Goal: Transaction & Acquisition: Purchase product/service

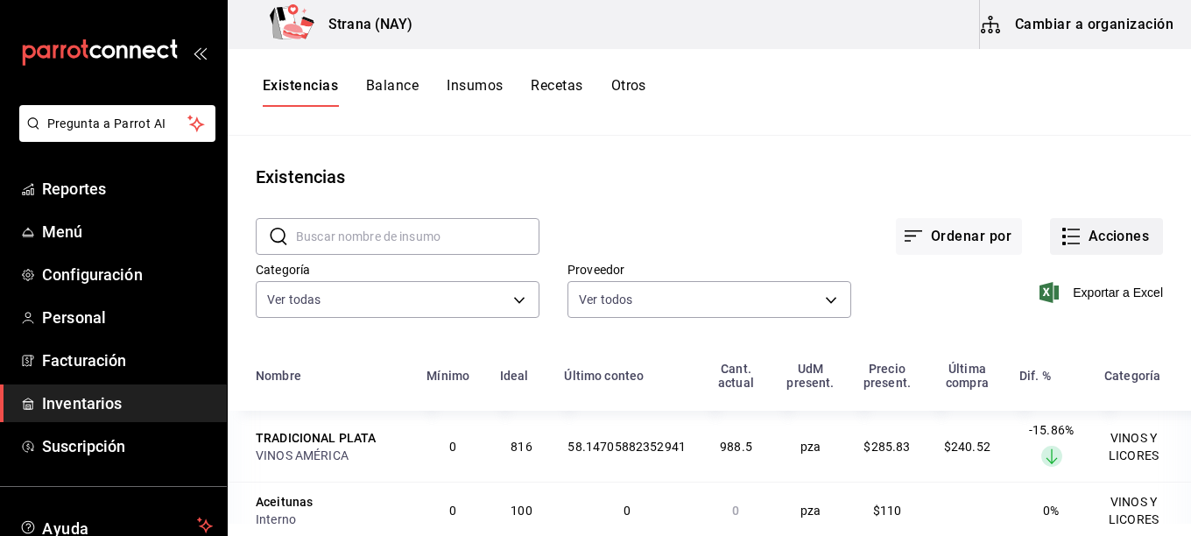
click at [1090, 239] on button "Acciones" at bounding box center [1106, 236] width 113 height 37
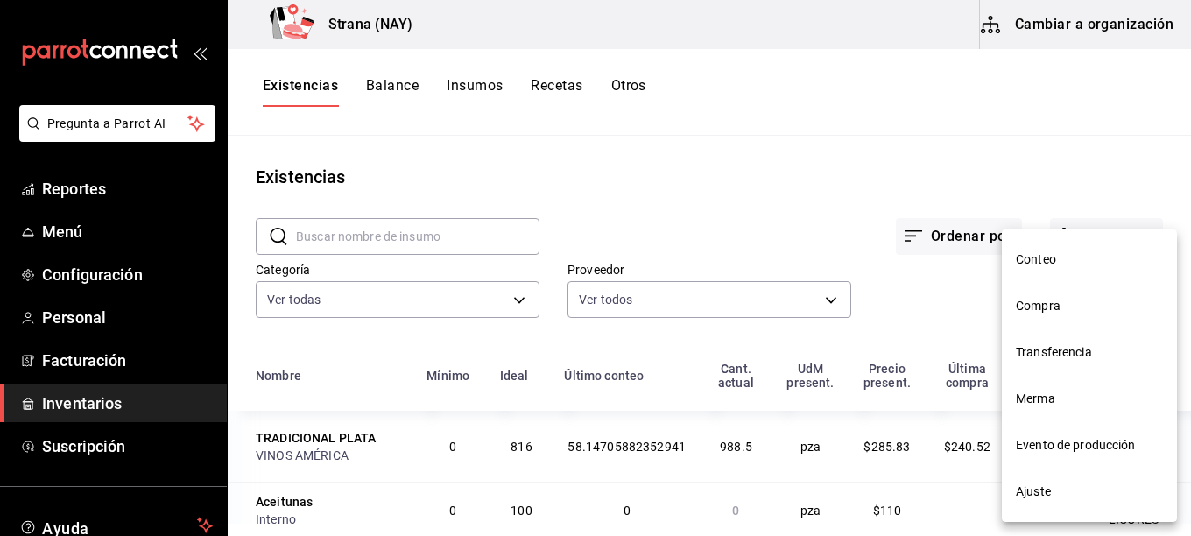
click at [1058, 311] on span "Compra" at bounding box center [1089, 306] width 147 height 18
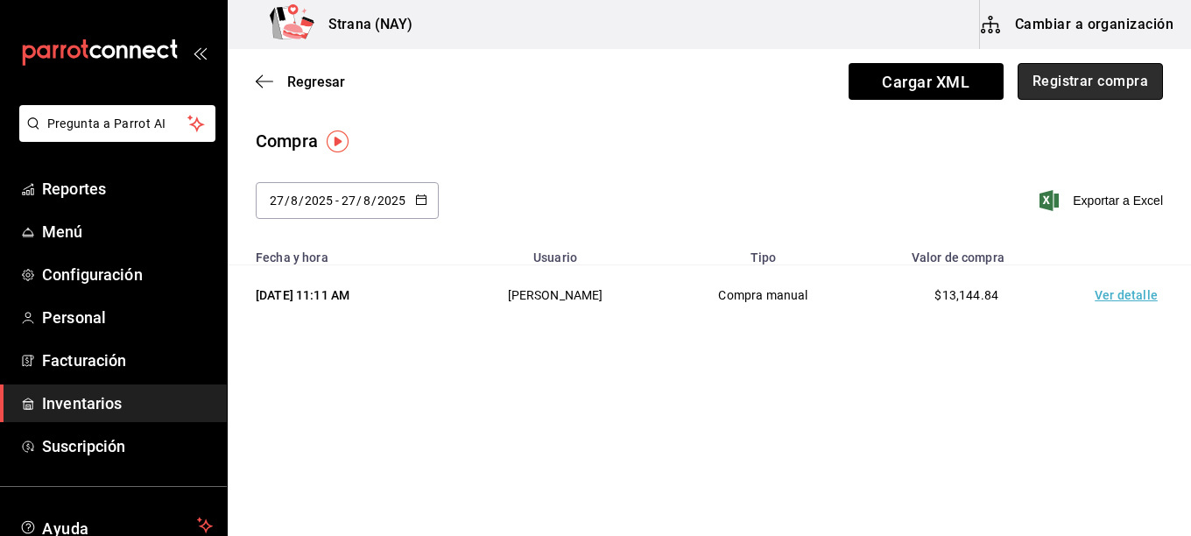
click at [1059, 80] on button "Registrar compra" at bounding box center [1090, 81] width 145 height 37
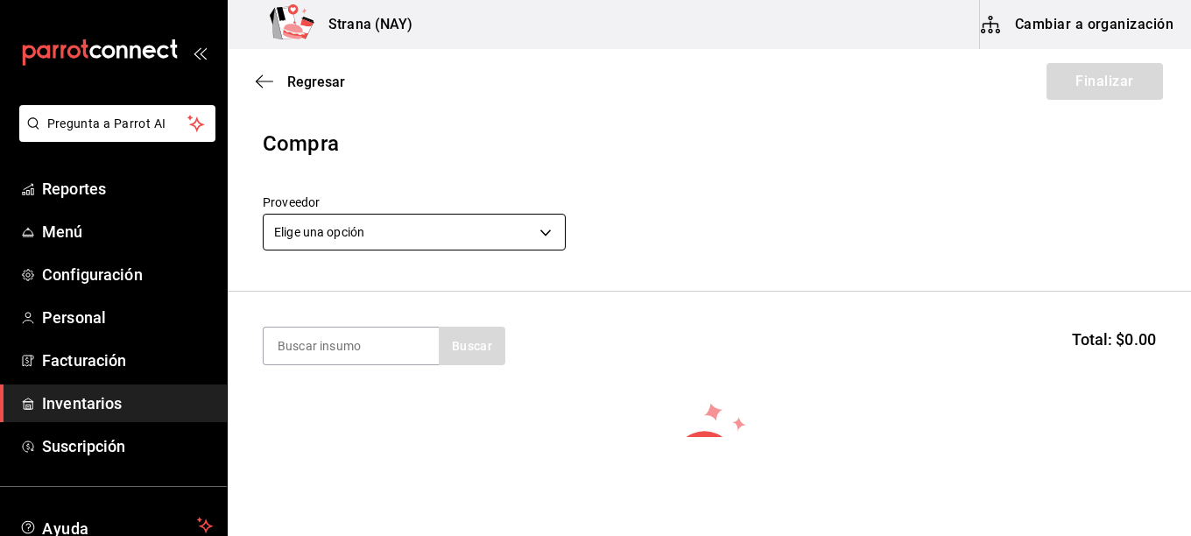
click at [529, 226] on body "Pregunta a Parrot AI Reportes Menú Configuración Personal Facturación Inventari…" at bounding box center [595, 218] width 1191 height 437
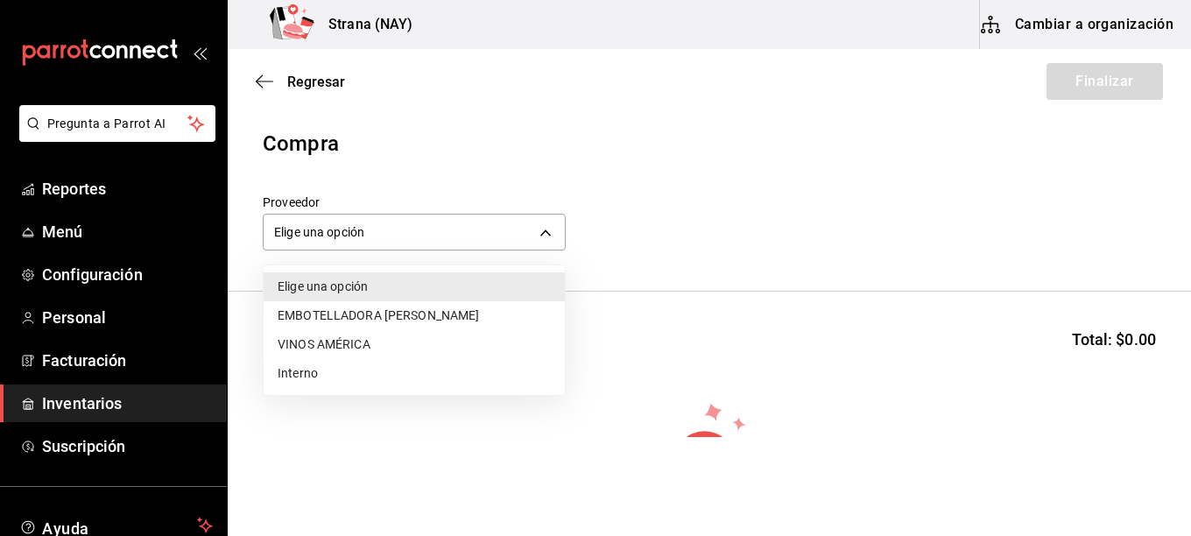
drag, startPoint x: 397, startPoint y: 293, endPoint x: 421, endPoint y: 232, distance: 65.2
click at [420, 238] on div "Elige una opción EMBOTELLADORA [PERSON_NAME] VINOS AMÉRICA Interno" at bounding box center [595, 268] width 1191 height 536
click at [363, 343] on li "VINOS AMÉRICA" at bounding box center [414, 344] width 301 height 29
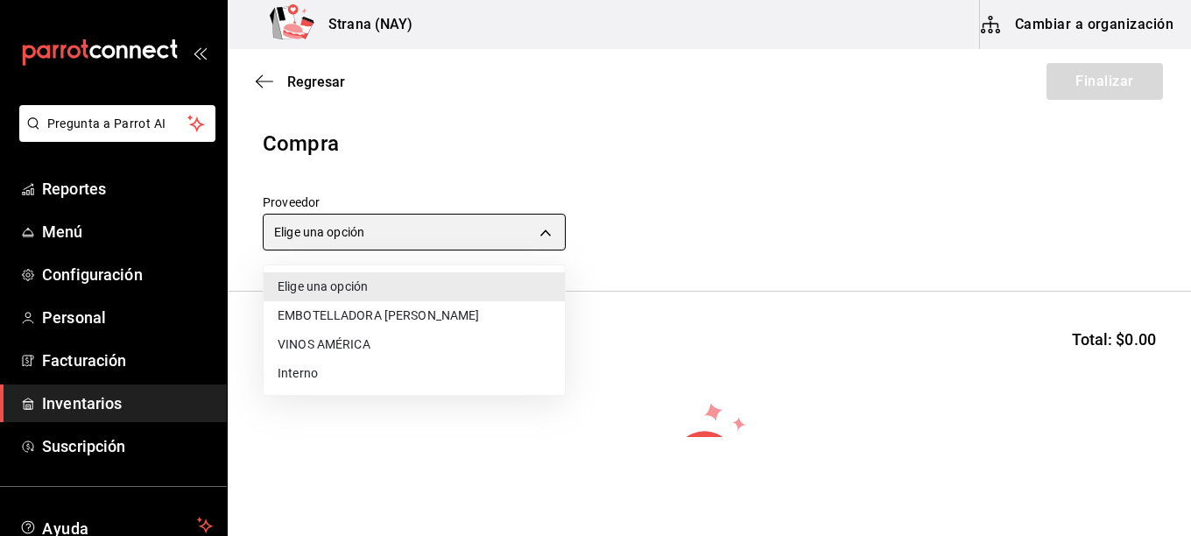
type input "c1fc81f9-06d0-4d4d-9e5c-85766211bedd"
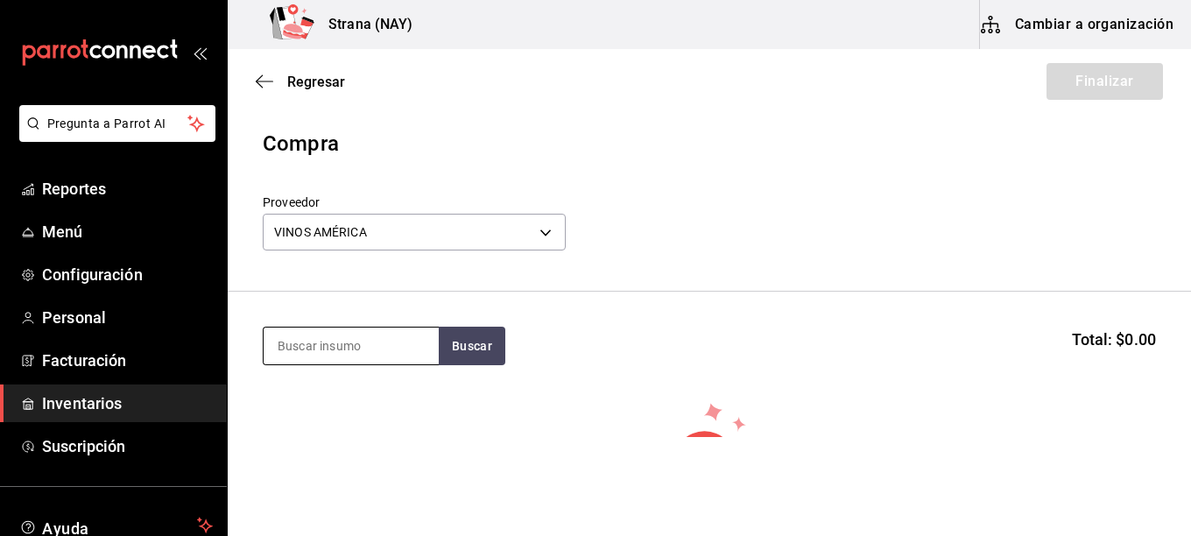
click at [347, 345] on input at bounding box center [351, 346] width 175 height 37
type input "1800"
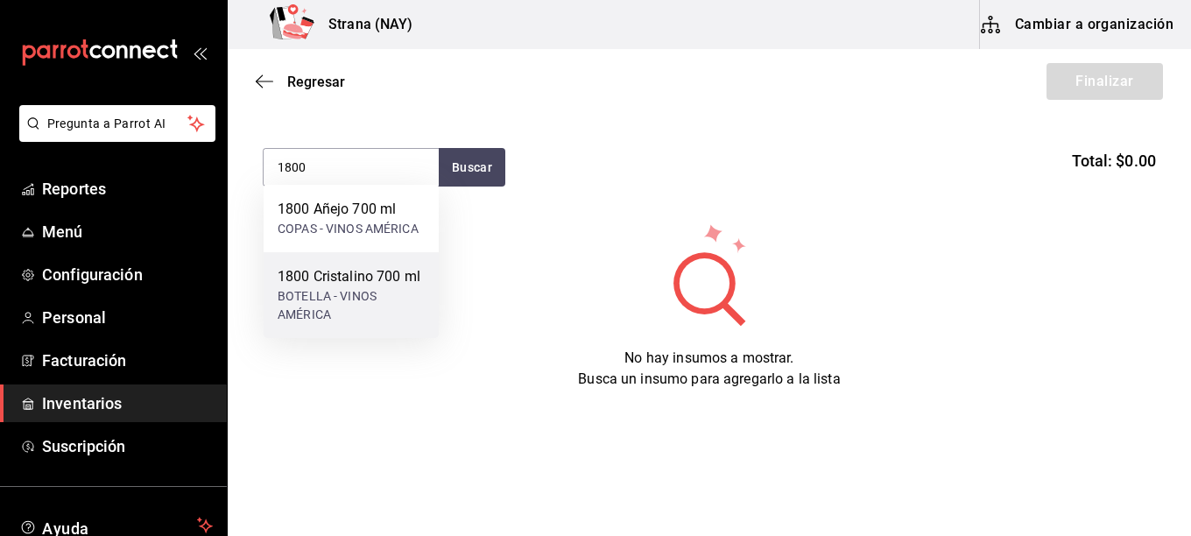
scroll to position [187, 0]
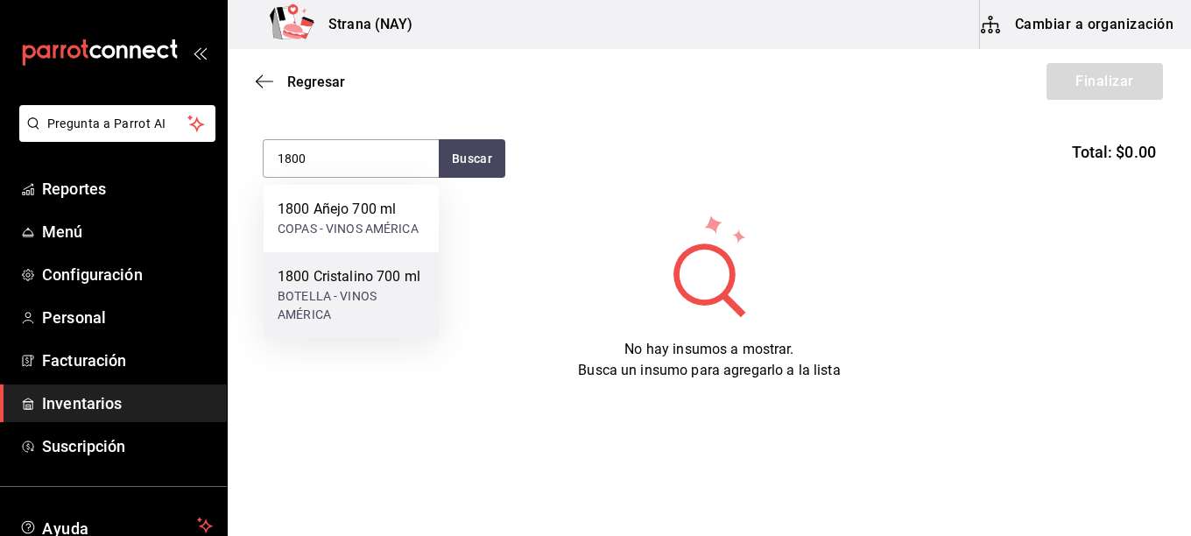
click at [380, 281] on div "1800 Cristalino 700 ml" at bounding box center [351, 276] width 147 height 21
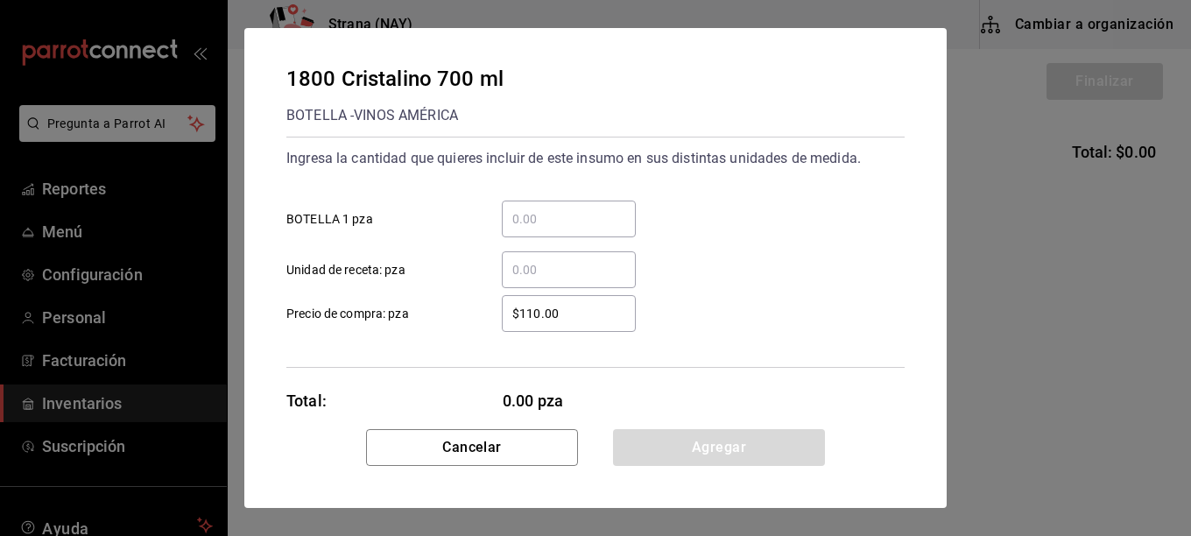
click at [588, 195] on div "​ BOTELLA 1 pza" at bounding box center [588, 212] width 632 height 51
click at [582, 219] on input "​ BOTELLA 1 pza" at bounding box center [569, 218] width 134 height 21
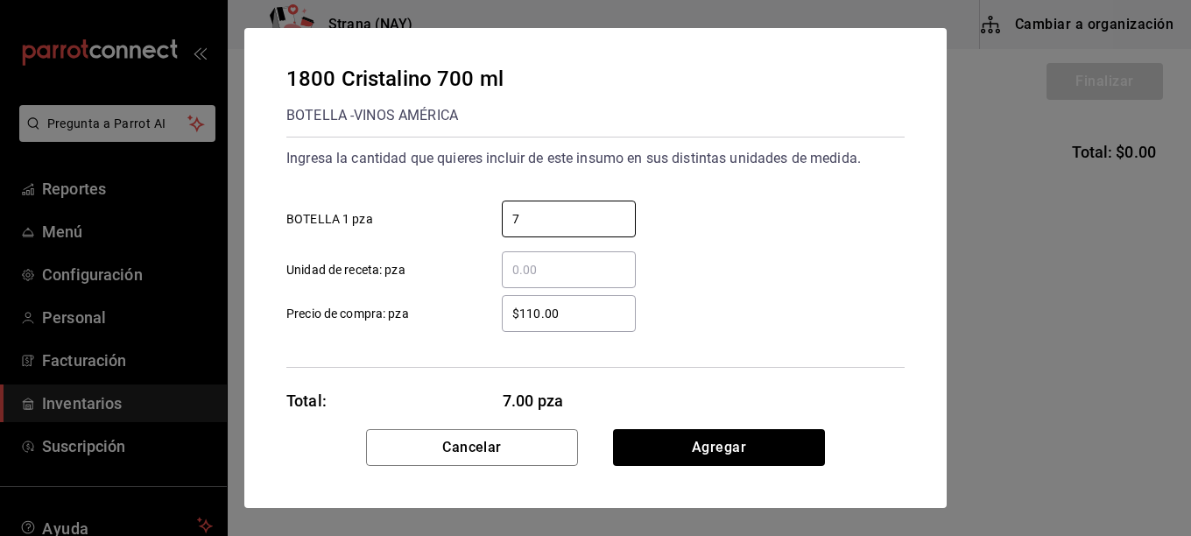
type input "7"
click at [604, 311] on input "$110.00" at bounding box center [569, 313] width 134 height 21
click at [604, 310] on input "$110.00" at bounding box center [569, 313] width 134 height 21
type input "$559.48"
click at [803, 292] on div "$559.48 ​ Precio de compra: pza" at bounding box center [588, 306] width 632 height 51
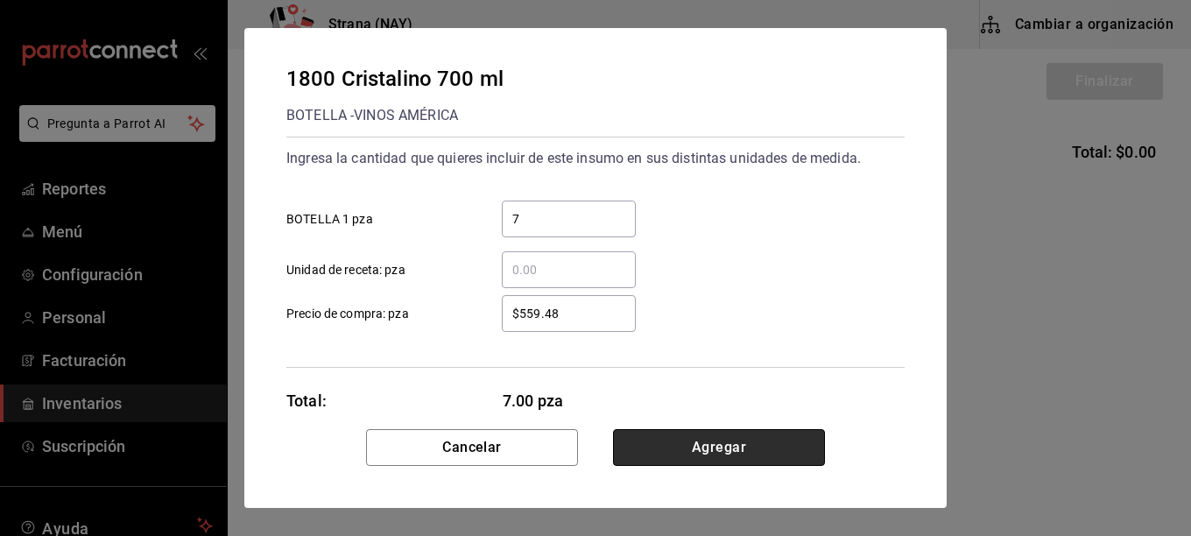
click at [773, 460] on button "Agregar" at bounding box center [719, 447] width 212 height 37
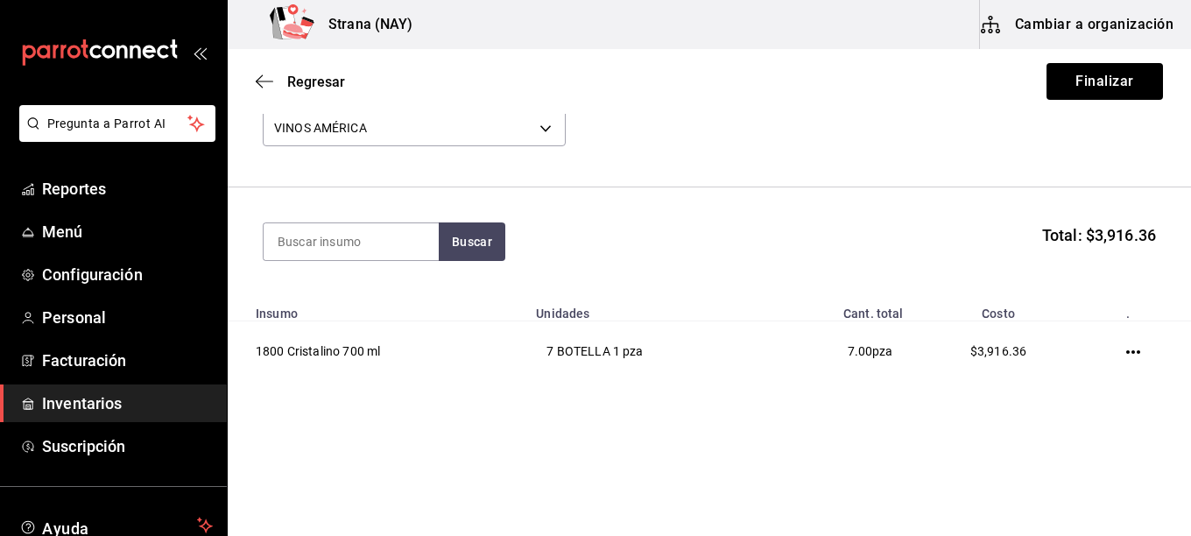
scroll to position [105, 0]
type input "AZUL"
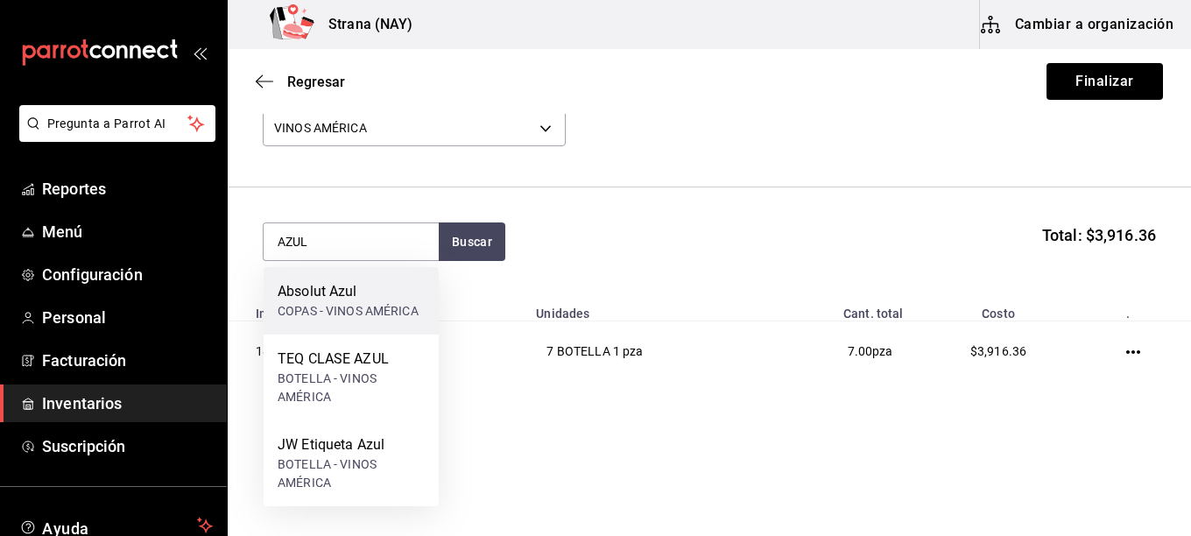
click at [352, 300] on div "Absolut Azul" at bounding box center [348, 291] width 141 height 21
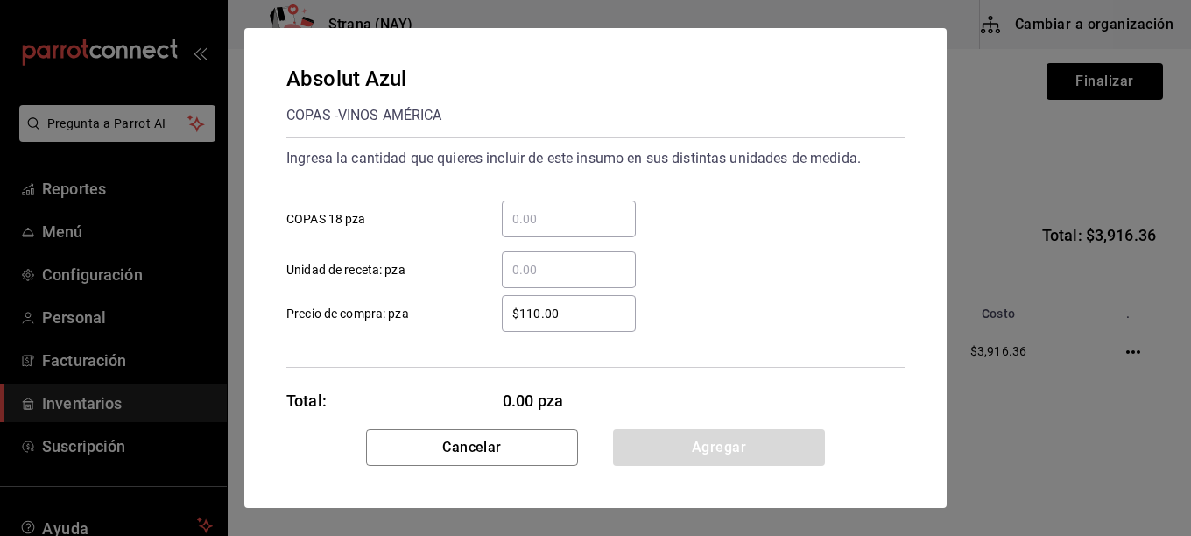
click at [599, 211] on input "​ COPAS 18 pza" at bounding box center [569, 218] width 134 height 21
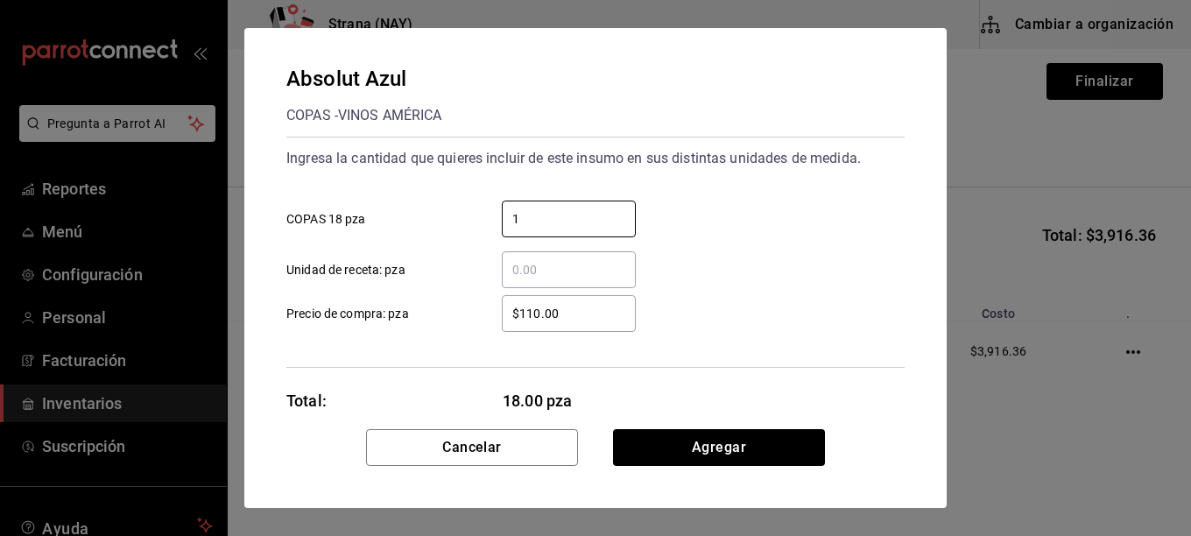
type input "1"
click at [567, 310] on input "$110.00" at bounding box center [569, 313] width 134 height 21
type input "$187.07"
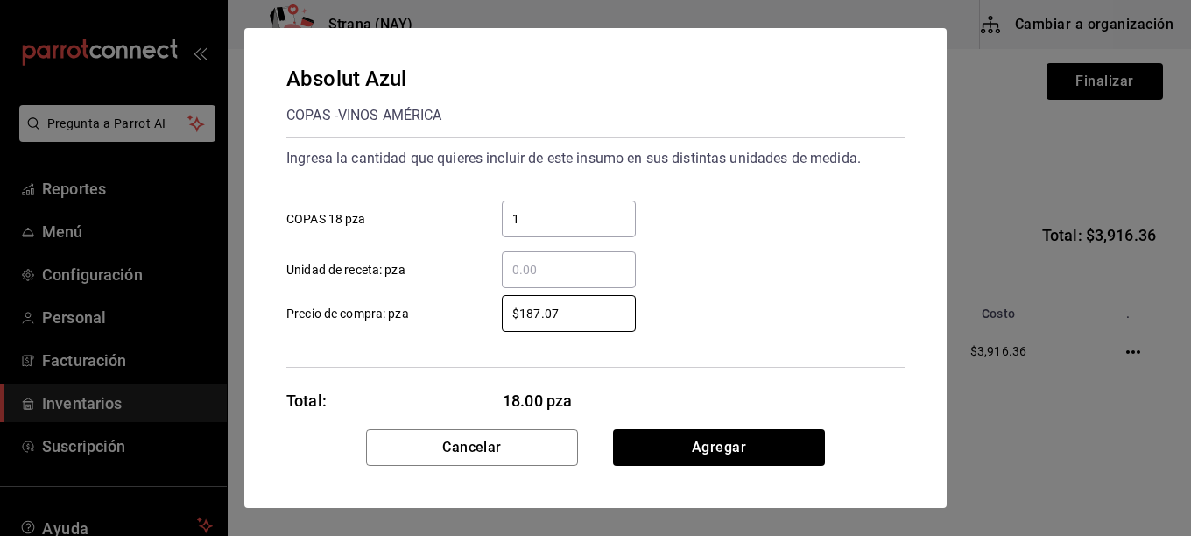
click at [832, 312] on div "$187.07 ​ Precio de compra: pza" at bounding box center [588, 306] width 632 height 51
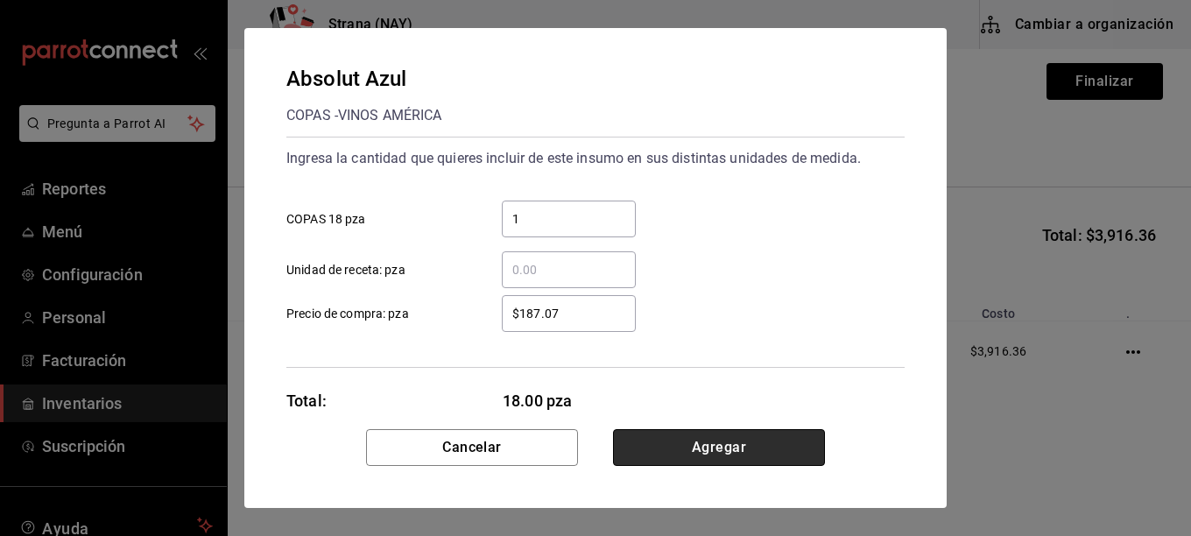
click at [723, 436] on button "Agregar" at bounding box center [719, 447] width 212 height 37
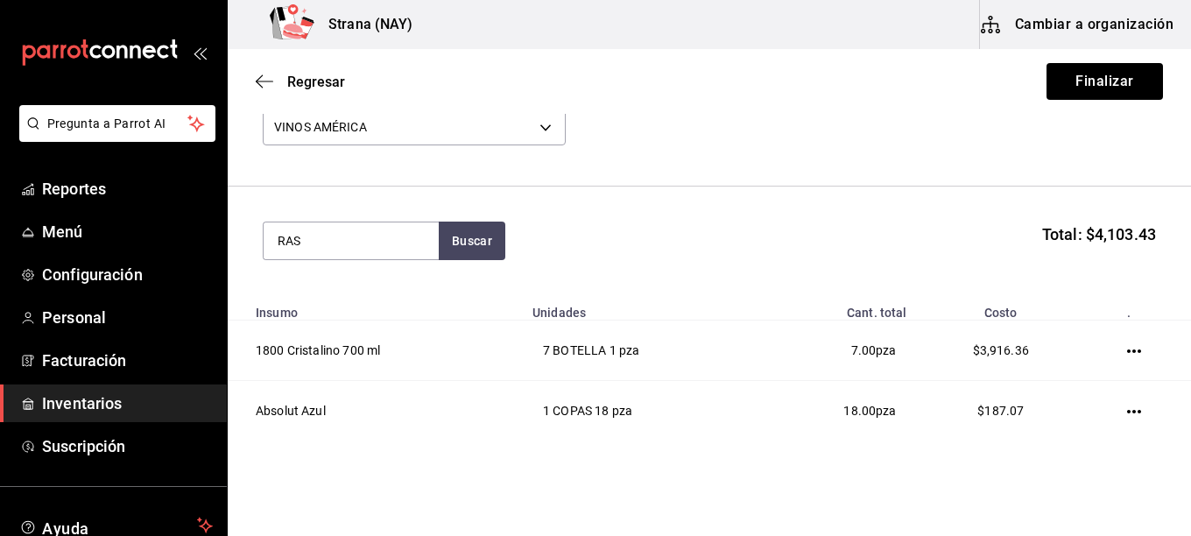
type input "RAS"
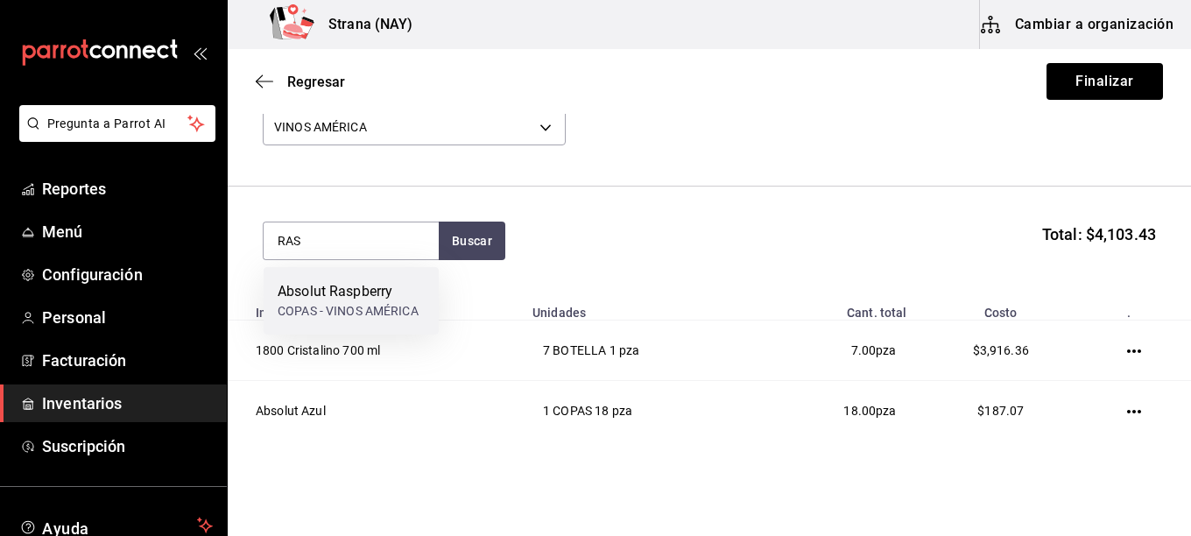
click at [395, 307] on div "COPAS - VINOS AMÉRICA" at bounding box center [348, 311] width 141 height 18
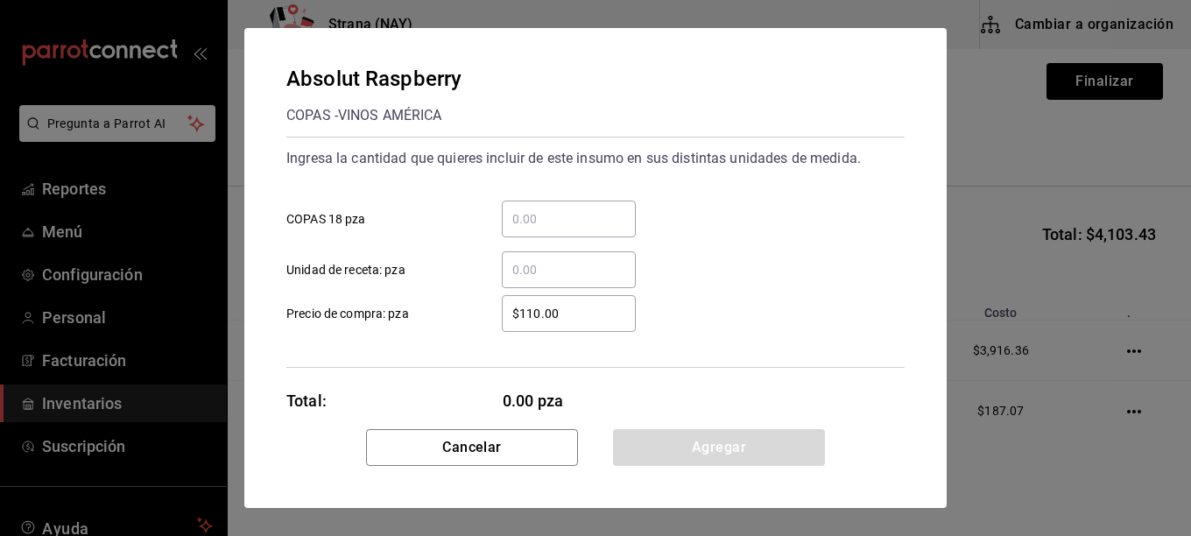
click at [617, 236] on div "​" at bounding box center [569, 219] width 134 height 37
click at [617, 230] on input "​ COPAS 18 pza" at bounding box center [569, 218] width 134 height 21
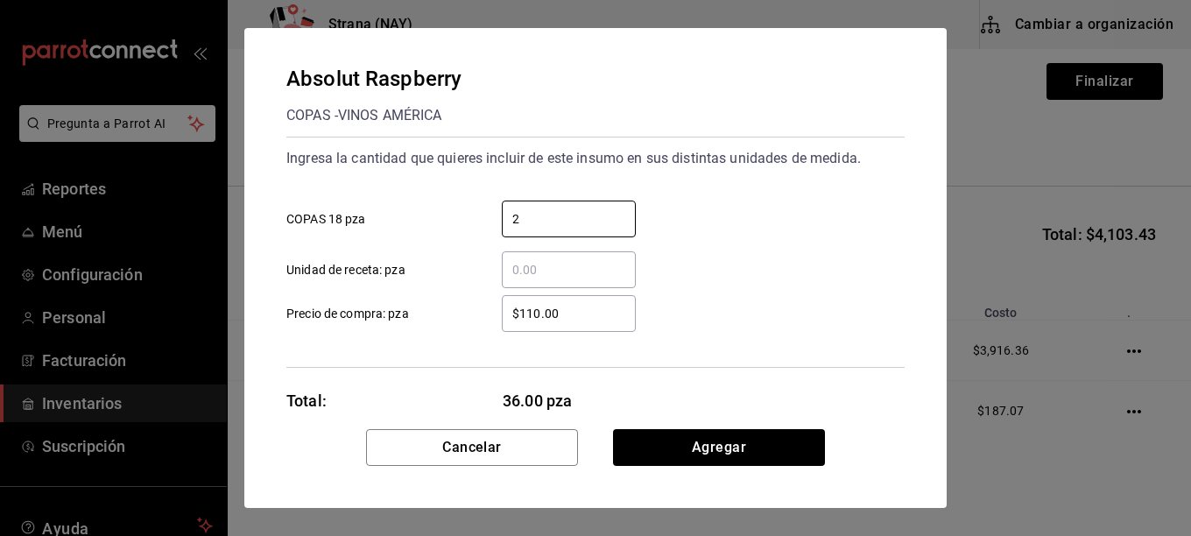
type input "2"
click at [606, 309] on input "$110.00" at bounding box center [569, 313] width 134 height 21
type input "$193.10"
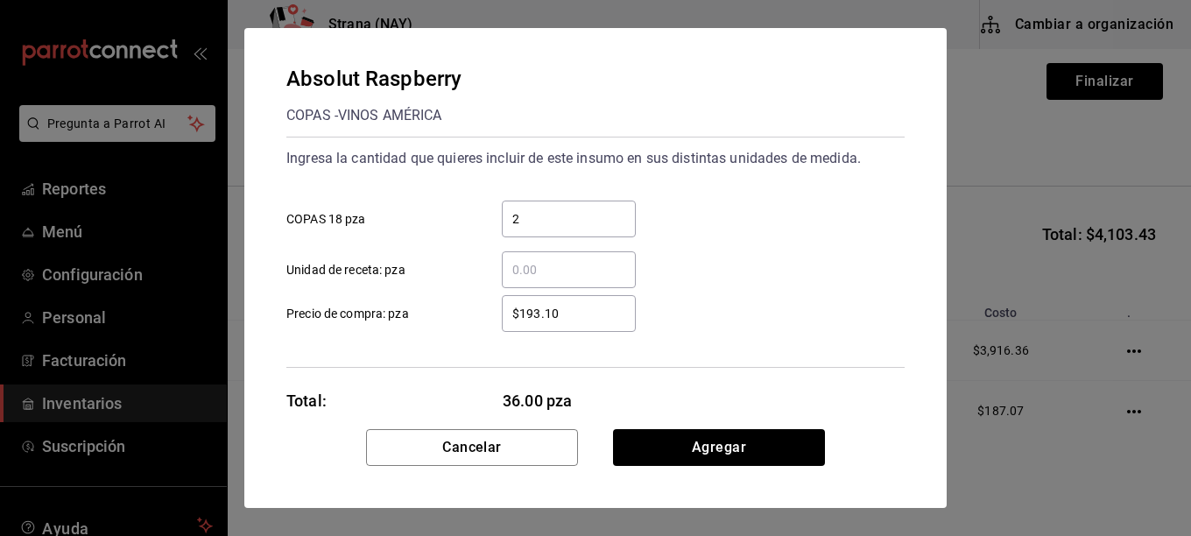
click at [725, 343] on div "Ingresa la cantidad que quieres incluir de este insumo en sus distintas unidade…" at bounding box center [595, 252] width 618 height 231
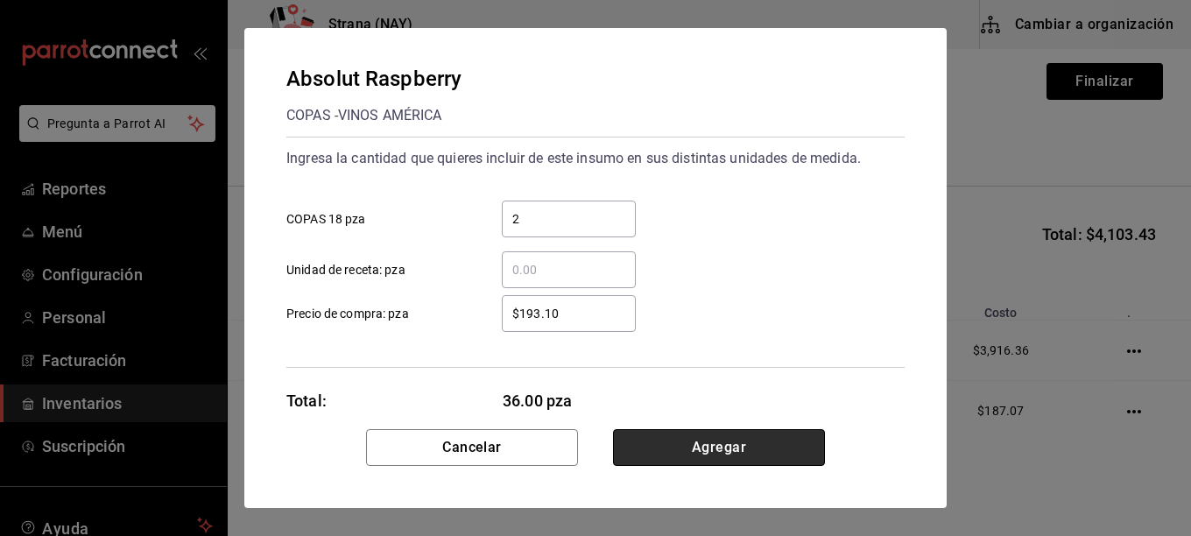
click at [777, 450] on button "Agregar" at bounding box center [719, 447] width 212 height 37
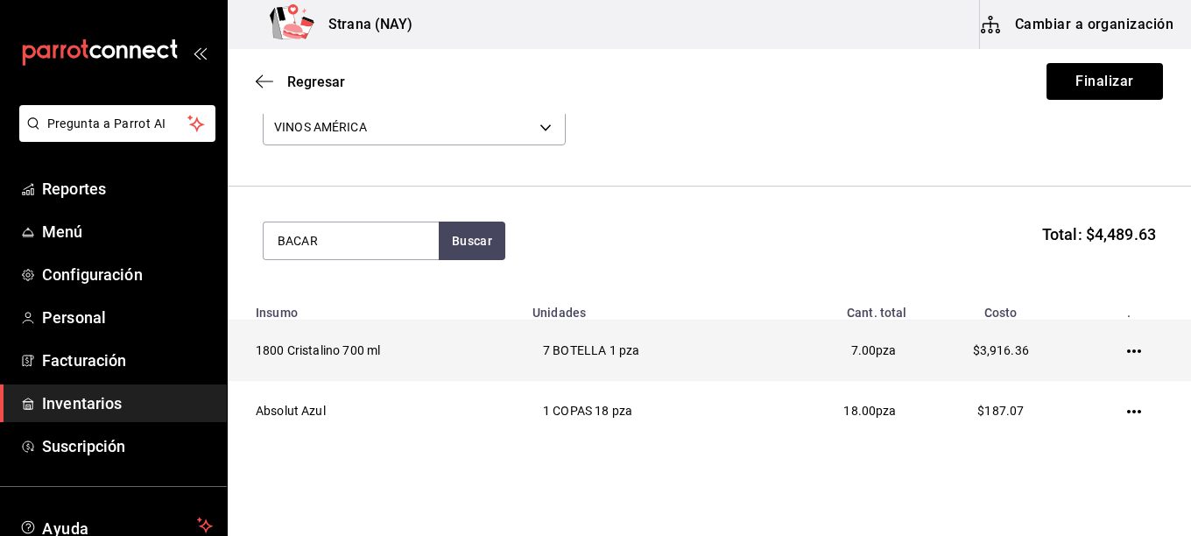
type input "BACAR"
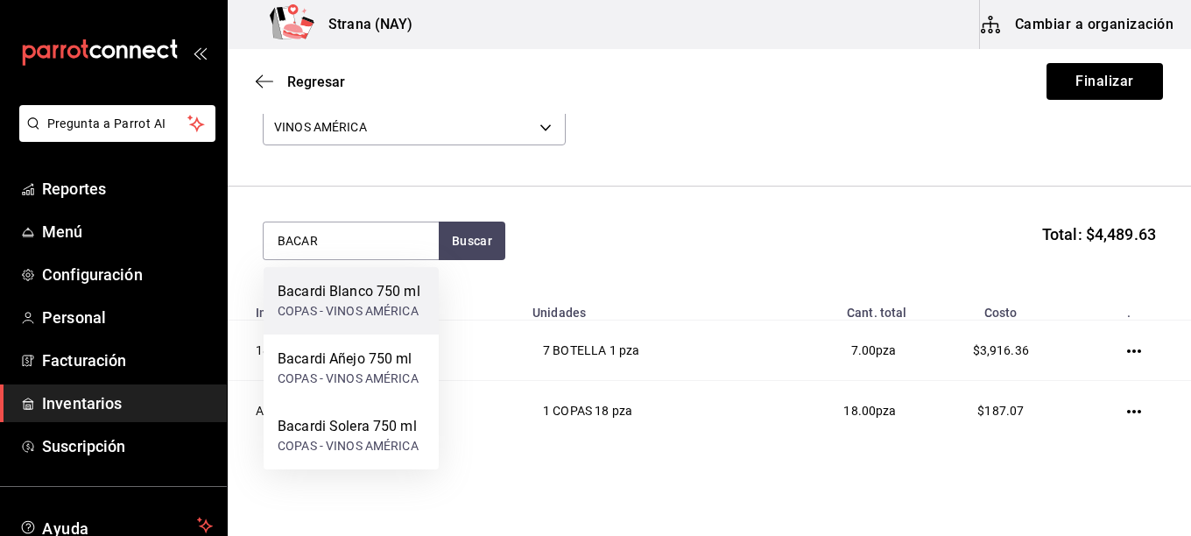
click at [318, 298] on div "Bacardi Blanco 750 ml" at bounding box center [349, 291] width 143 height 21
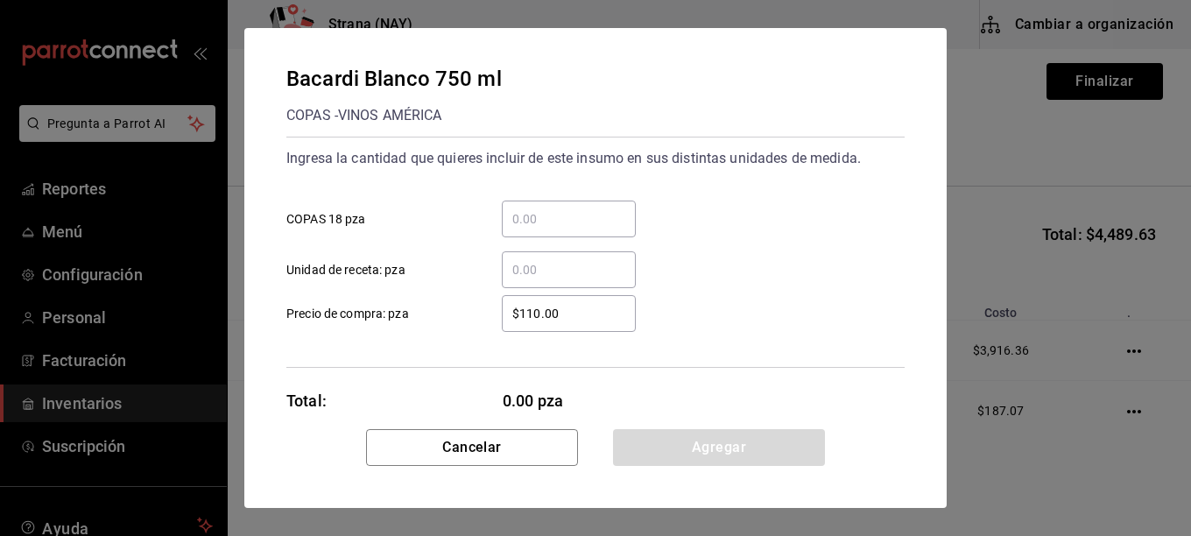
click at [601, 189] on div "​ COPAS 18 pza" at bounding box center [588, 212] width 632 height 51
click at [604, 219] on input "​ COPAS 18 pza" at bounding box center [569, 218] width 134 height 21
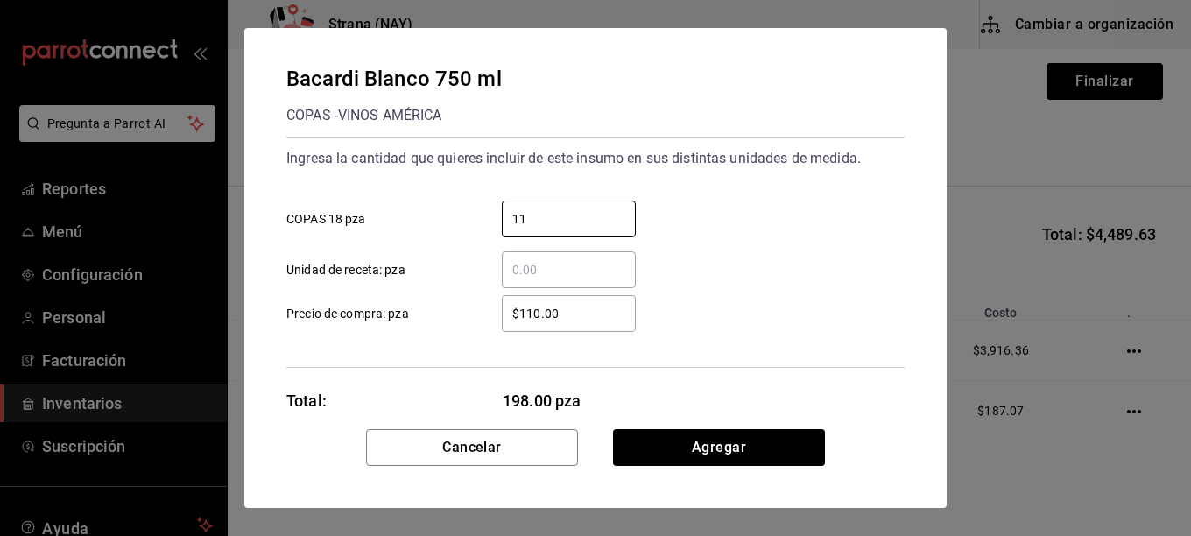
type input "11"
click at [605, 314] on input "$110.00" at bounding box center [569, 313] width 134 height 21
type input "$139.91"
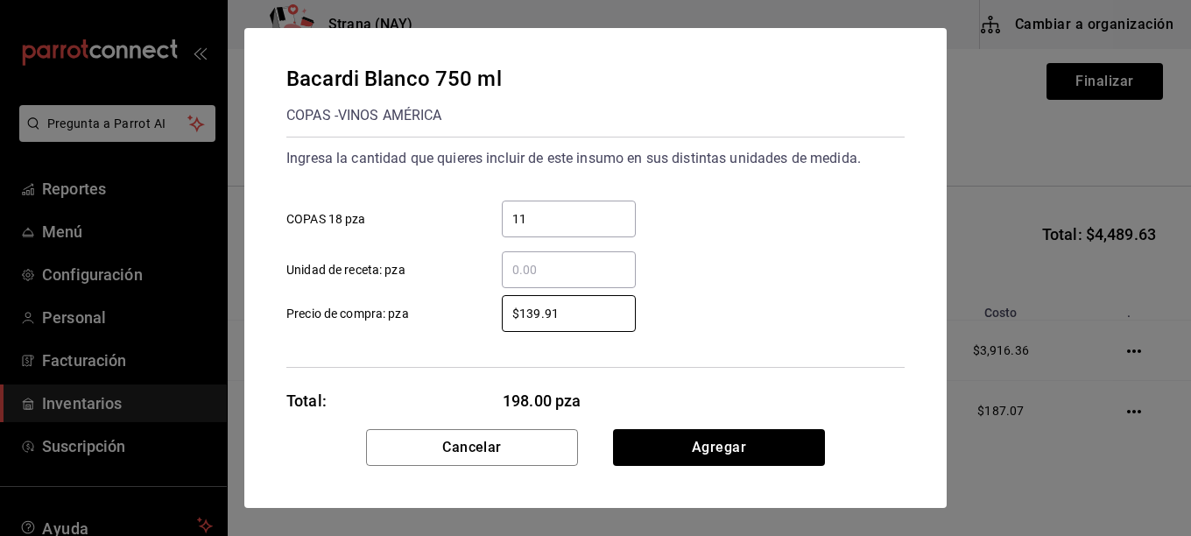
click at [725, 329] on div "$139.91 ​ Precio de compra: pza" at bounding box center [588, 306] width 632 height 51
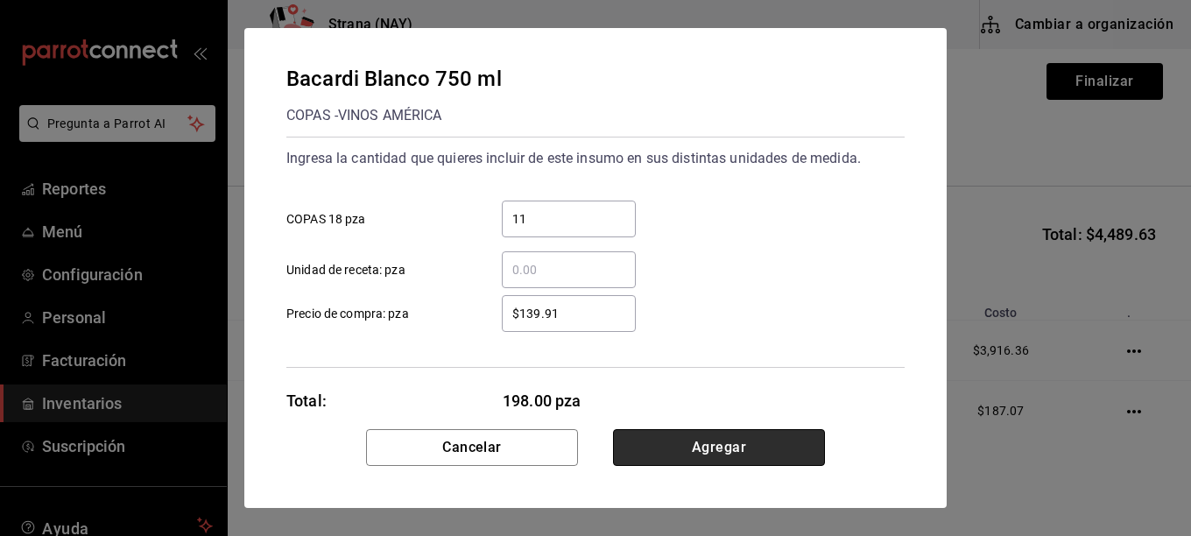
click at [755, 456] on button "Agregar" at bounding box center [719, 447] width 212 height 37
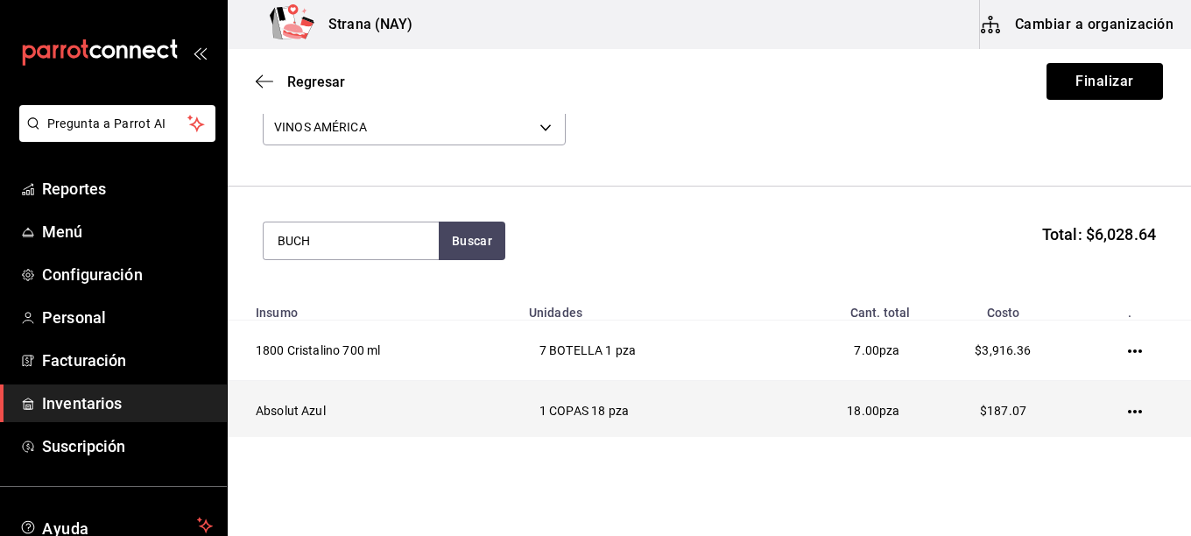
type input "BUCH"
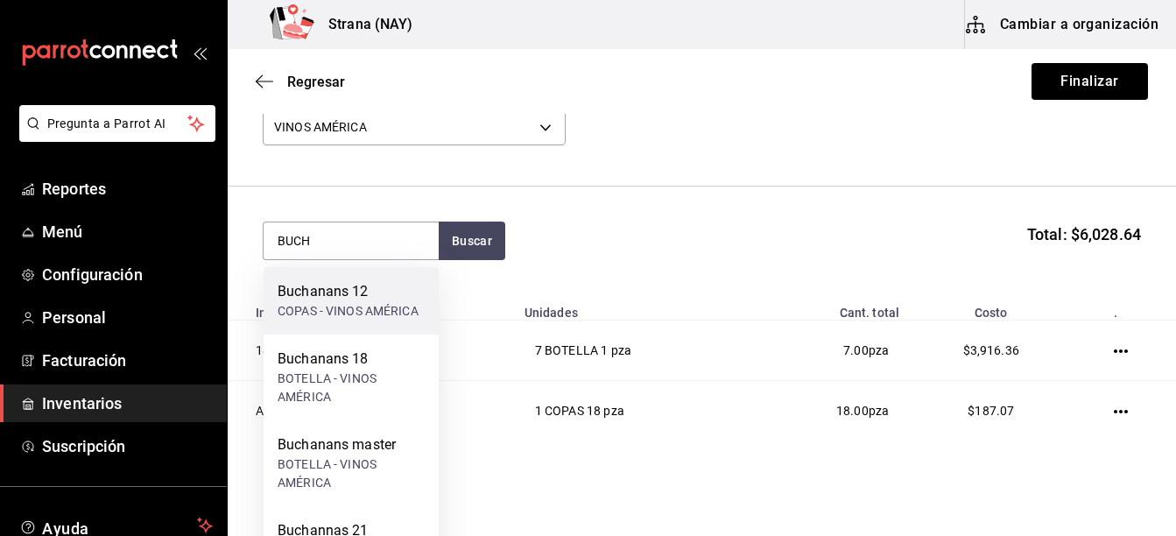
click at [352, 312] on div "COPAS - VINOS AMÉRICA" at bounding box center [348, 311] width 141 height 18
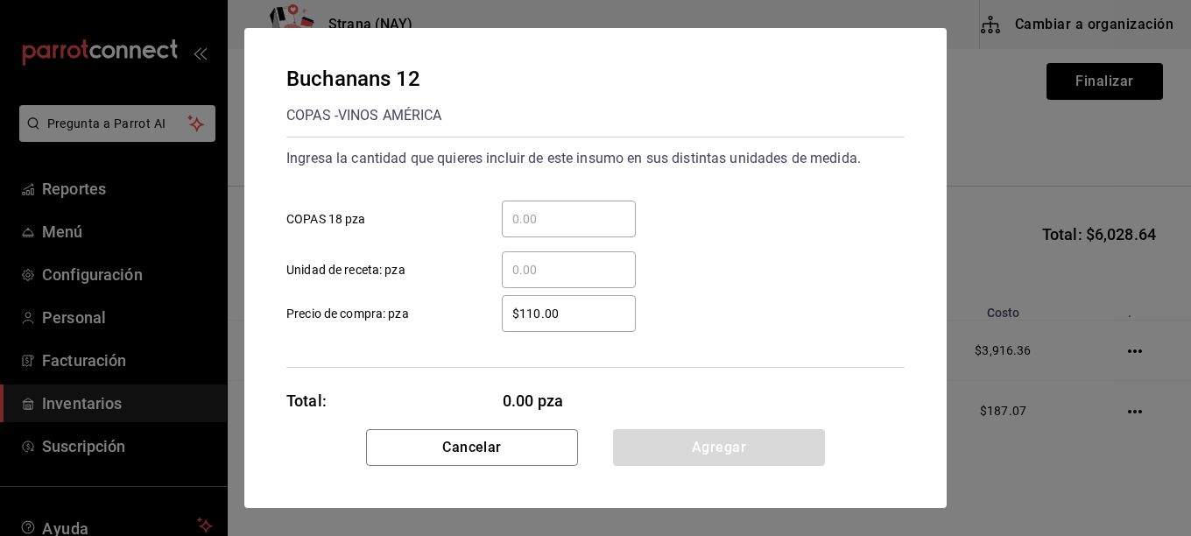
click at [566, 230] on div "​" at bounding box center [569, 219] width 134 height 37
click at [566, 230] on input "​ COPAS 18 pza" at bounding box center [569, 218] width 134 height 21
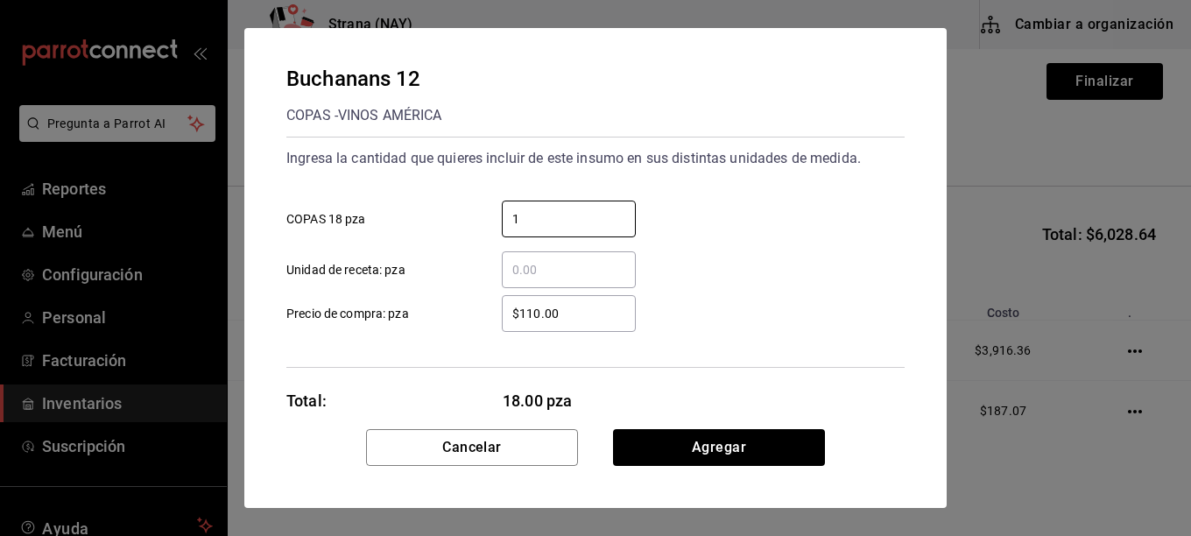
type input "1"
click at [585, 313] on input "$110.00" at bounding box center [569, 313] width 134 height 21
type input "$591.72"
drag, startPoint x: 829, startPoint y: 344, endPoint x: 816, endPoint y: 379, distance: 37.4
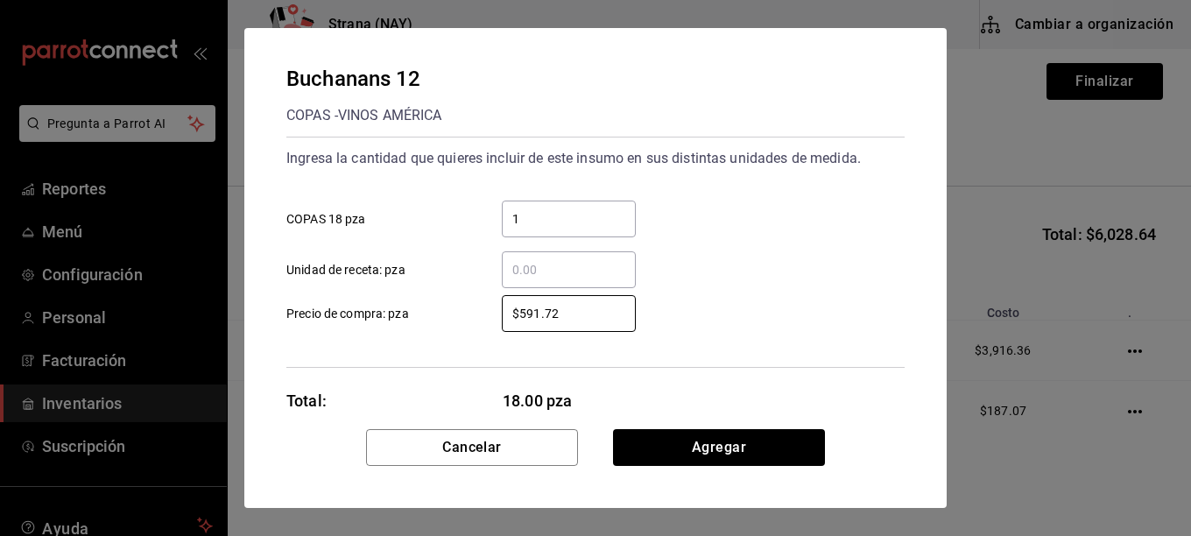
click at [830, 344] on div "Ingresa la cantidad que quieres incluir de este insumo en sus distintas unidade…" at bounding box center [595, 252] width 618 height 231
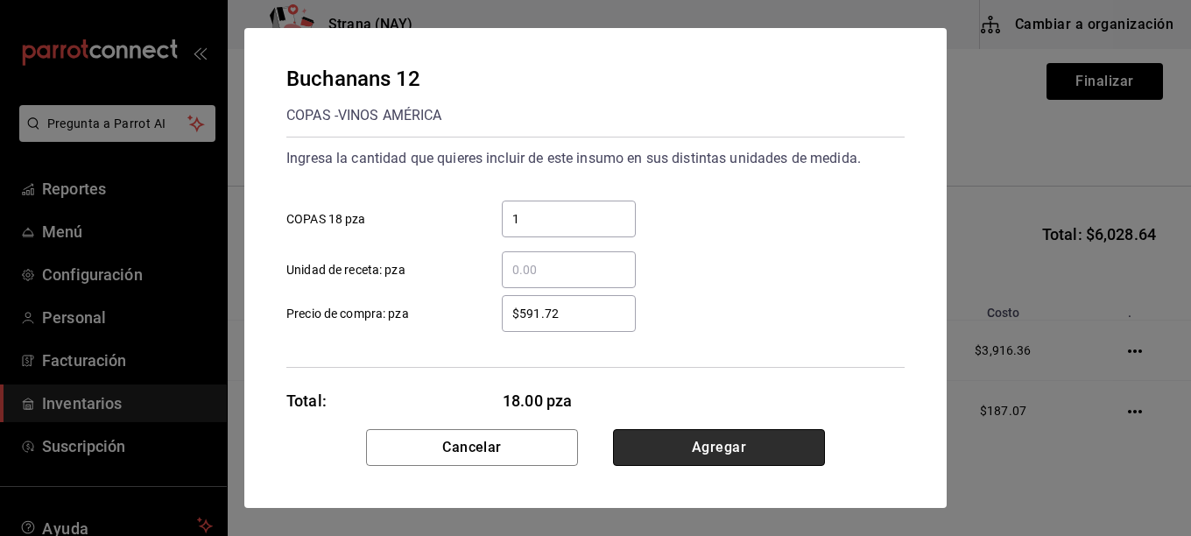
click at [756, 452] on button "Agregar" at bounding box center [719, 447] width 212 height 37
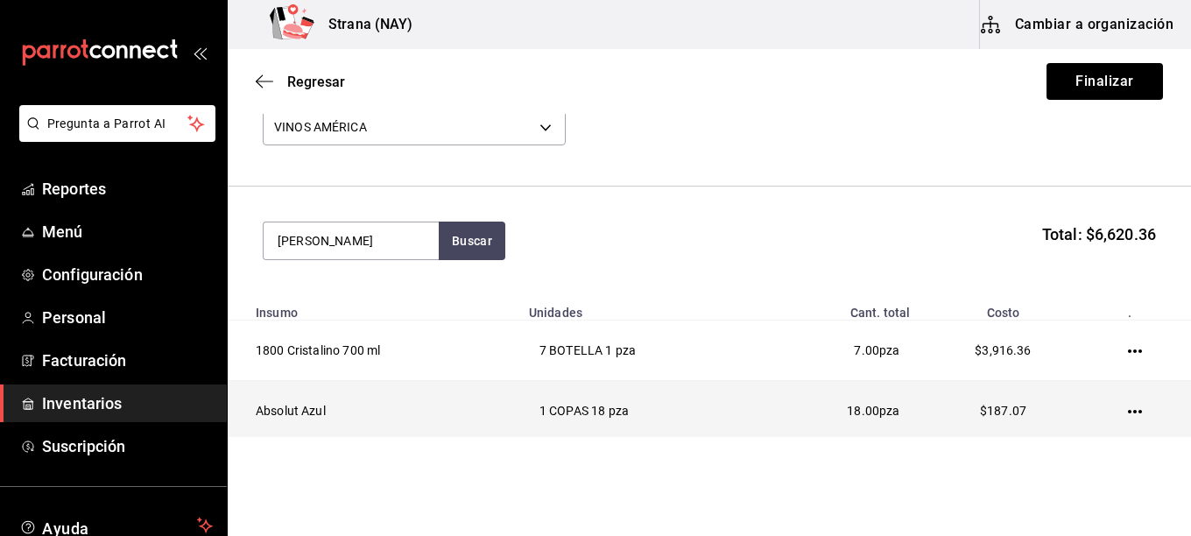
type input "[PERSON_NAME]"
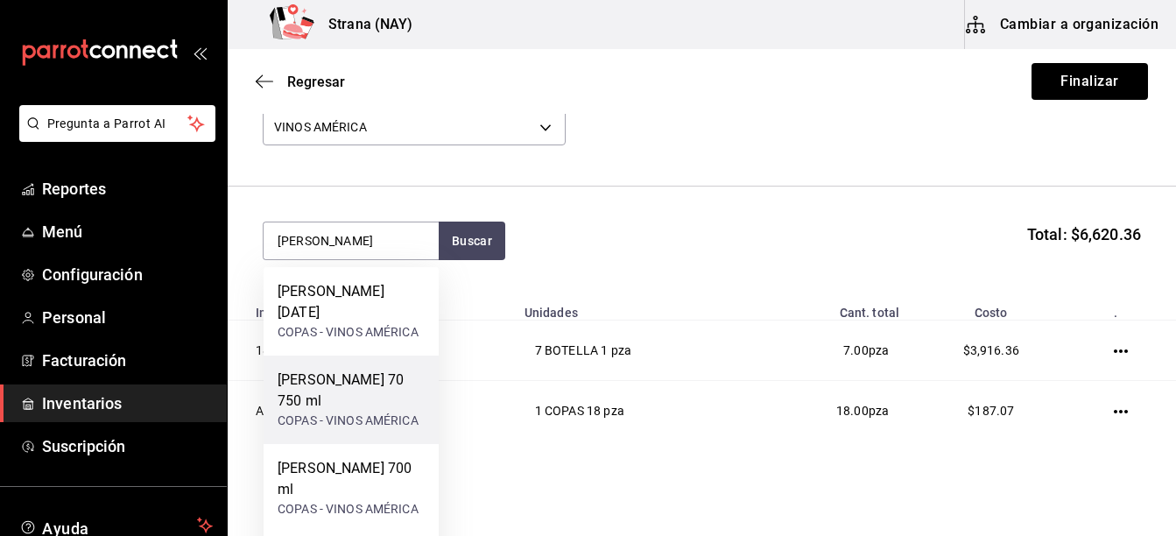
click at [377, 412] on div "COPAS - VINOS AMÉRICA" at bounding box center [351, 421] width 147 height 18
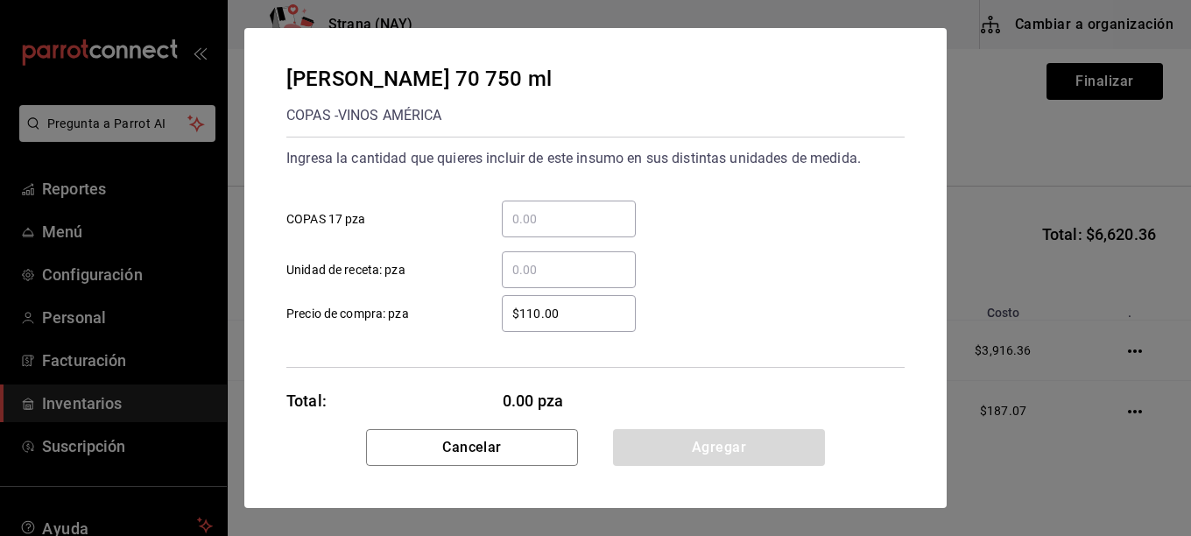
click at [593, 213] on input "​ COPAS 17 pza" at bounding box center [569, 218] width 134 height 21
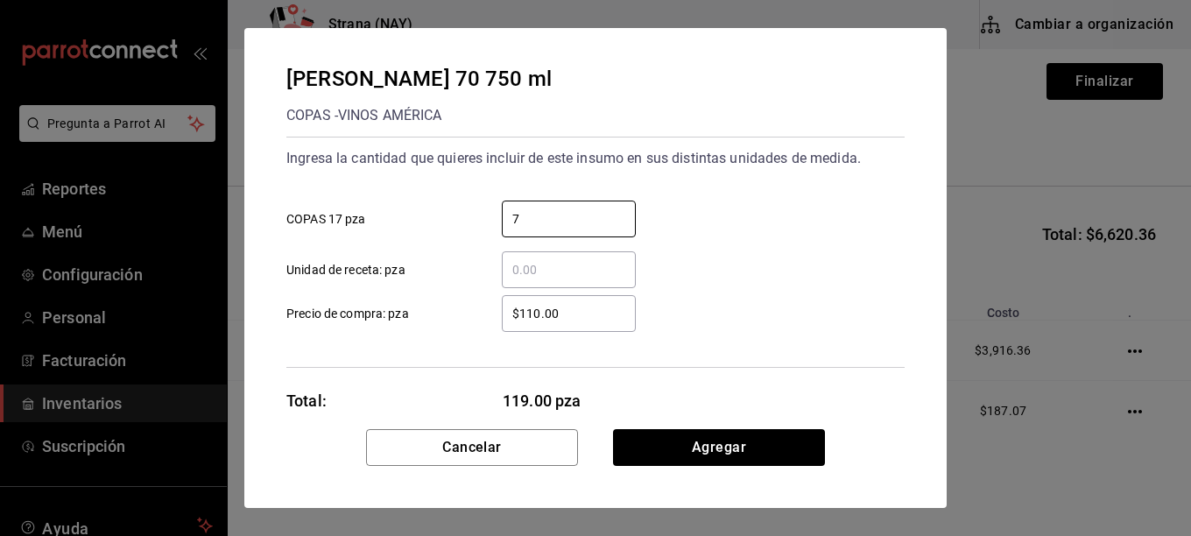
type input "7"
click at [603, 336] on div "Ingresa la cantidad que quieres incluir de este insumo en sus distintas unidade…" at bounding box center [595, 252] width 618 height 231
click at [606, 317] on input "$110.00" at bounding box center [569, 313] width 134 height 21
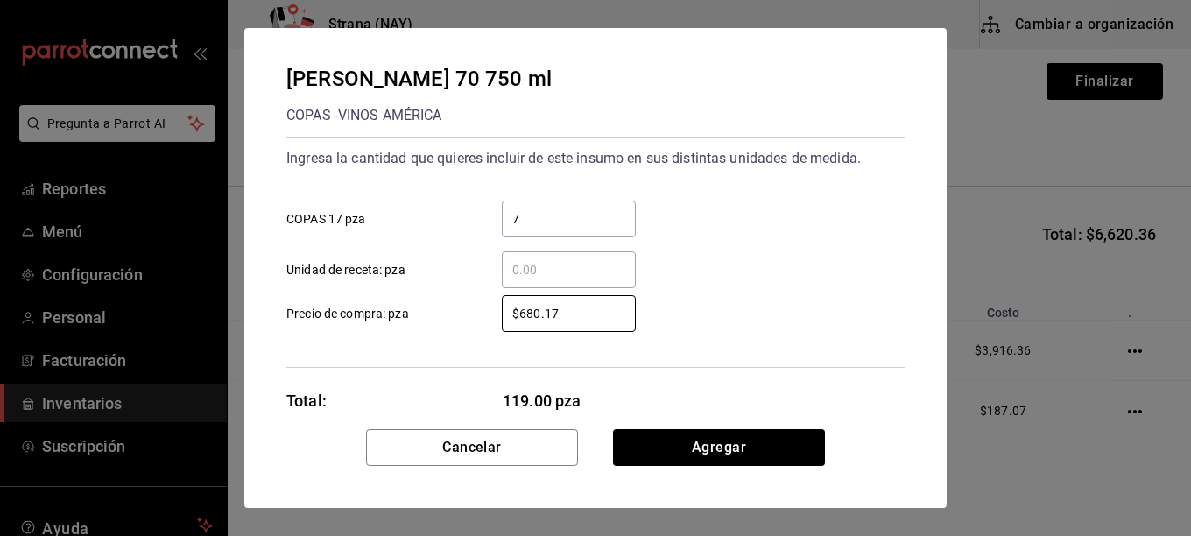
type input "$680.17"
click at [735, 329] on div "$680.17 ​ Precio de compra: pza" at bounding box center [588, 306] width 632 height 51
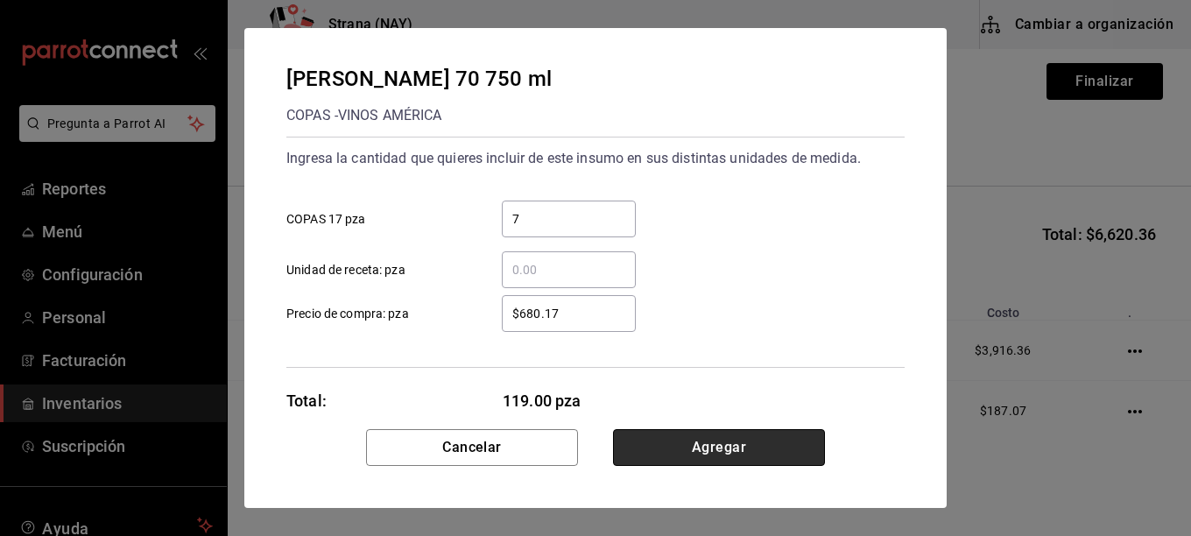
click at [723, 455] on button "Agregar" at bounding box center [719, 447] width 212 height 37
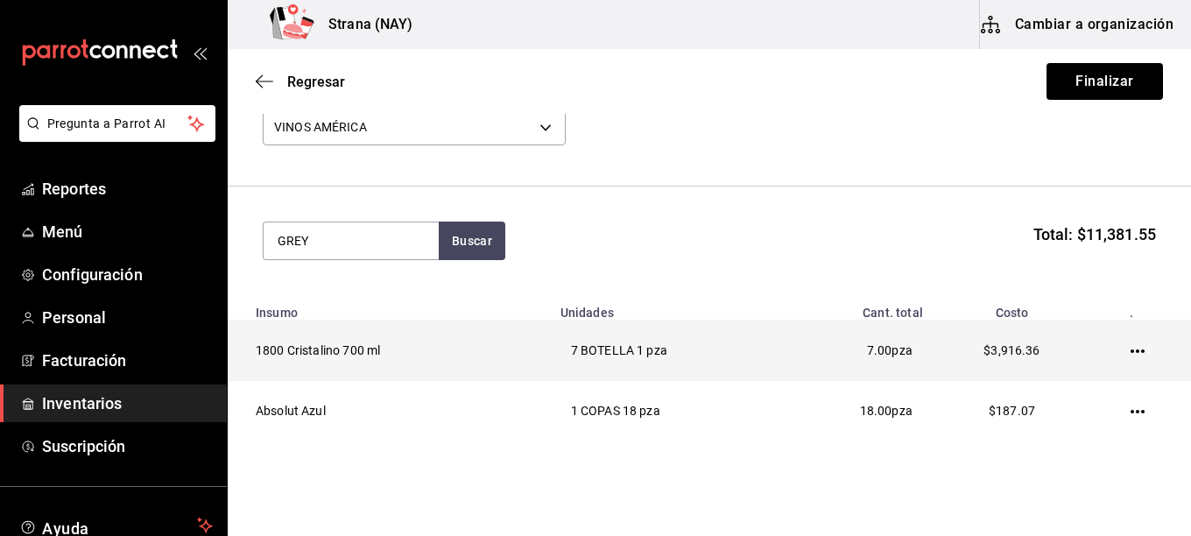
type input "GREY"
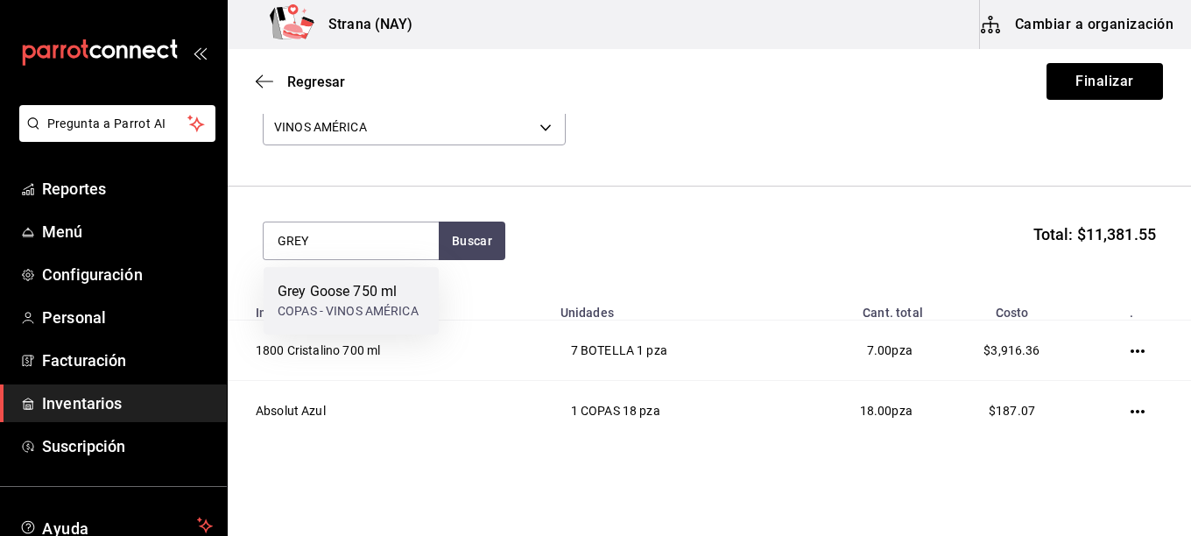
click at [307, 292] on div "Grey Goose 750 ml" at bounding box center [348, 291] width 141 height 21
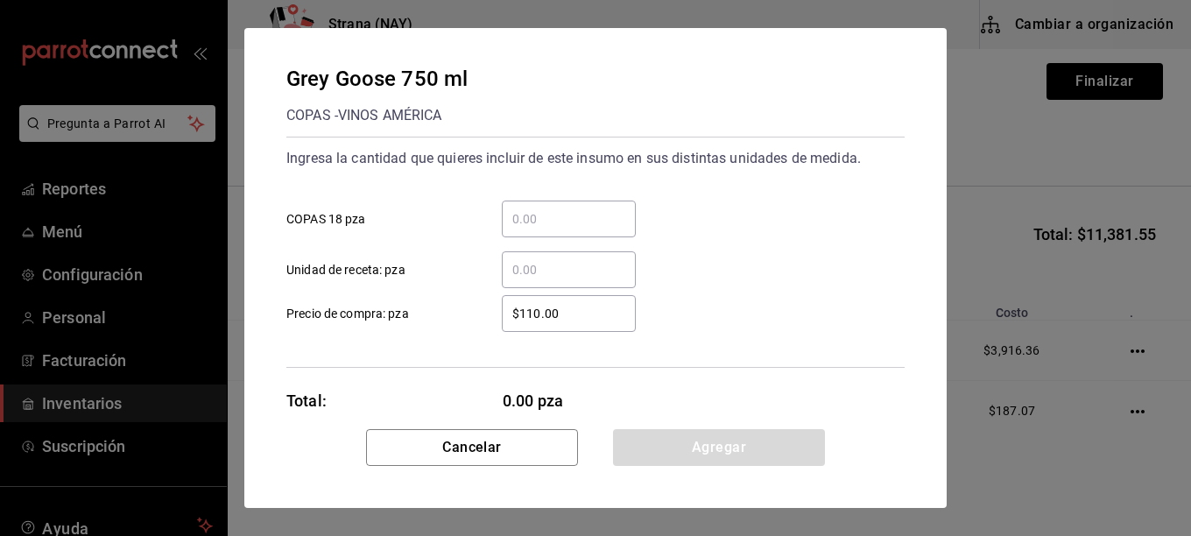
click at [614, 217] on input "​ COPAS 18 pza" at bounding box center [569, 218] width 134 height 21
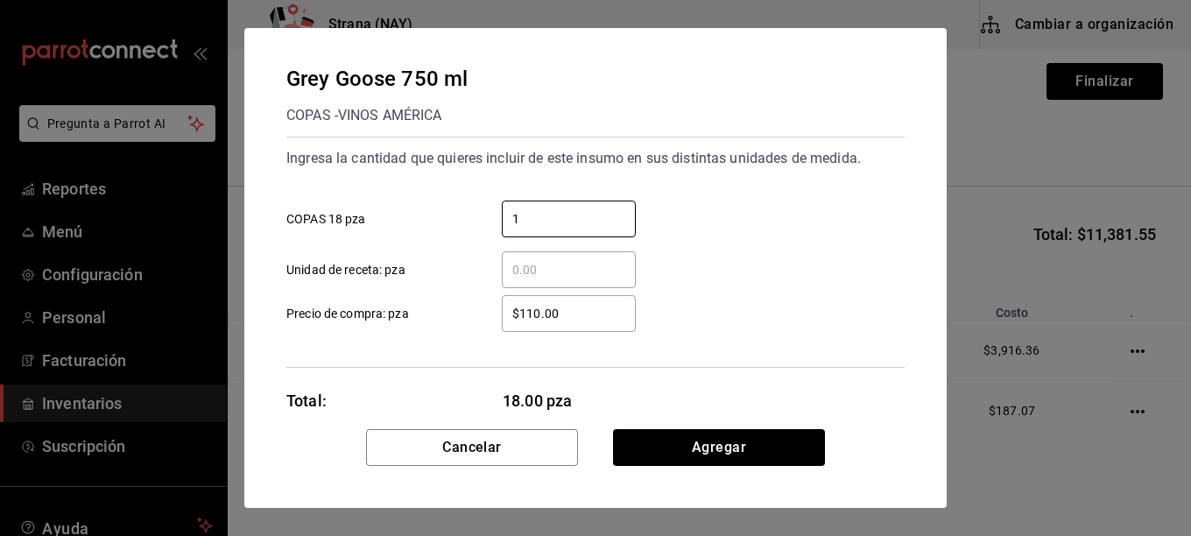
type input "1"
click at [605, 311] on input "$110.00" at bounding box center [569, 313] width 134 height 21
type input "$470.95"
click at [836, 323] on div "$470.95 ​ Precio de compra: pza" at bounding box center [588, 306] width 632 height 51
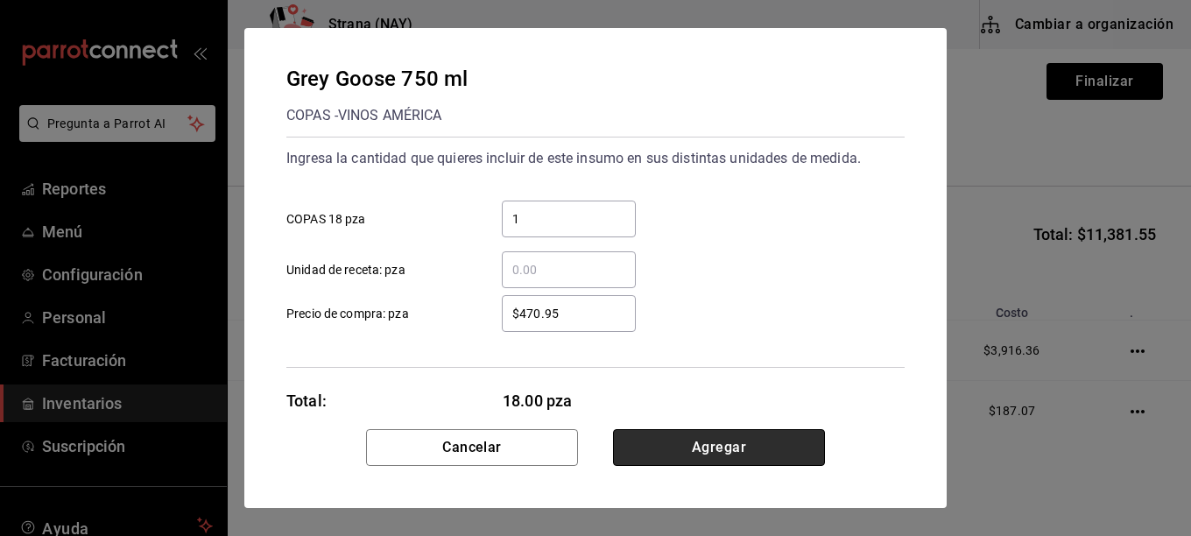
click at [777, 451] on button "Agregar" at bounding box center [719, 447] width 212 height 37
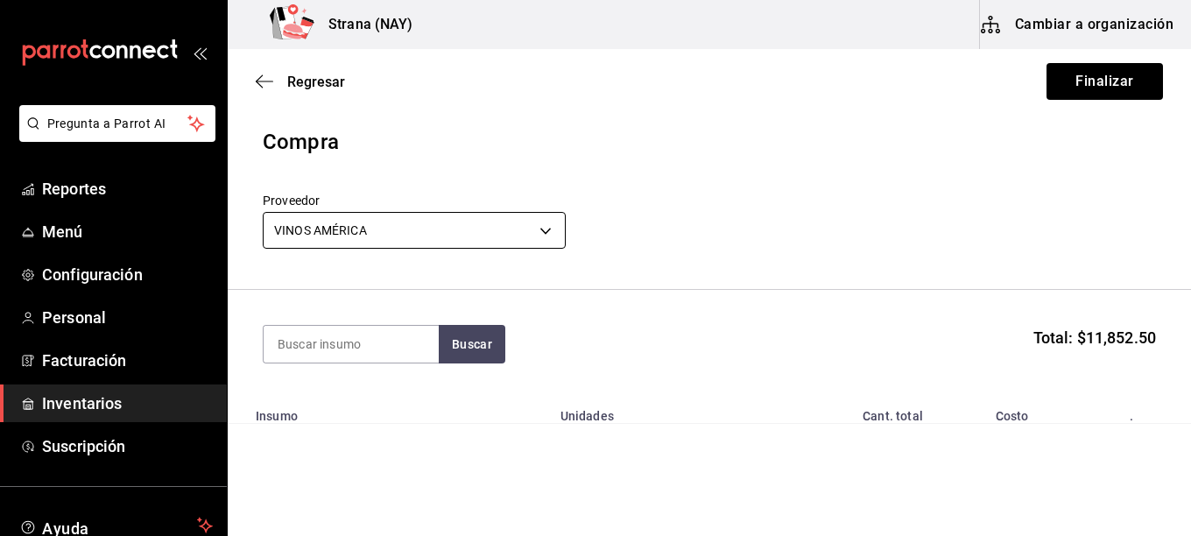
scroll to position [0, 0]
type input "PLATA"
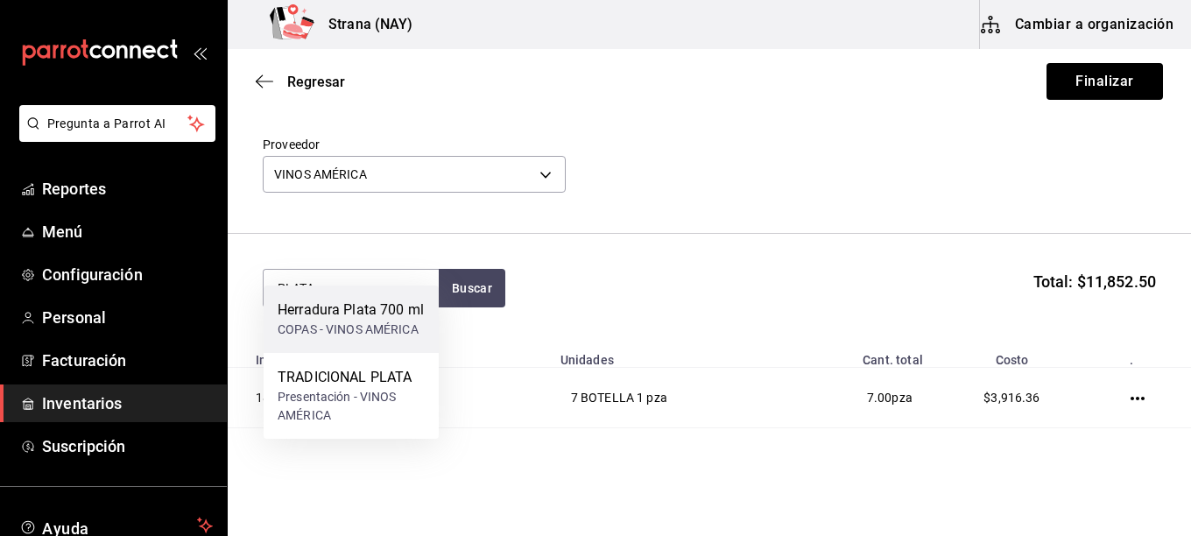
scroll to position [88, 0]
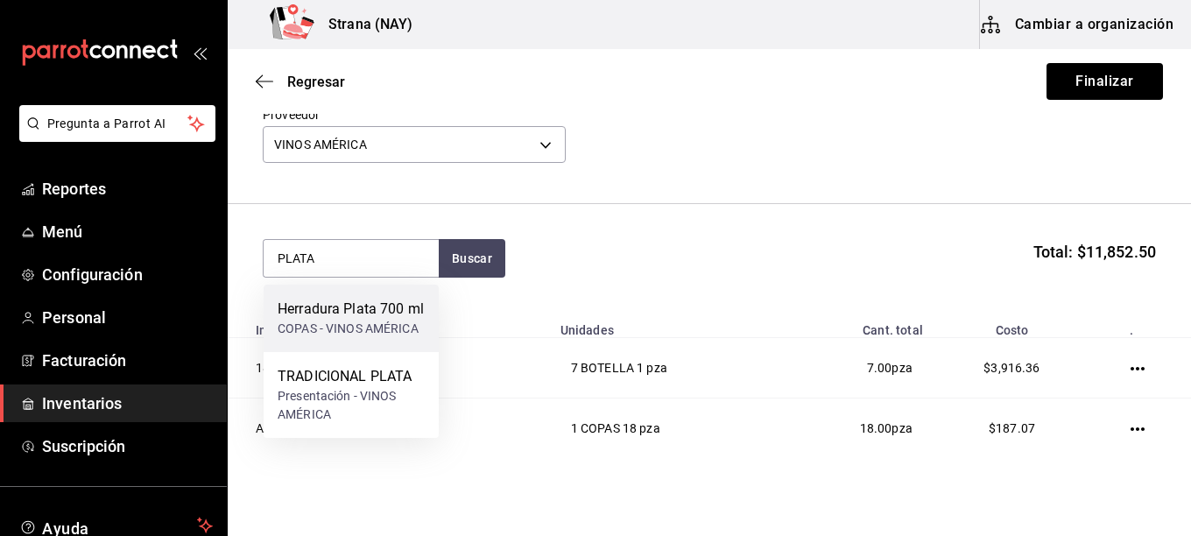
click at [365, 325] on div "COPAS - VINOS AMÉRICA" at bounding box center [351, 329] width 146 height 18
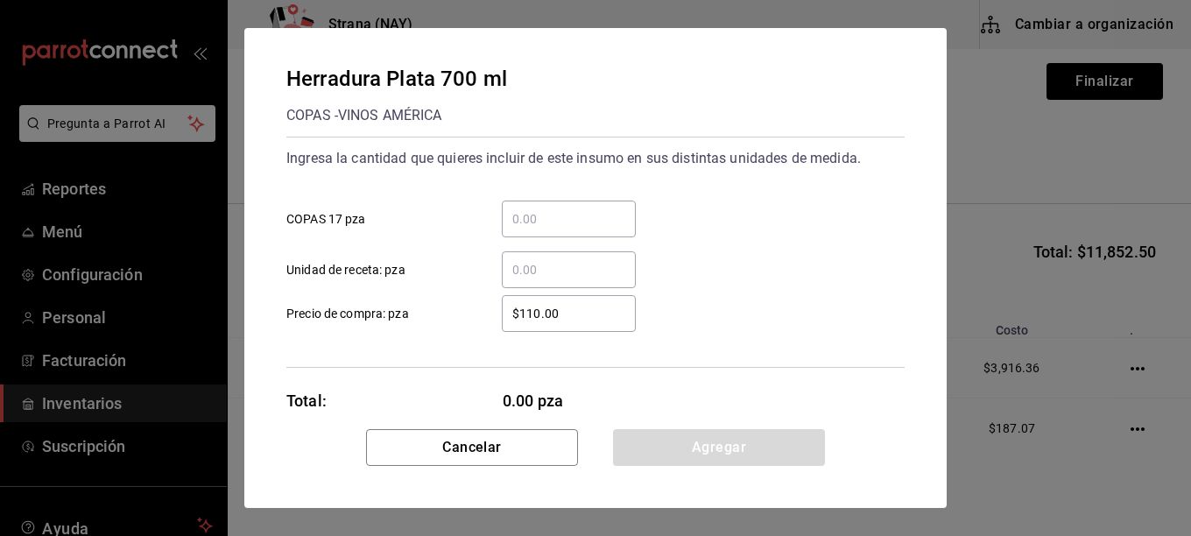
click at [556, 211] on input "​ COPAS 17 pza" at bounding box center [569, 218] width 134 height 21
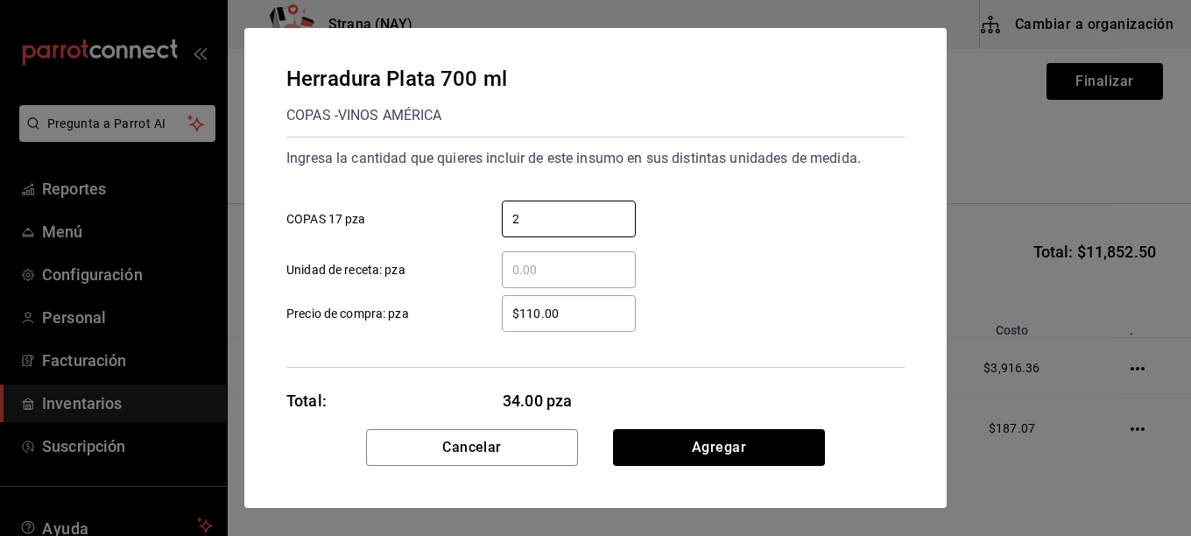
type input "2"
click at [581, 323] on input "$110.00" at bounding box center [569, 313] width 134 height 21
type input "$419.93"
drag, startPoint x: 886, startPoint y: 321, endPoint x: 880, endPoint y: 333, distance: 12.5
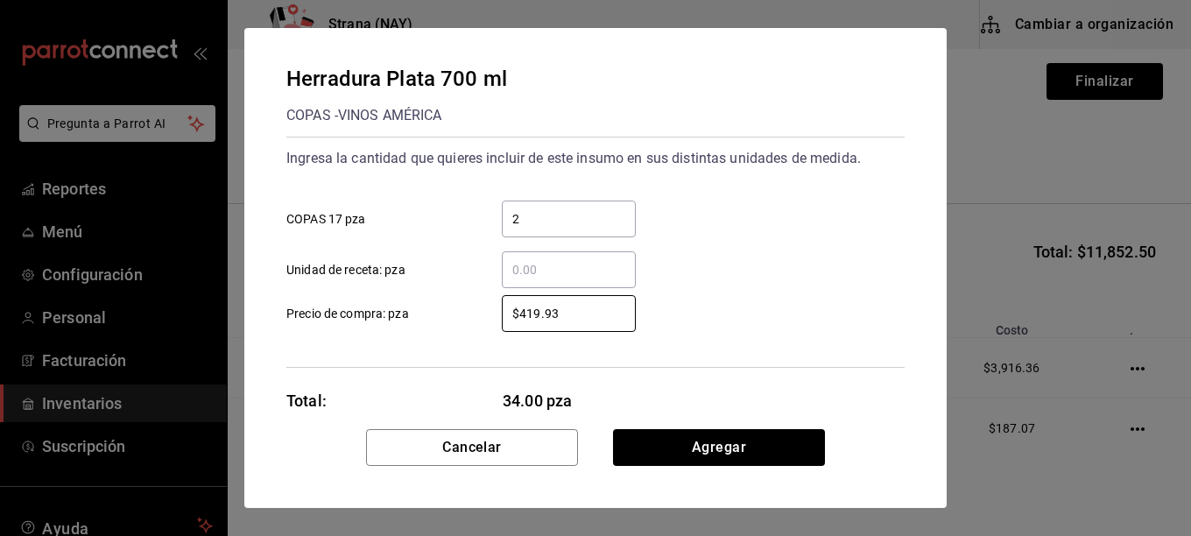
click at [880, 333] on div "Ingresa la cantidad que quieres incluir de este insumo en sus distintas unidade…" at bounding box center [595, 252] width 618 height 231
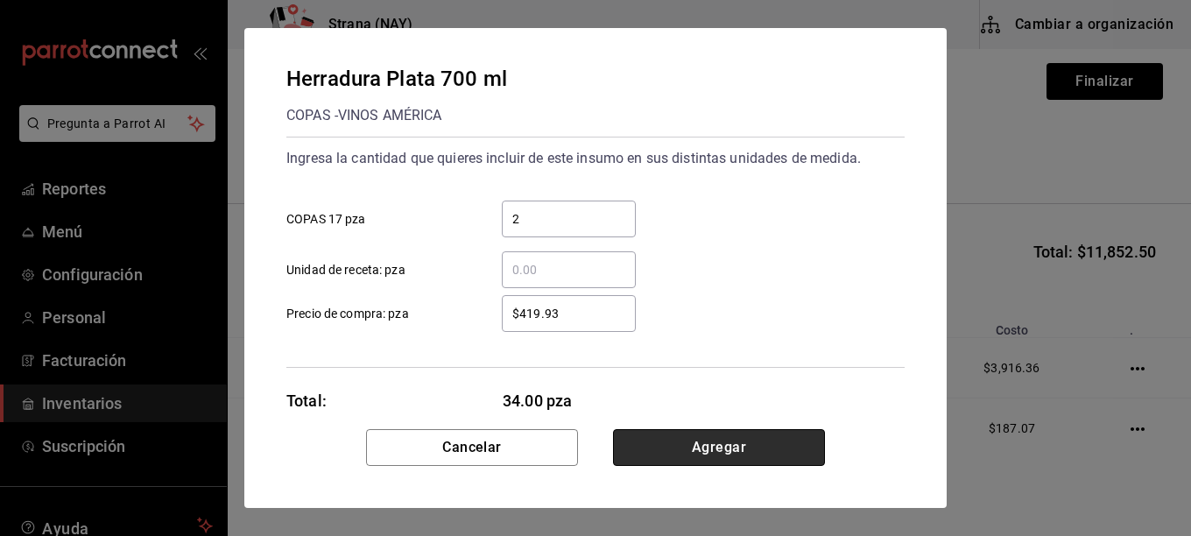
click at [744, 456] on button "Agregar" at bounding box center [719, 447] width 212 height 37
click at [744, 437] on html "Pregunta a Parrot AI Reportes Menú Configuración Personal Facturación Inventari…" at bounding box center [595, 218] width 1191 height 437
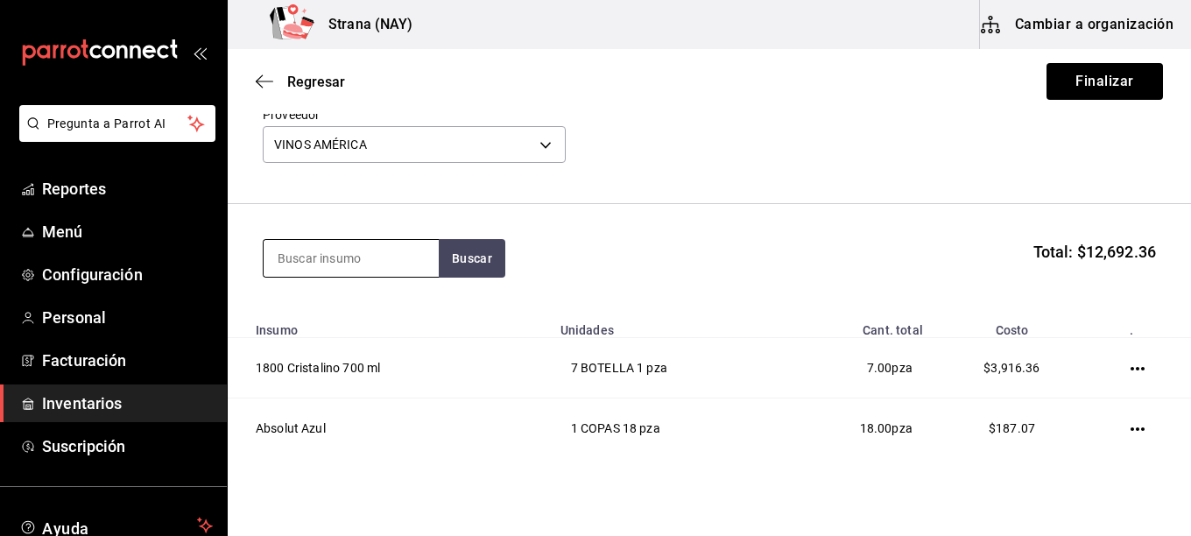
drag, startPoint x: 394, startPoint y: 269, endPoint x: 387, endPoint y: 251, distance: 19.7
click at [394, 268] on input at bounding box center [351, 258] width 175 height 37
click at [387, 251] on input at bounding box center [351, 258] width 175 height 37
type input "HYP"
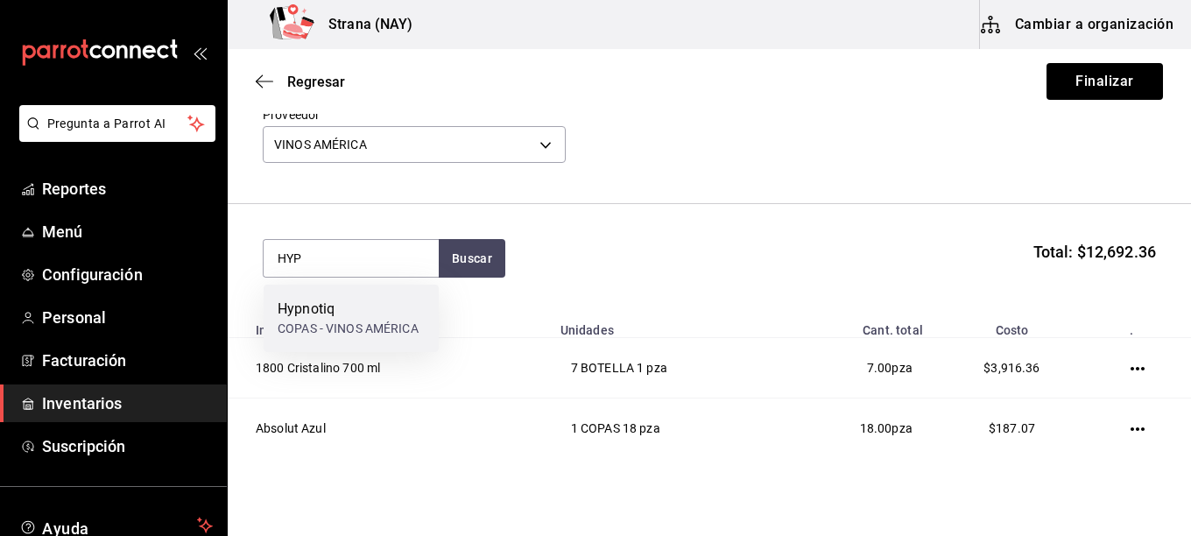
click at [364, 316] on div "Hypnotiq" at bounding box center [348, 309] width 141 height 21
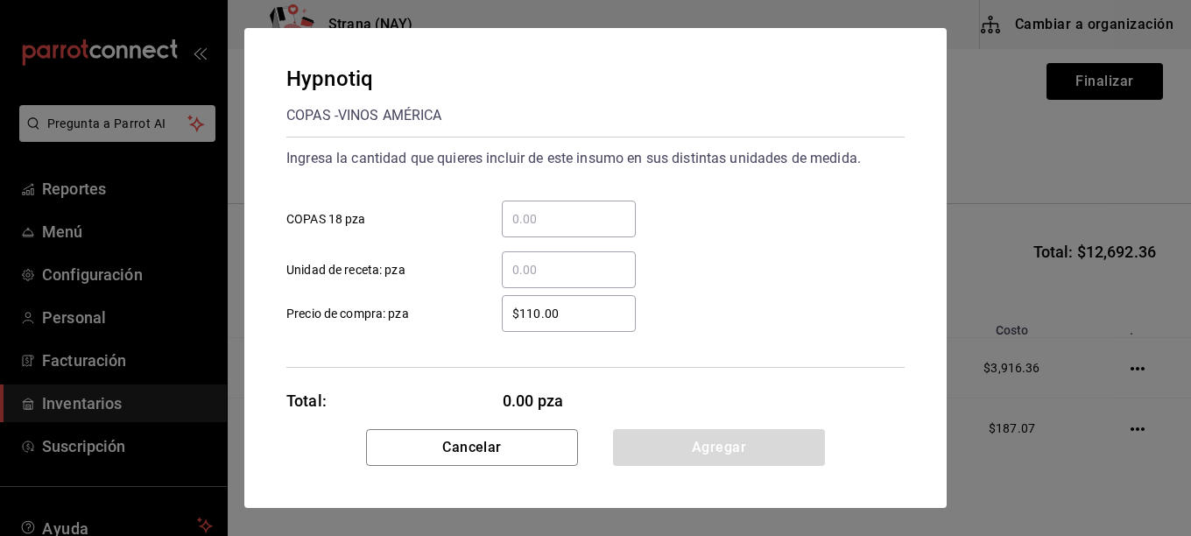
click at [572, 212] on input "​ COPAS 18 pza" at bounding box center [569, 218] width 134 height 21
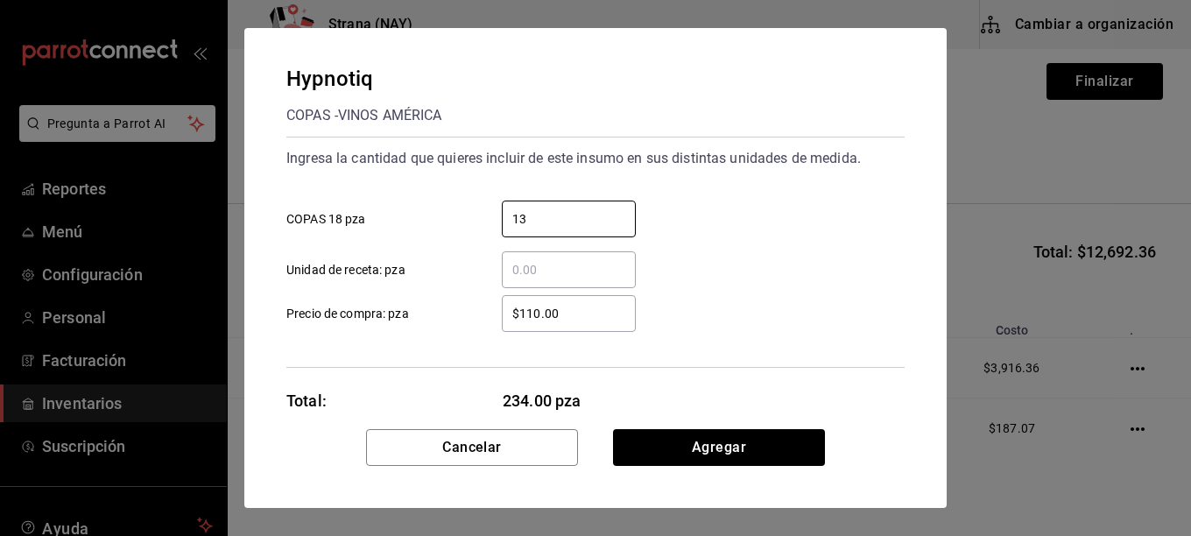
type input "13"
click at [616, 306] on input "$110.00" at bounding box center [569, 313] width 134 height 21
type input "$517.24"
click at [707, 330] on div "$517.24 ​ Precio de compra: pza" at bounding box center [588, 306] width 632 height 51
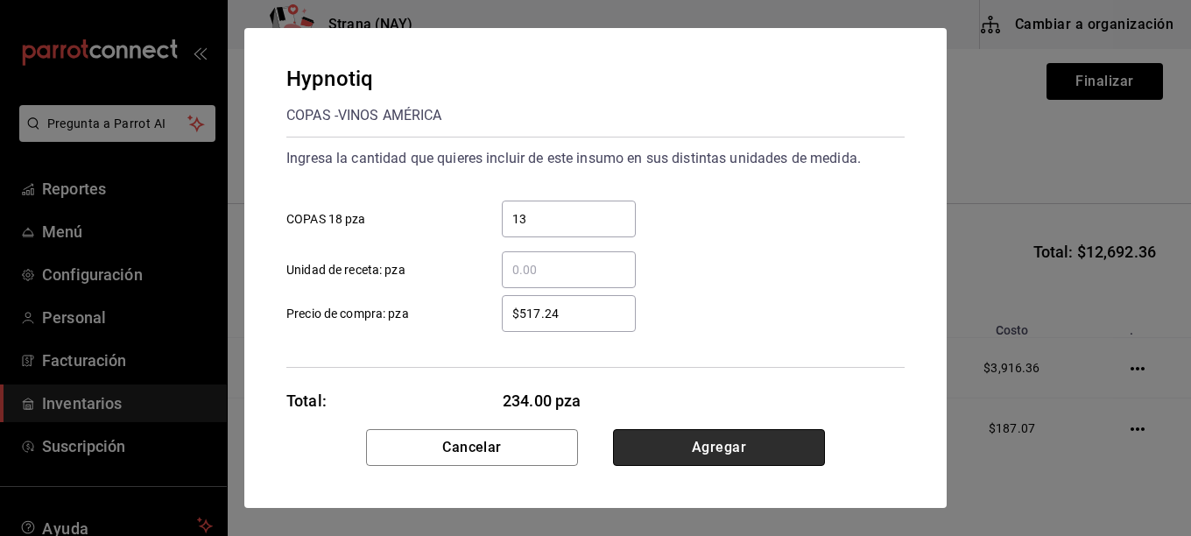
click at [717, 458] on button "Agregar" at bounding box center [719, 447] width 212 height 37
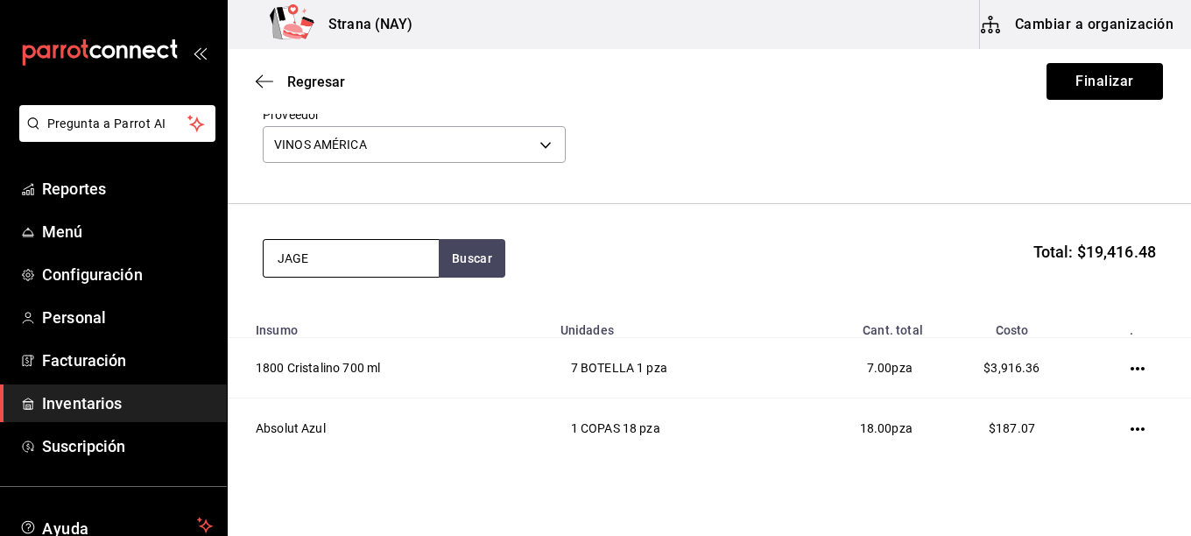
type input "JAGE"
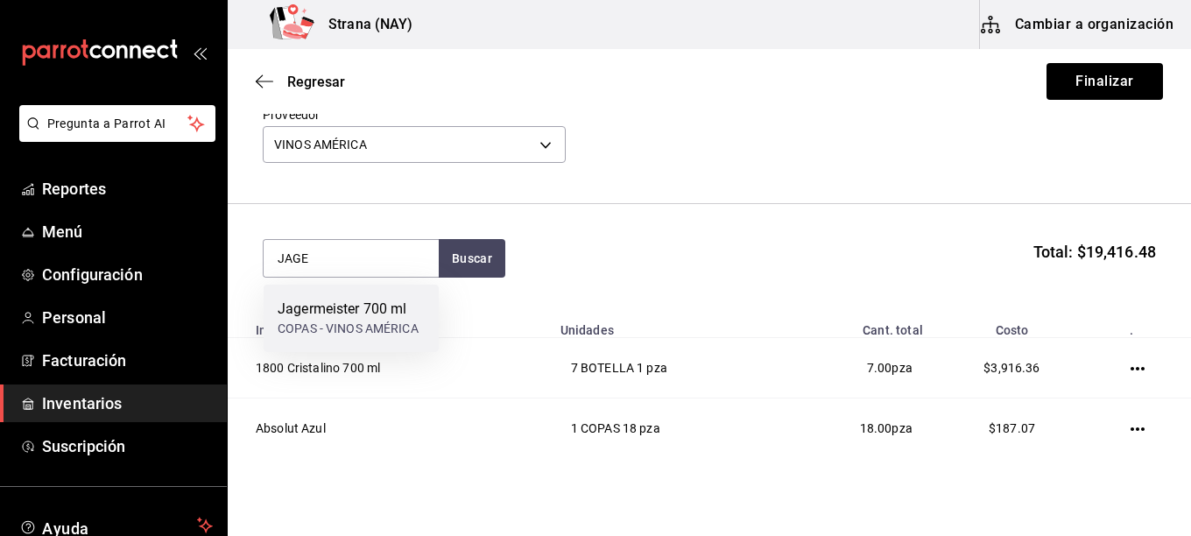
click at [386, 328] on div "COPAS - VINOS AMÉRICA" at bounding box center [348, 329] width 141 height 18
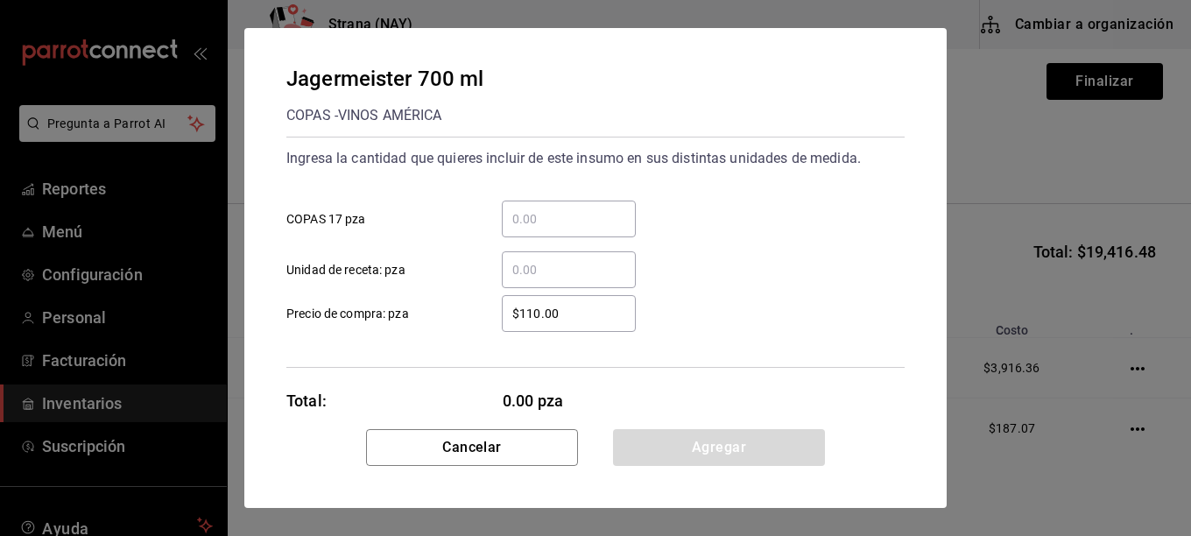
click at [583, 196] on div "​ COPAS 17 pza" at bounding box center [588, 212] width 632 height 51
click at [575, 227] on input "​ COPAS 17 pza" at bounding box center [569, 218] width 134 height 21
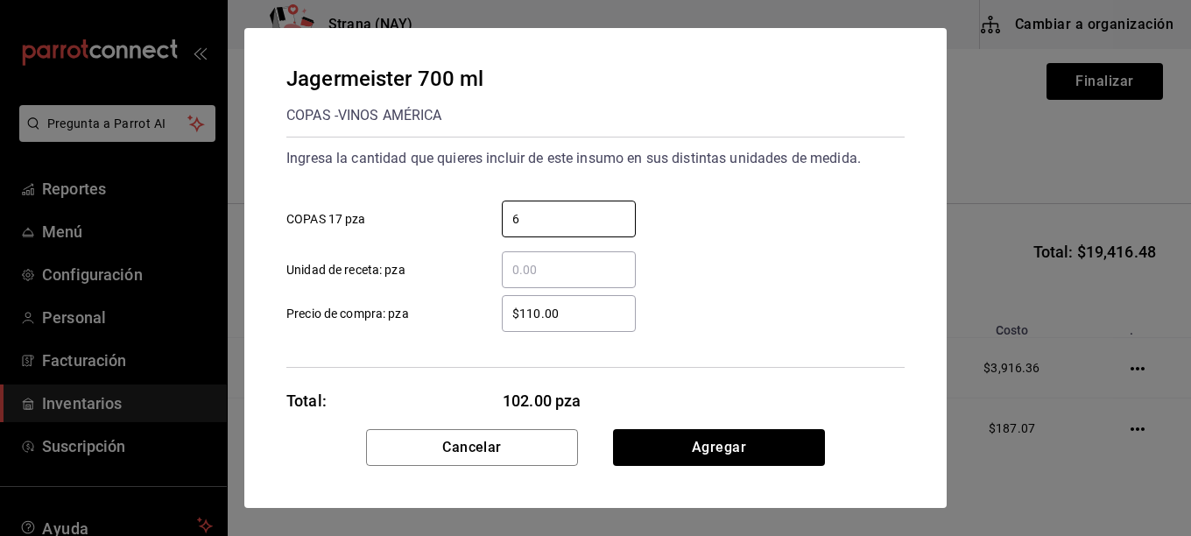
type input "6"
click at [632, 315] on input "$110.00" at bounding box center [569, 313] width 134 height 21
click at [633, 315] on input "$110.00" at bounding box center [569, 313] width 134 height 21
type input "$362.90"
click at [763, 344] on div "Ingresa la cantidad que quieres incluir de este insumo en sus distintas unidade…" at bounding box center [595, 252] width 618 height 231
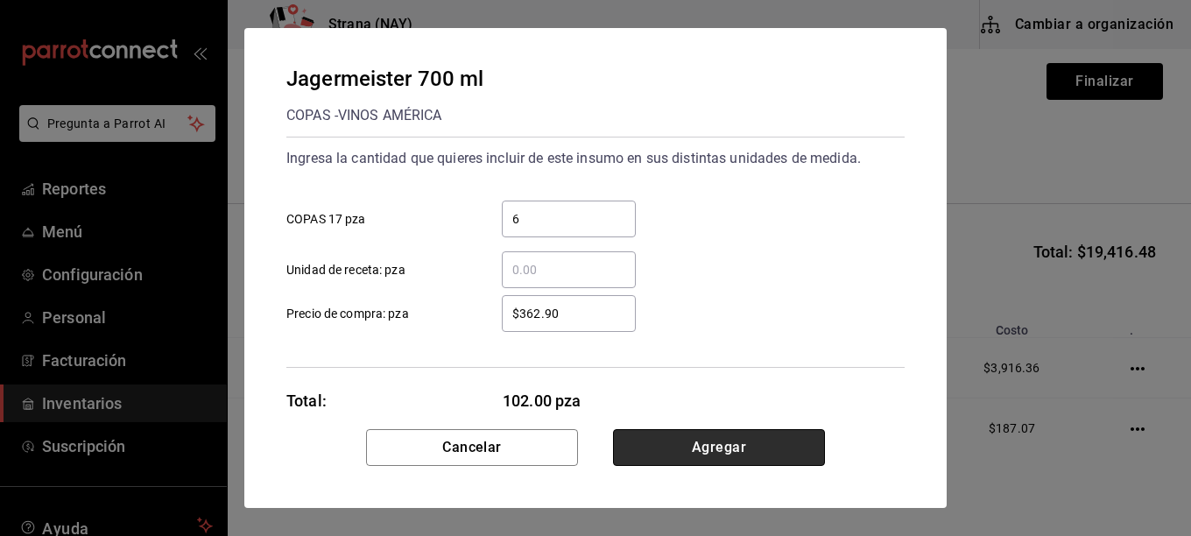
click at [752, 434] on button "Agregar" at bounding box center [719, 447] width 212 height 37
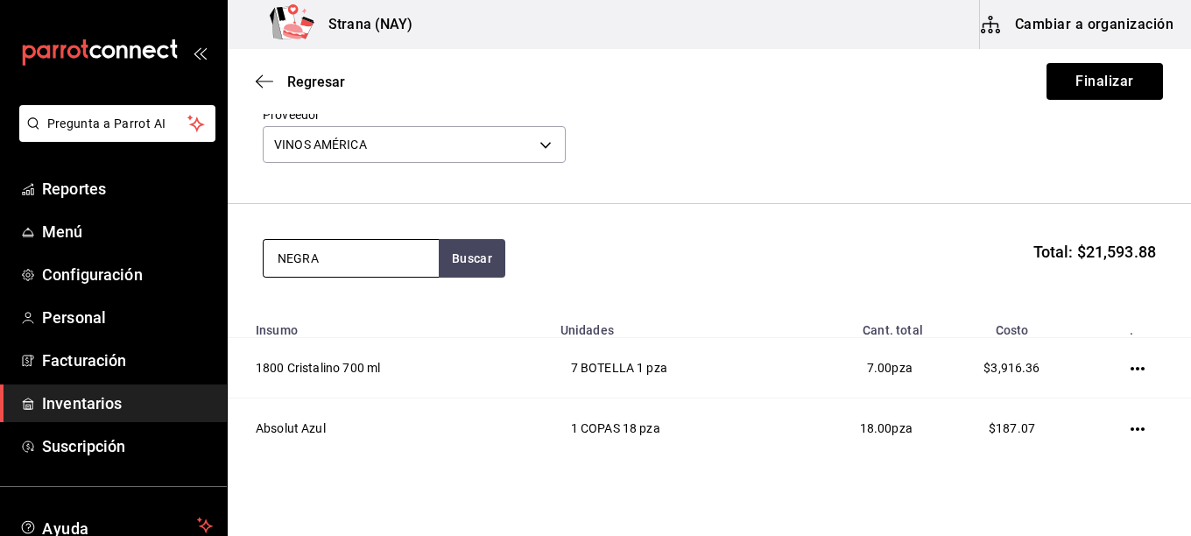
type input "NEGRA"
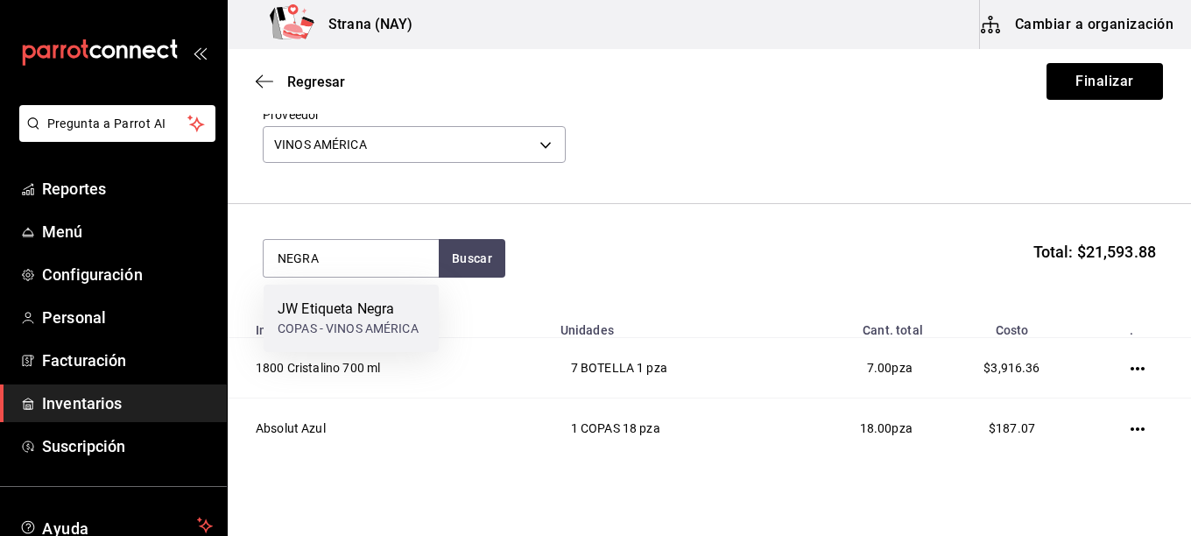
click at [409, 317] on div "JW Etiqueta Negra" at bounding box center [348, 309] width 141 height 21
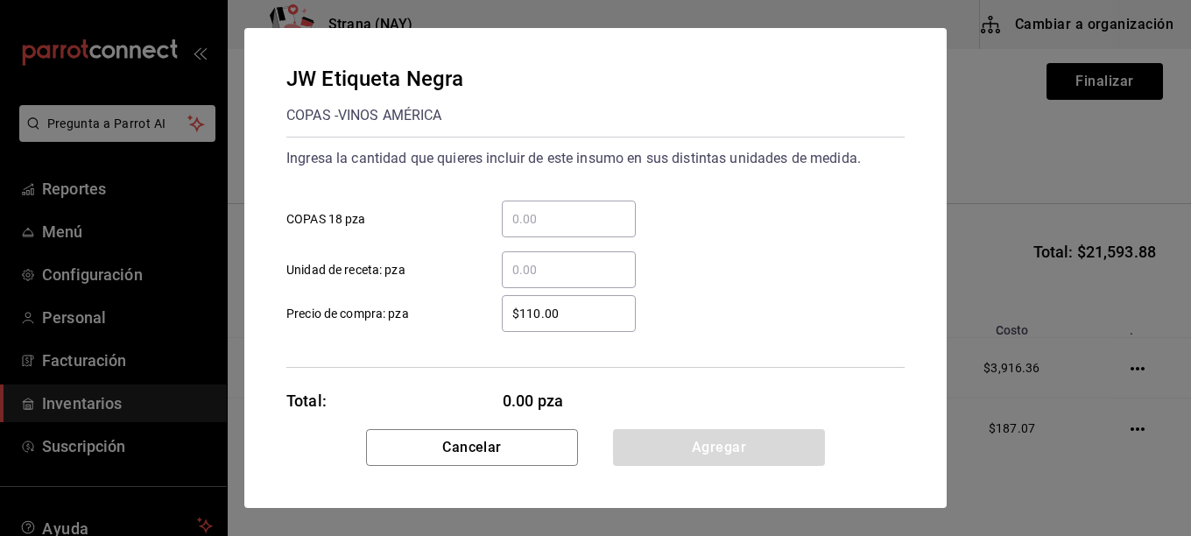
click at [622, 208] on div "​" at bounding box center [569, 219] width 134 height 37
click at [622, 208] on input "​ COPAS 18 pza" at bounding box center [569, 218] width 134 height 21
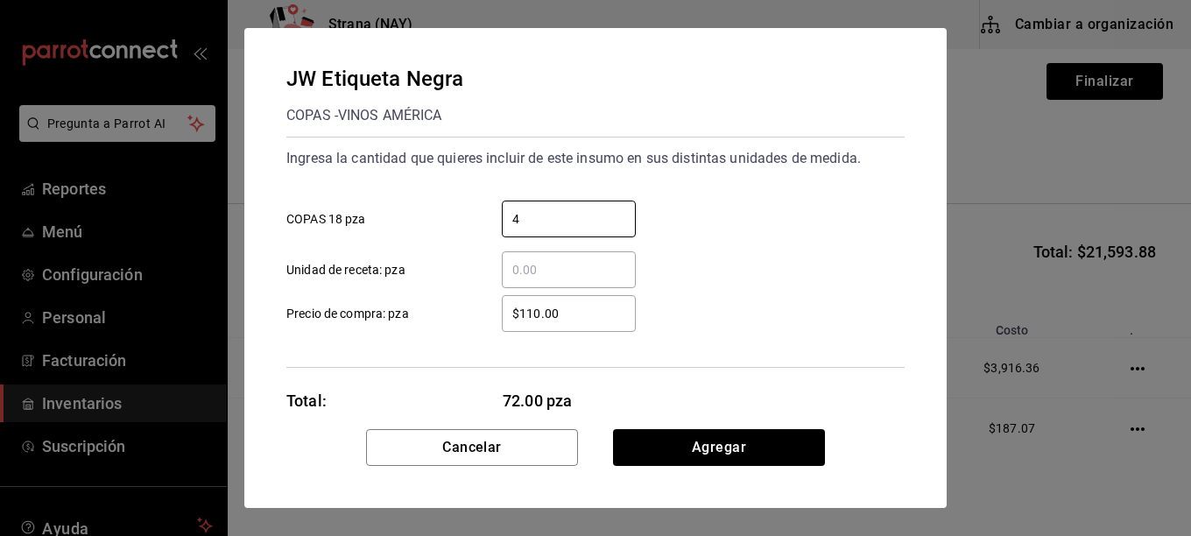
type input "4"
click at [605, 312] on input "$110.00" at bounding box center [569, 313] width 134 height 21
click at [604, 313] on input "$110.00" at bounding box center [569, 313] width 134 height 21
type input "$740.52"
click at [710, 325] on div "$740.52 ​ Precio de compra: pza" at bounding box center [588, 306] width 632 height 51
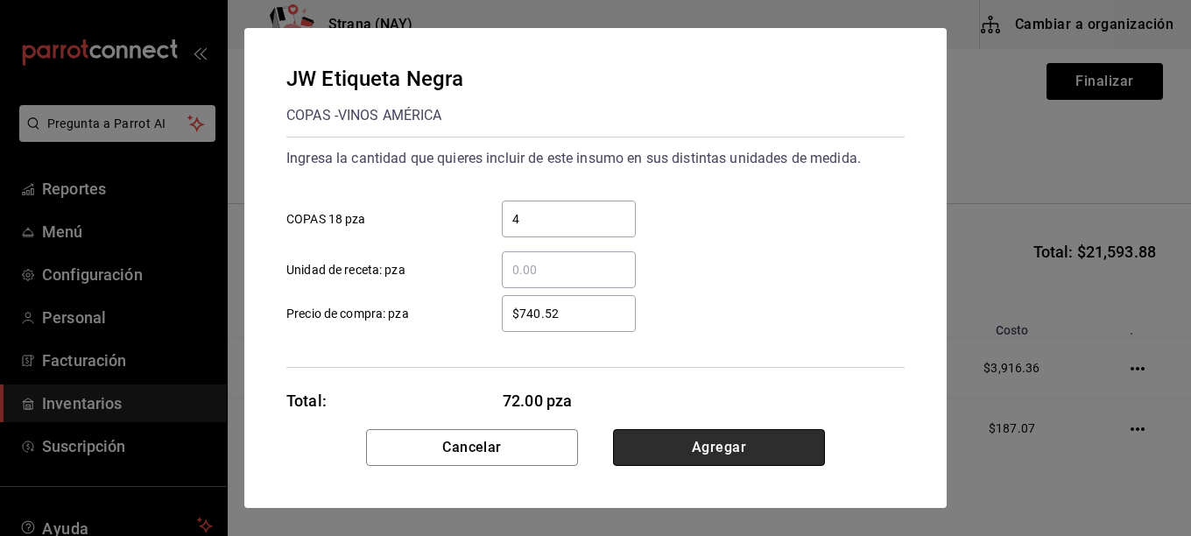
click at [735, 442] on button "Agregar" at bounding box center [719, 447] width 212 height 37
click at [735, 437] on html "Pregunta a Parrot AI Reportes Menú Configuración Personal Facturación Inventari…" at bounding box center [595, 218] width 1191 height 437
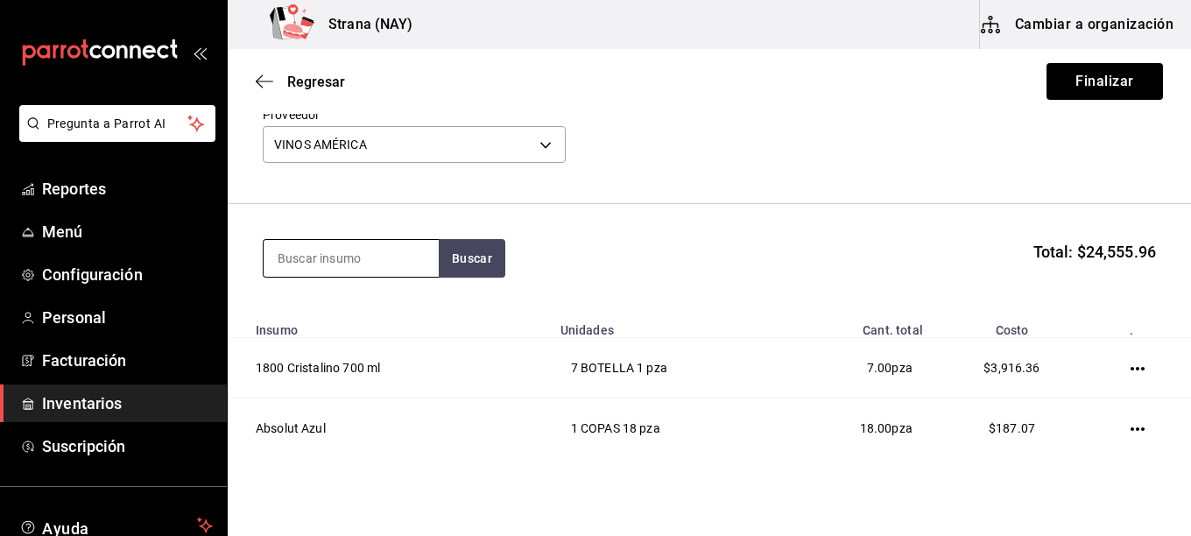
click at [405, 272] on input at bounding box center [351, 258] width 175 height 37
type input "VSOP"
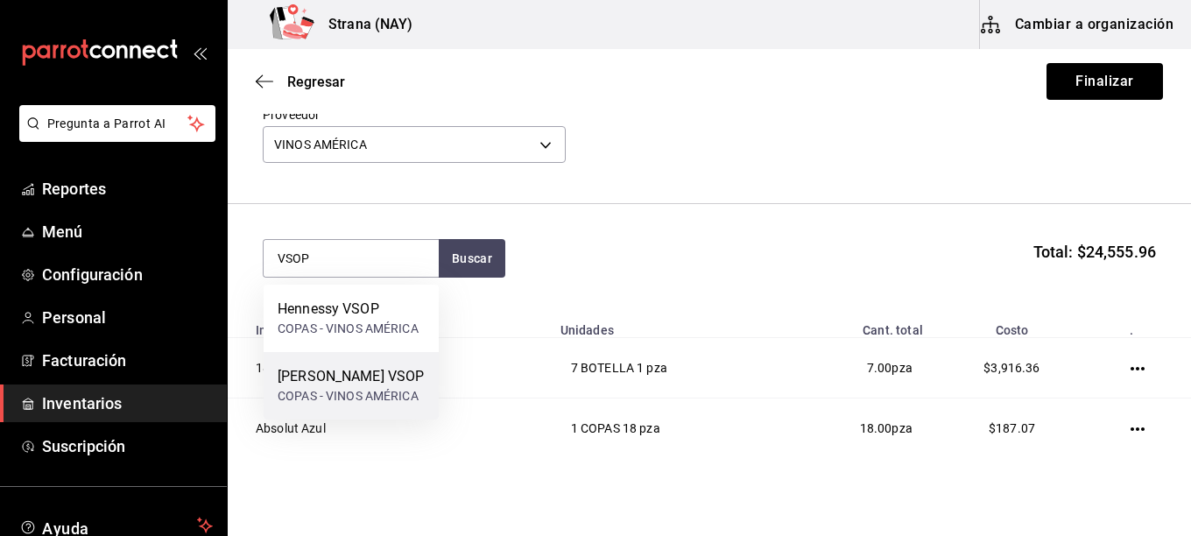
click at [400, 385] on div "[PERSON_NAME] VSOP" at bounding box center [351, 376] width 146 height 21
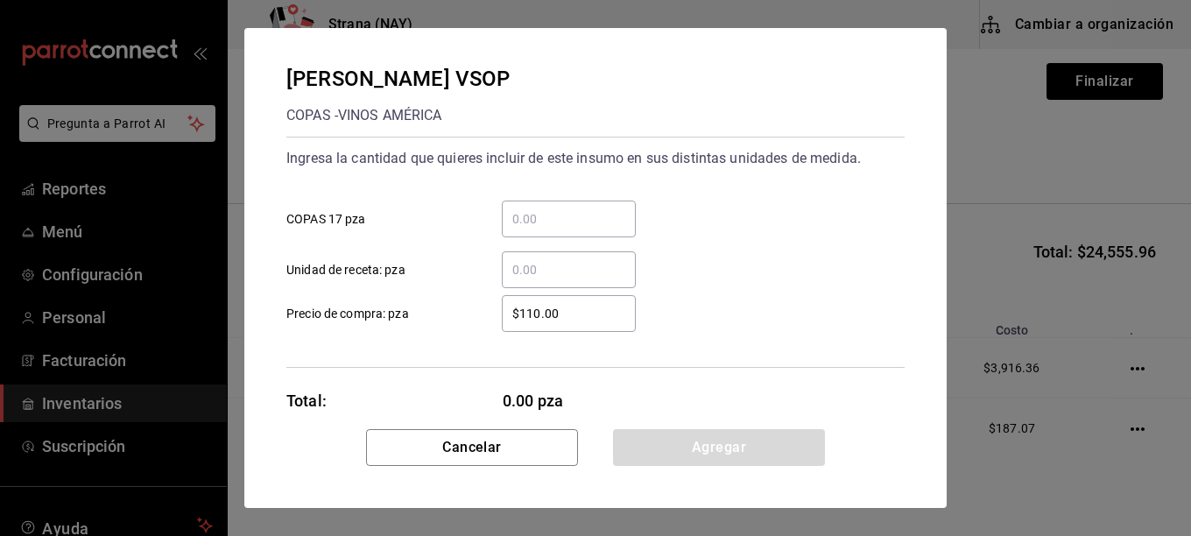
click at [528, 219] on input "​ COPAS 17 pza" at bounding box center [569, 218] width 134 height 21
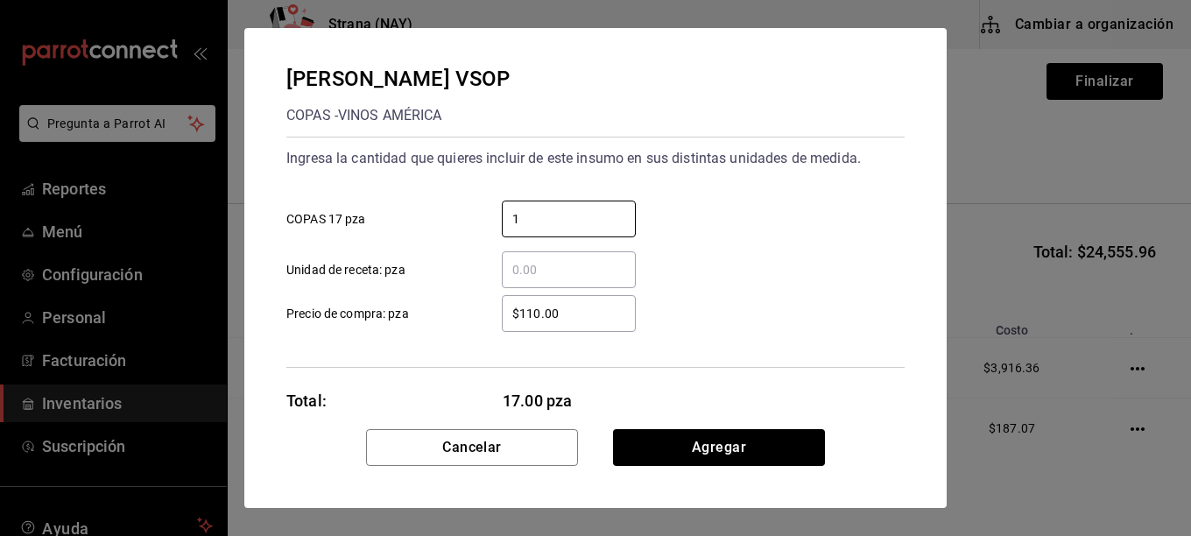
type input "1"
click at [575, 319] on input "$110.00" at bounding box center [569, 313] width 134 height 21
type input "$911.88"
click at [736, 286] on div "$911.88 ​ Precio de compra: pza" at bounding box center [588, 306] width 632 height 51
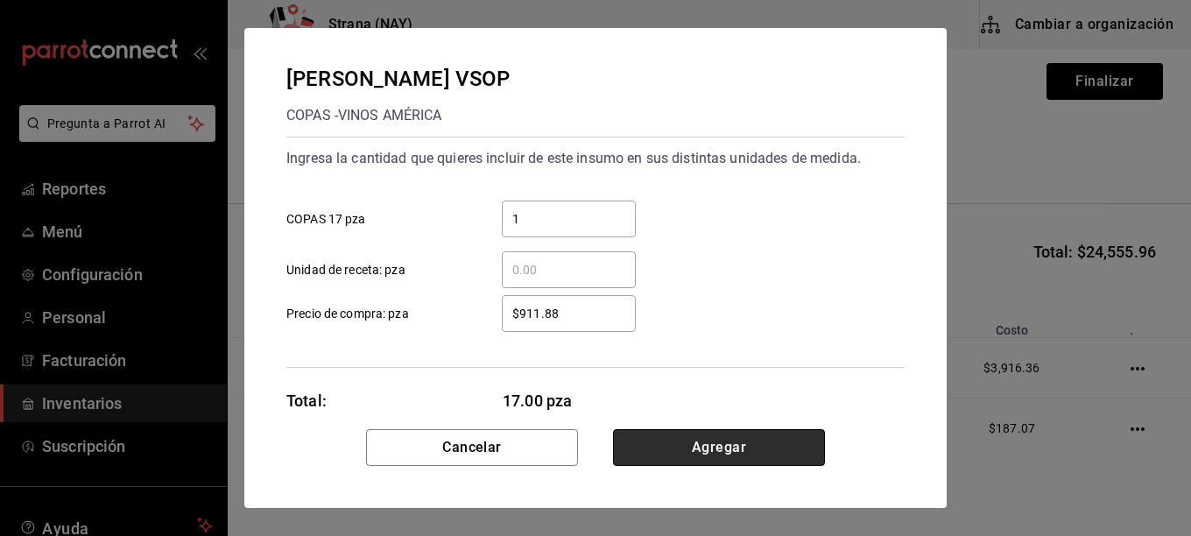
click at [720, 463] on button "Agregar" at bounding box center [719, 447] width 212 height 37
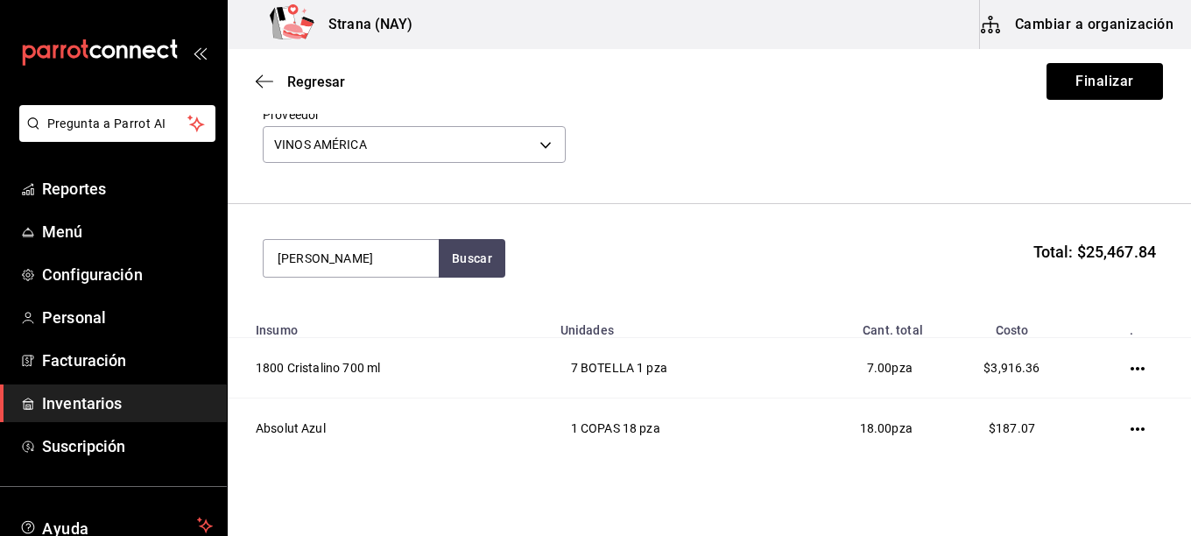
type input "[PERSON_NAME]"
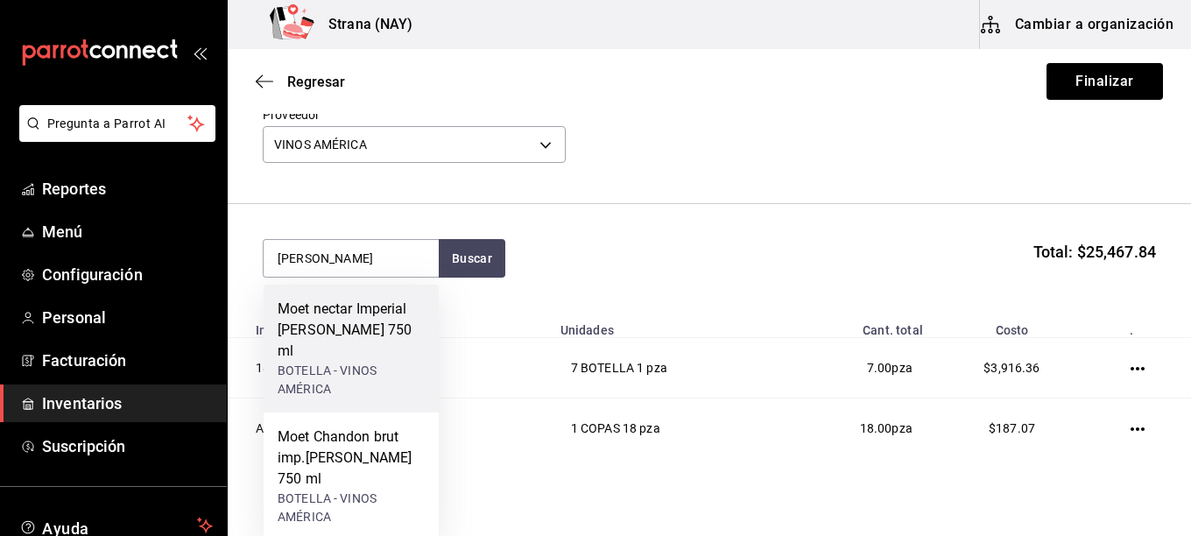
click at [343, 337] on div "Moet nectar Imperial [PERSON_NAME] 750 ml" at bounding box center [351, 330] width 147 height 63
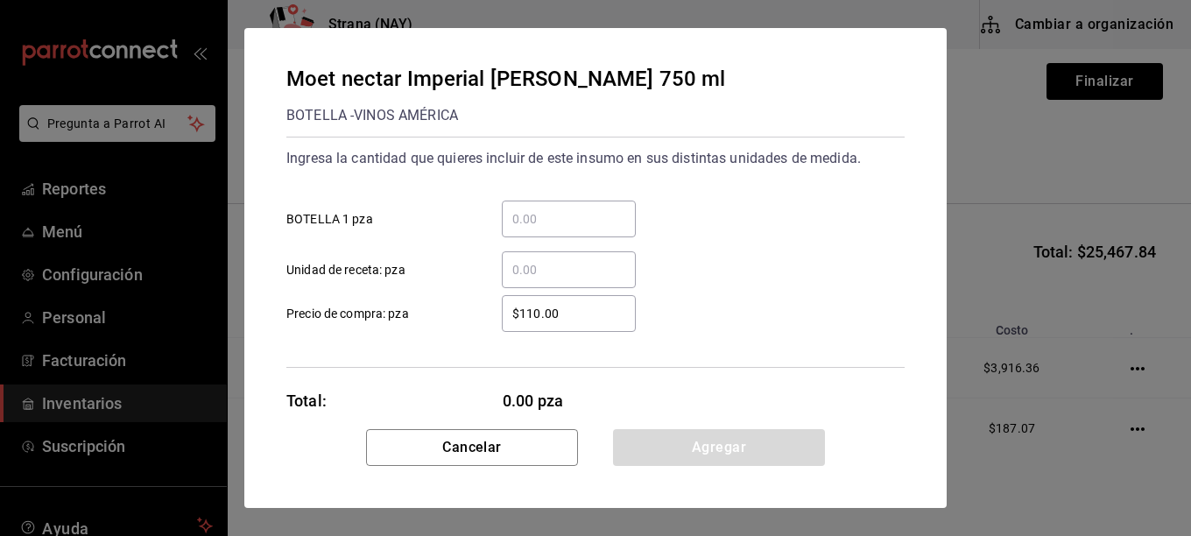
click at [525, 230] on div "​" at bounding box center [569, 219] width 134 height 37
click at [525, 230] on input "​ BOTELLA 1 pza" at bounding box center [569, 218] width 134 height 21
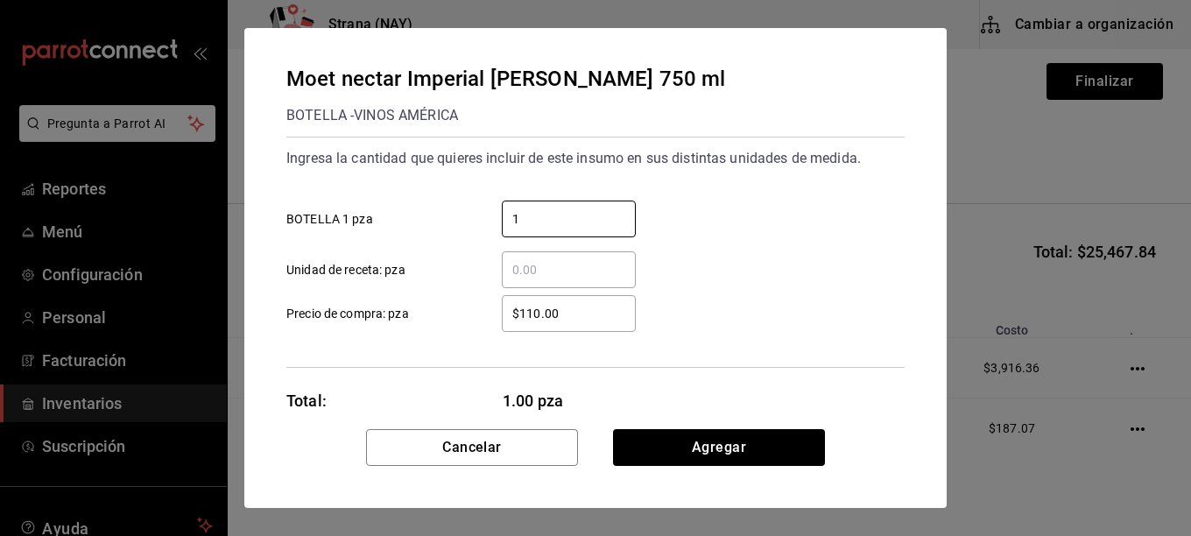
type input "1"
click at [592, 320] on input "$110.00" at bounding box center [569, 313] width 134 height 21
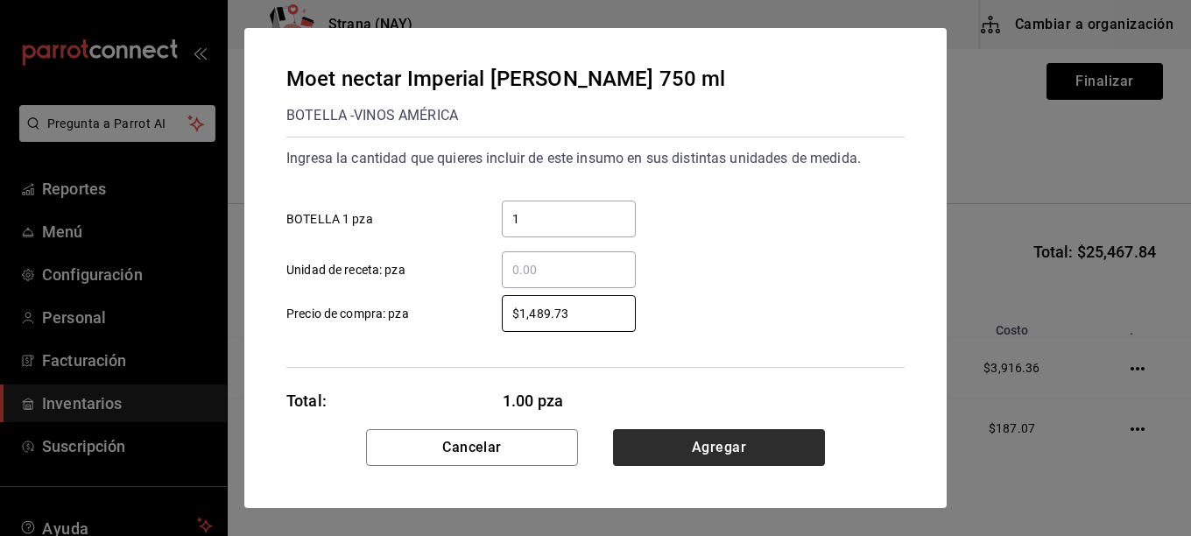
type input "$1,489.73"
click at [691, 456] on button "Agregar" at bounding box center [719, 447] width 212 height 37
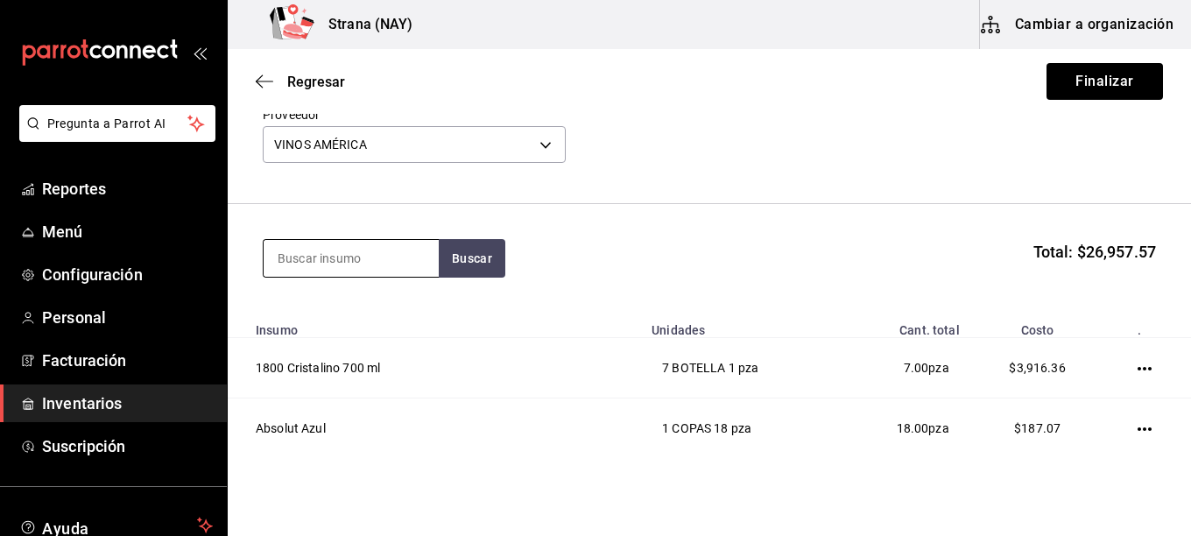
click at [383, 251] on input at bounding box center [351, 258] width 175 height 37
type input "B"
type input "DOBEL"
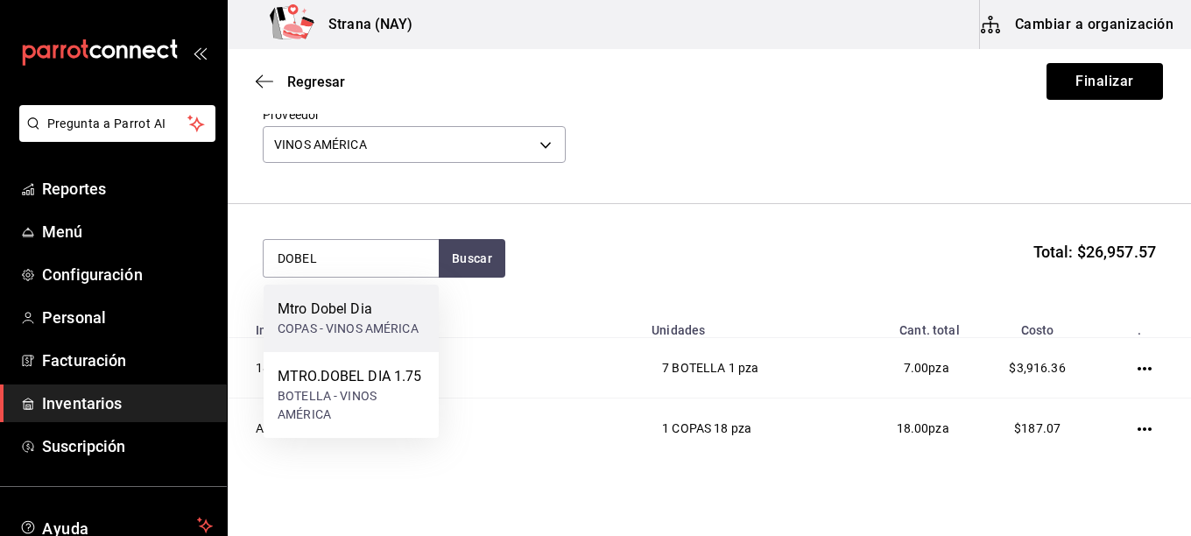
click at [352, 328] on div "COPAS - VINOS AMÉRICA" at bounding box center [348, 329] width 141 height 18
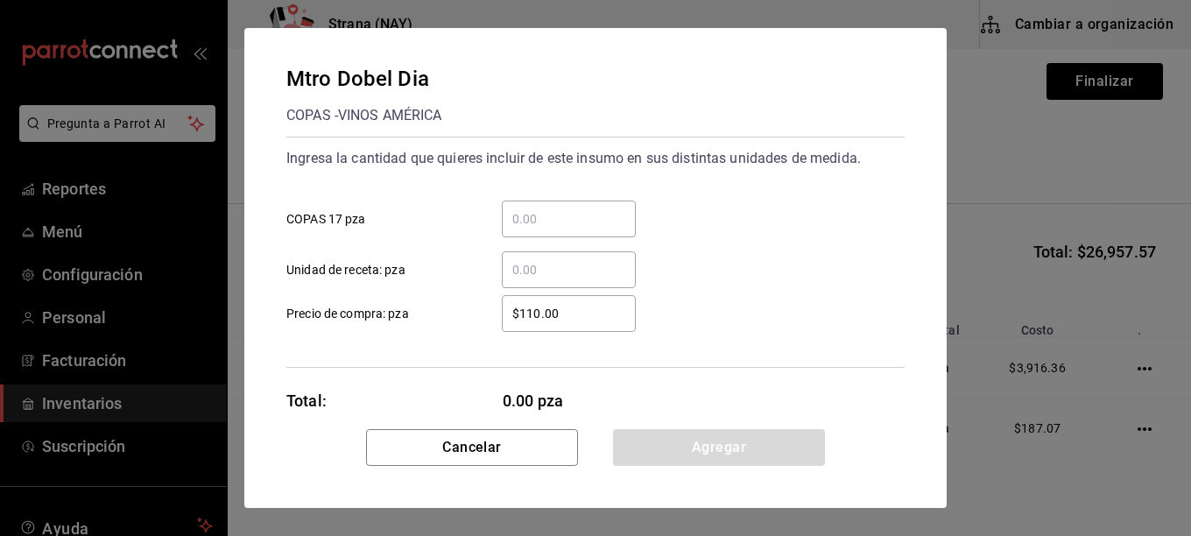
click at [582, 237] on div "​" at bounding box center [569, 219] width 134 height 37
click at [582, 230] on input "​ COPAS 17 pza" at bounding box center [569, 218] width 134 height 21
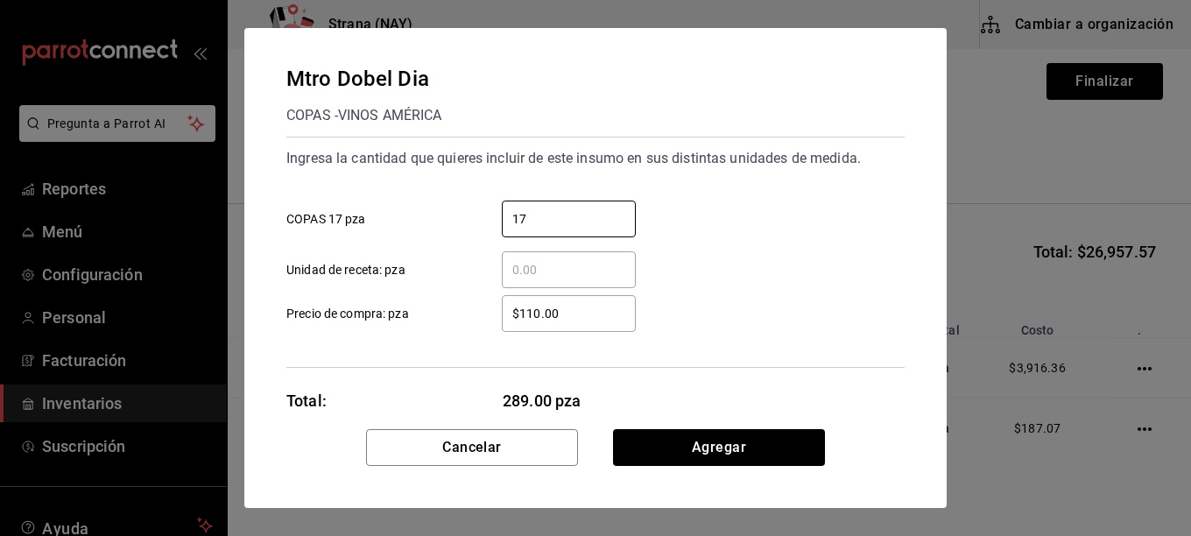
type input "17"
click at [602, 328] on div "$110.00 ​" at bounding box center [569, 313] width 134 height 37
click at [602, 324] on input "$110.00" at bounding box center [569, 313] width 134 height 21
click at [602, 328] on div "$110.00 ​" at bounding box center [569, 313] width 134 height 37
click at [602, 324] on input "$110.00" at bounding box center [569, 313] width 134 height 21
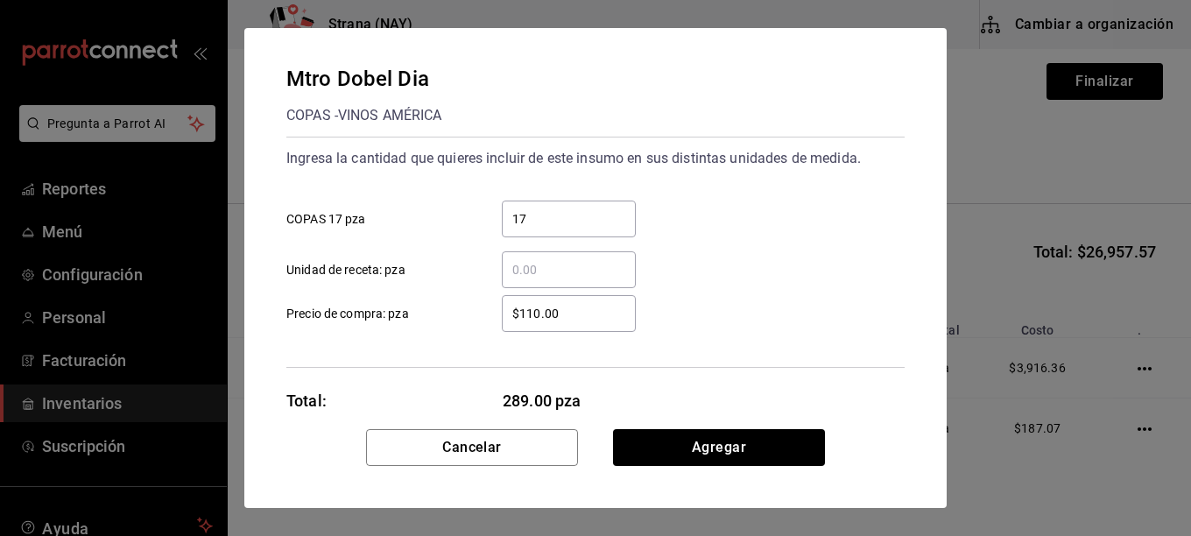
click at [602, 328] on div "$110.00 ​" at bounding box center [569, 313] width 134 height 37
click at [602, 324] on input "$110.00" at bounding box center [569, 313] width 134 height 21
drag, startPoint x: 601, startPoint y: 326, endPoint x: 382, endPoint y: 350, distance: 220.4
click at [382, 350] on div "Ingresa la cantidad que quieres incluir de este insumo en sus distintas unidade…" at bounding box center [595, 252] width 618 height 231
click at [592, 337] on div "Ingresa la cantidad que quieres incluir de este insumo en sus distintas unidade…" at bounding box center [595, 252] width 618 height 231
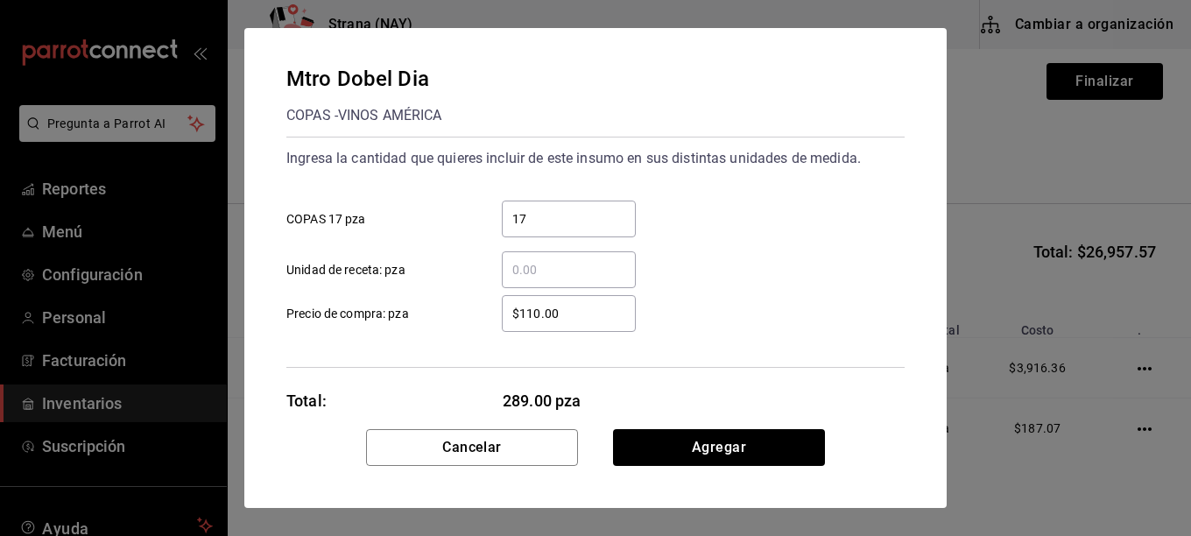
click at [588, 321] on input "$110.00" at bounding box center [569, 313] width 134 height 21
type input "$504.31"
click at [731, 302] on div "$504.31 ​ Precio de compra: pza" at bounding box center [588, 306] width 632 height 51
drag, startPoint x: 731, startPoint y: 302, endPoint x: 730, endPoint y: 325, distance: 22.8
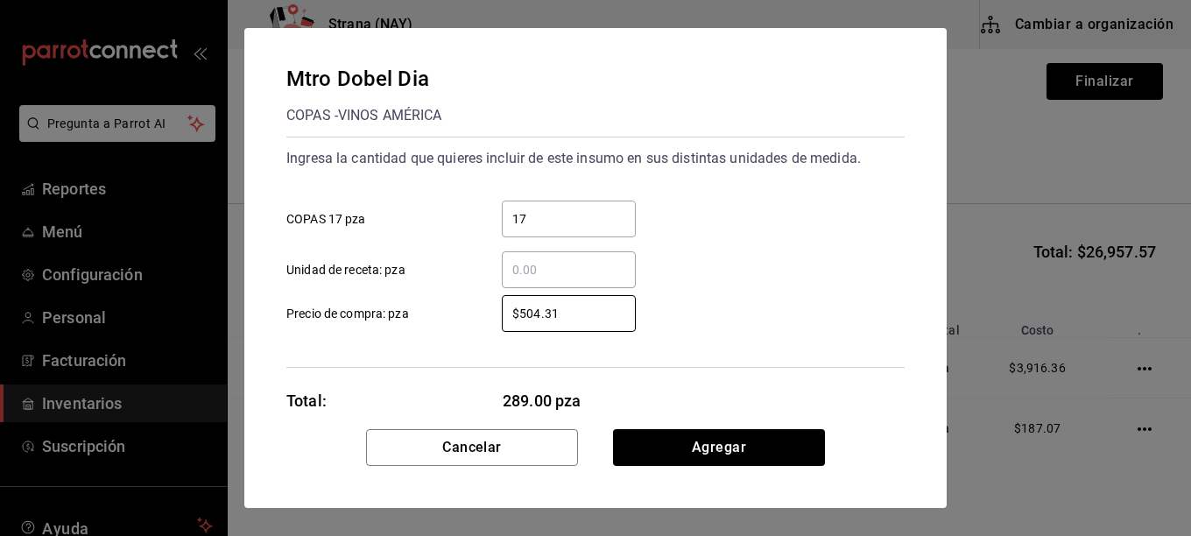
click at [731, 302] on div "$504.31 ​ Precio de compra: pza" at bounding box center [588, 306] width 632 height 51
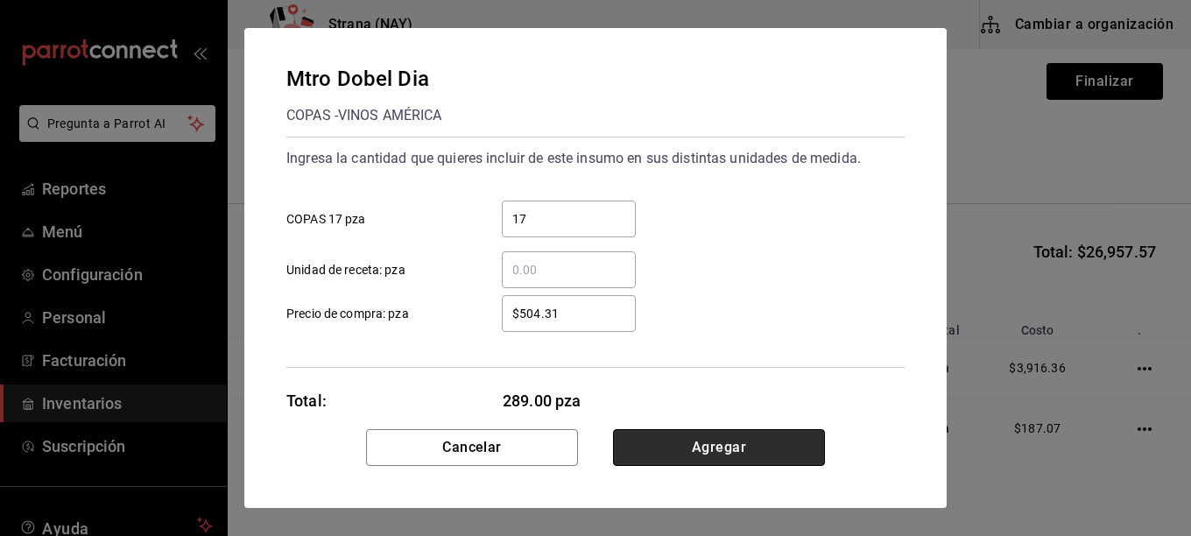
click at [700, 449] on button "Agregar" at bounding box center [719, 447] width 212 height 37
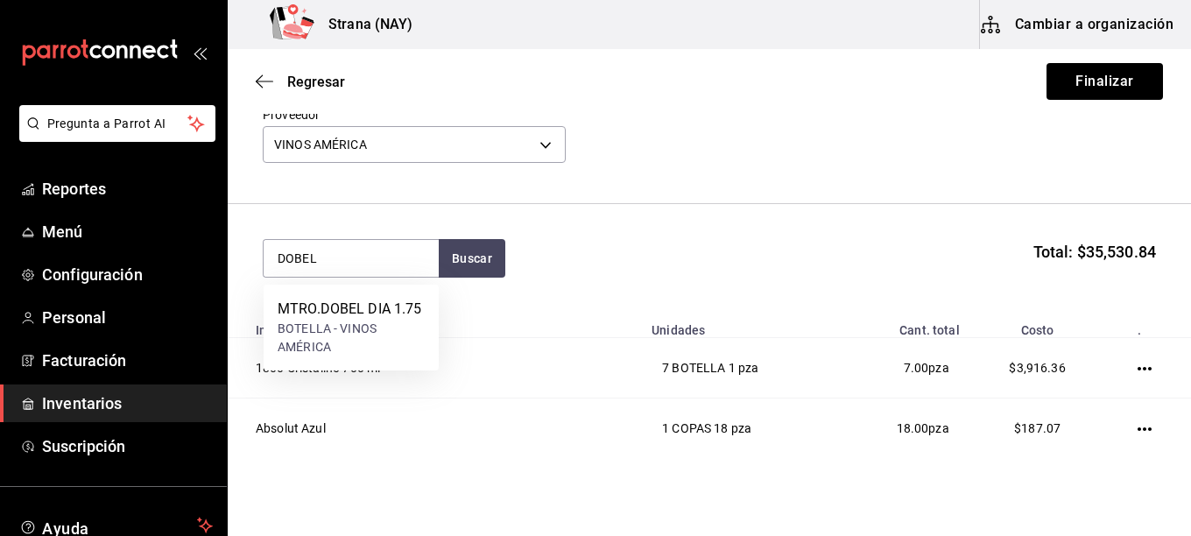
type input "DOBEL"
click at [359, 309] on div "MTRO.DOBEL DIA 1.75" at bounding box center [351, 309] width 147 height 21
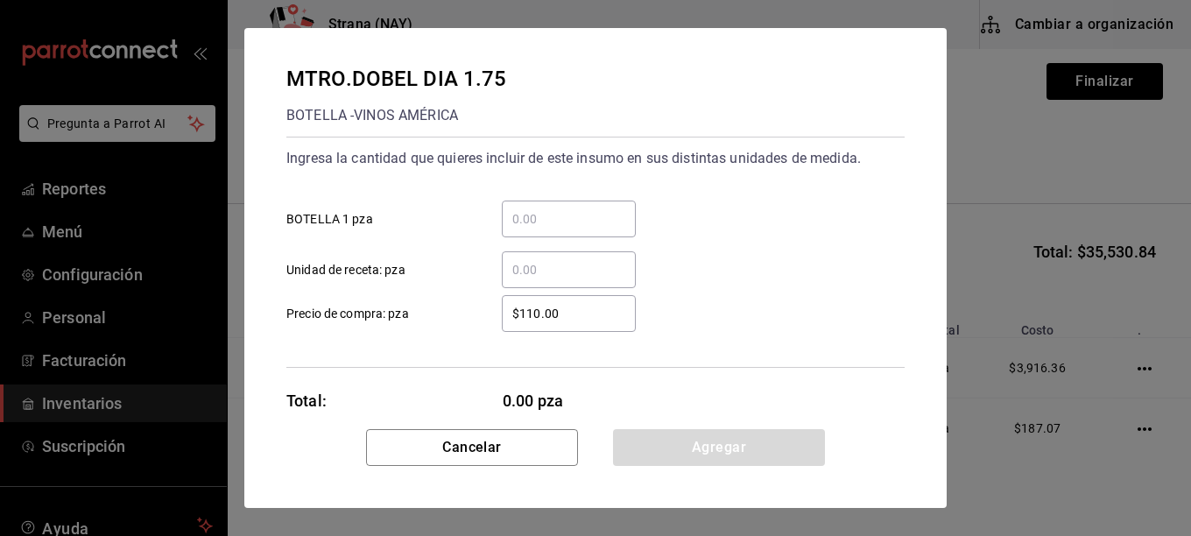
click at [554, 236] on div "​" at bounding box center [569, 219] width 134 height 37
click at [554, 230] on input "​ BOTELLA 1 pza" at bounding box center [569, 218] width 134 height 21
click at [554, 236] on div "​" at bounding box center [569, 219] width 134 height 37
click at [554, 230] on input "​ BOTELLA 1 pza" at bounding box center [569, 218] width 134 height 21
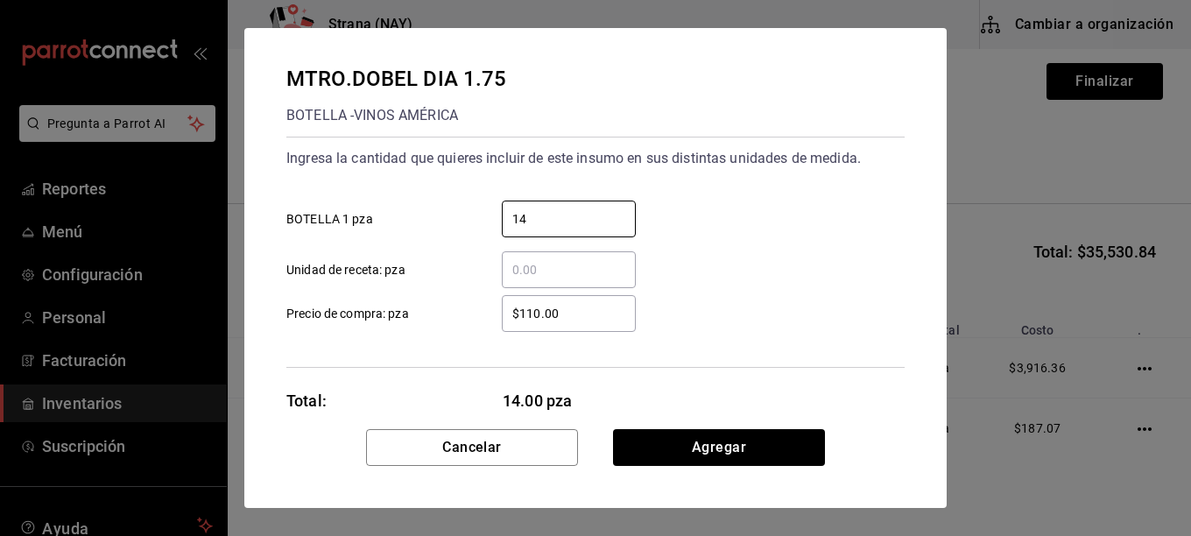
type input "14"
click at [656, 310] on div "$110.00 ​ Precio de compra: pza" at bounding box center [588, 306] width 632 height 51
click at [583, 321] on input "$110.00" at bounding box center [569, 313] width 134 height 21
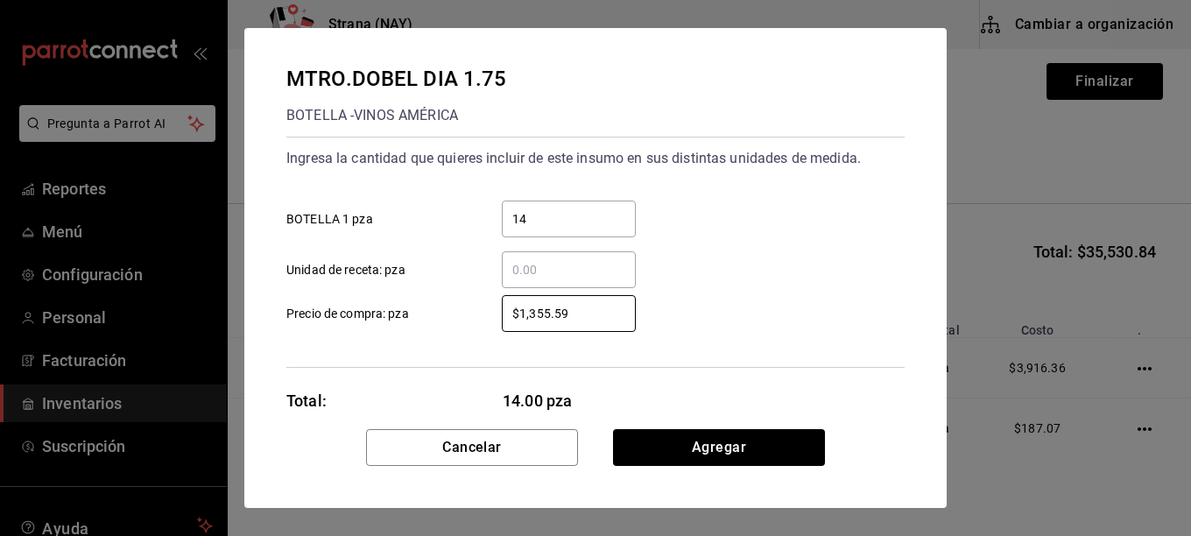
type input "$1,355.59"
click at [699, 293] on div "$1,355.59 ​ Precio de compra: pza" at bounding box center [588, 306] width 632 height 51
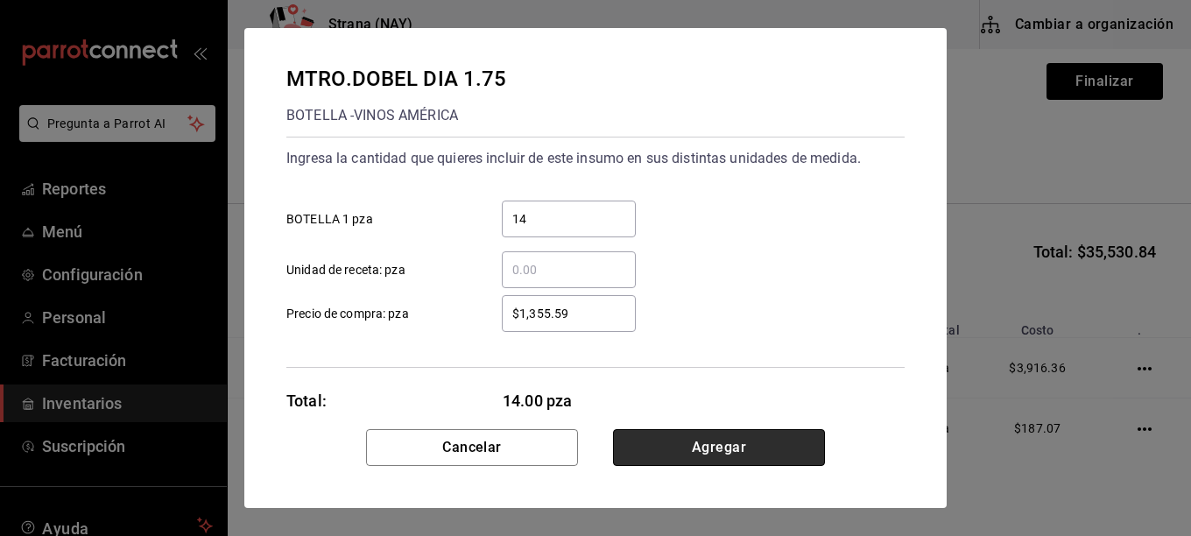
click at [717, 432] on button "Agregar" at bounding box center [719, 447] width 212 height 37
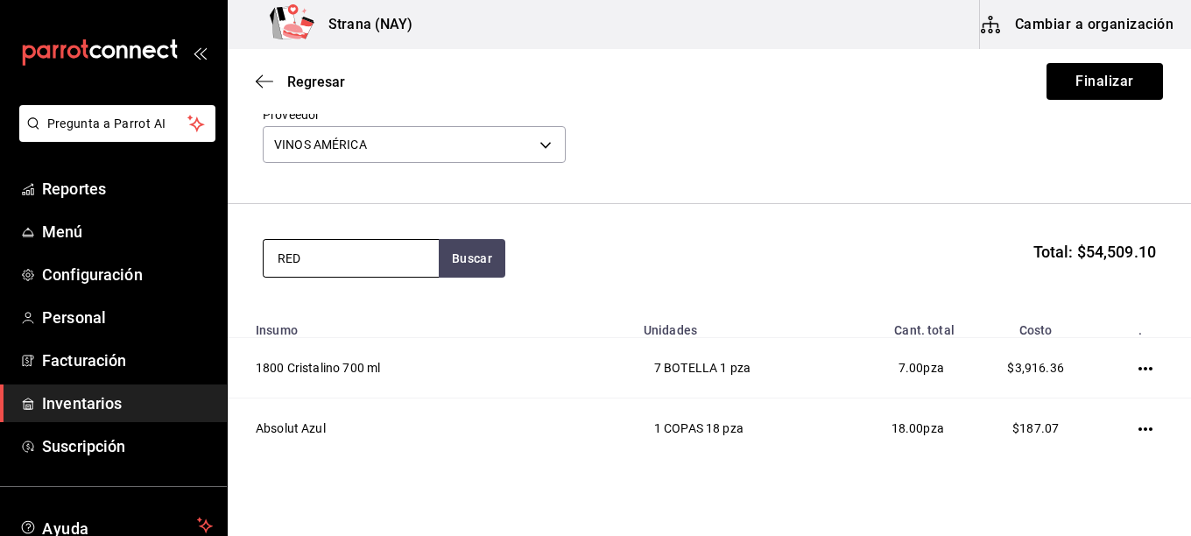
type input "RED"
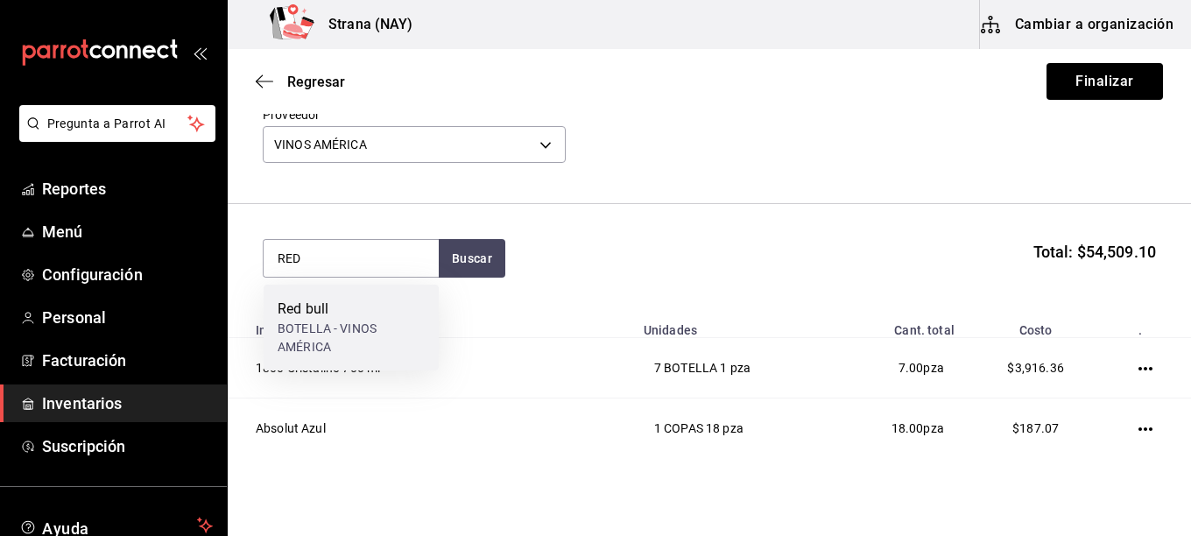
click at [372, 341] on div "BOTELLA - VINOS AMÉRICA" at bounding box center [351, 338] width 147 height 37
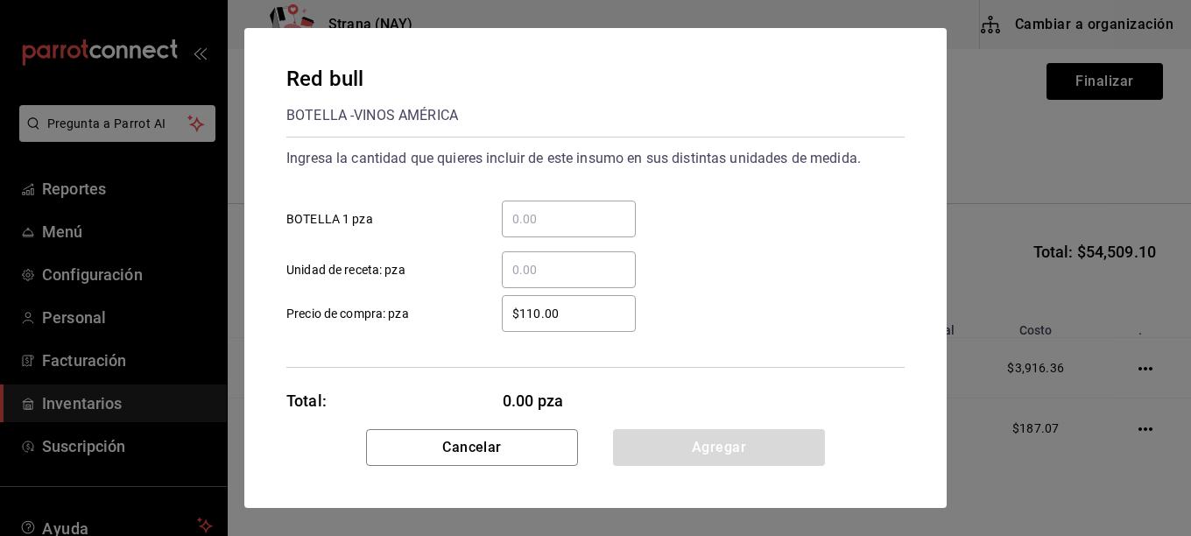
click at [569, 224] on input "​ BOTELLA 1 pza" at bounding box center [569, 218] width 134 height 21
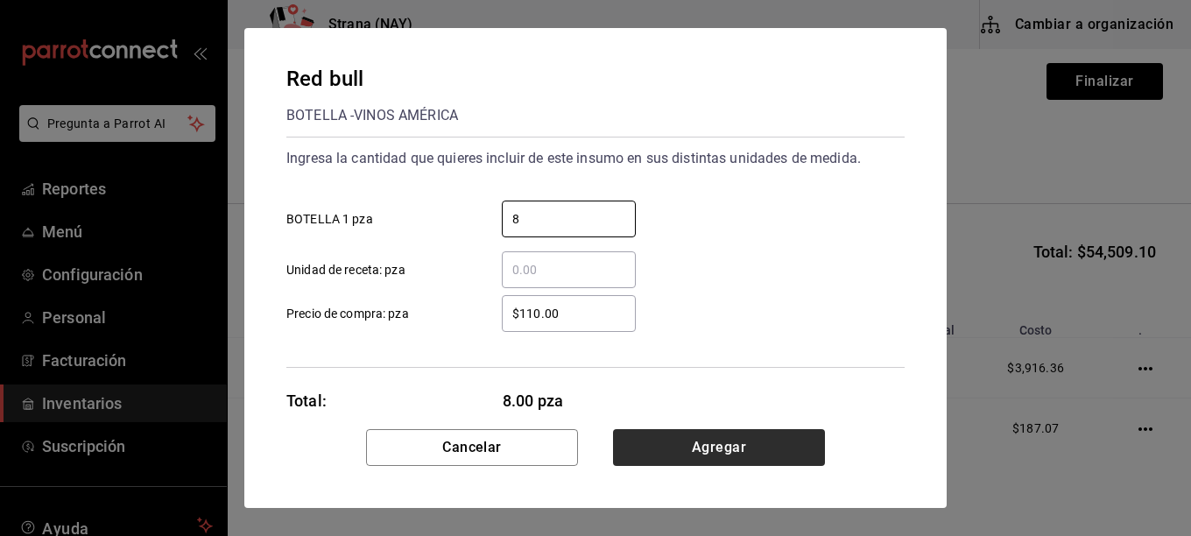
type input "8"
click at [682, 443] on button "Agregar" at bounding box center [719, 447] width 212 height 37
click at [682, 437] on html "Pregunta a Parrot AI Reportes Menú Configuración Personal Facturación Inventari…" at bounding box center [595, 218] width 1191 height 437
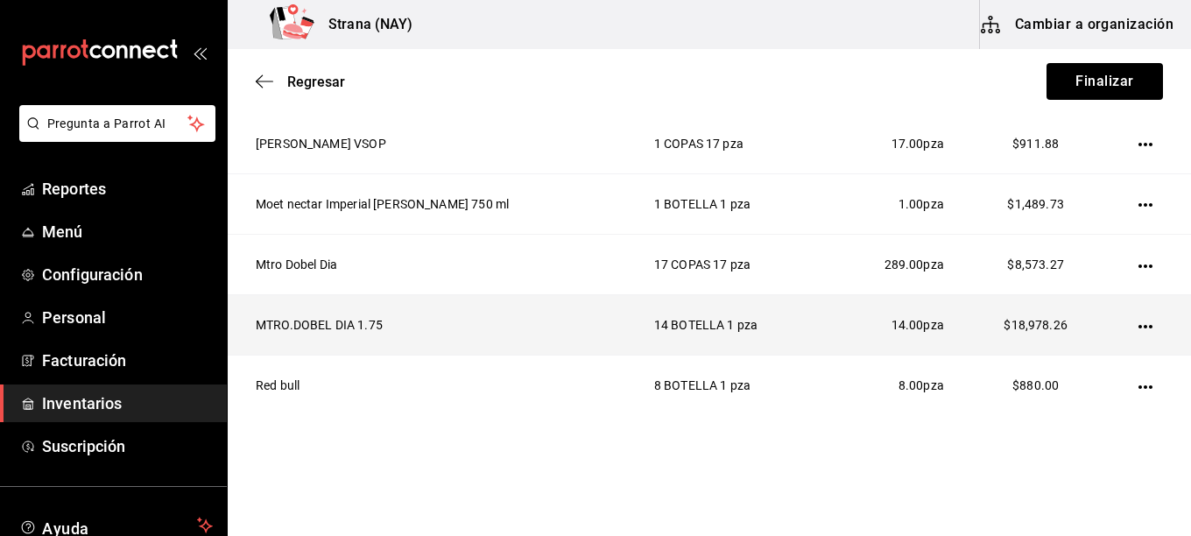
scroll to position [1012, 0]
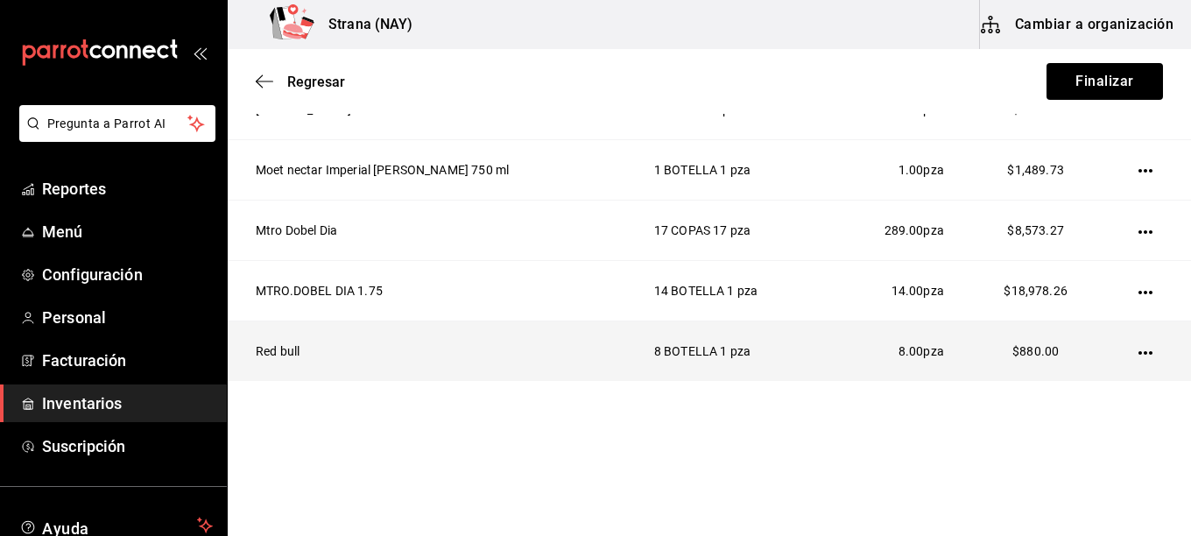
click at [1136, 350] on td at bounding box center [1148, 351] width 85 height 60
click at [1139, 356] on icon "button" at bounding box center [1146, 353] width 14 height 14
click at [129, 84] on li "Eliminar" at bounding box center [73, 70] width 110 height 28
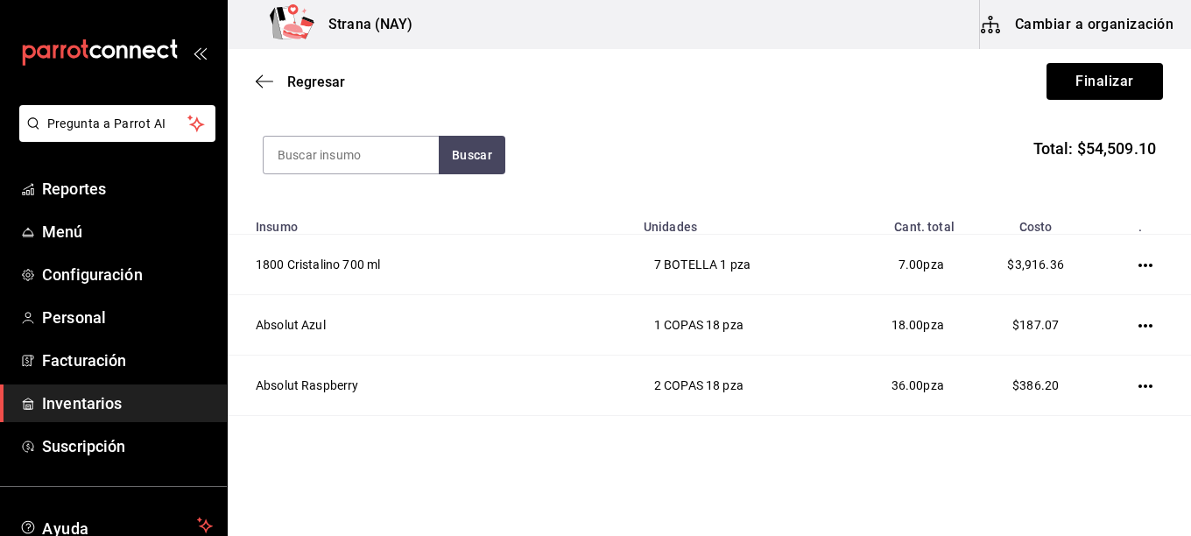
scroll to position [0, 0]
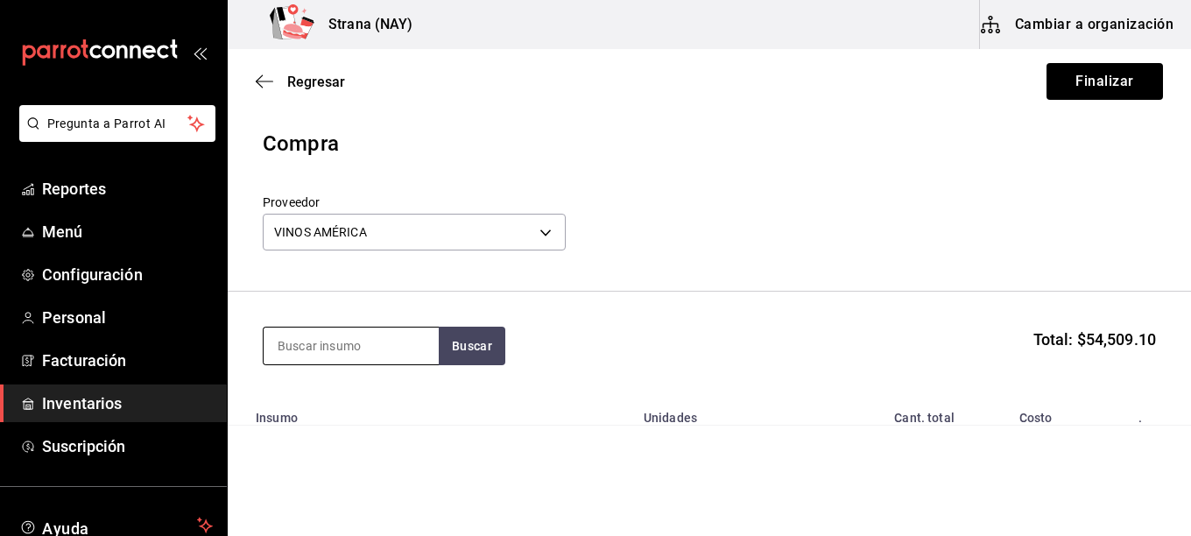
click at [343, 347] on input at bounding box center [351, 346] width 175 height 37
type input "RED"
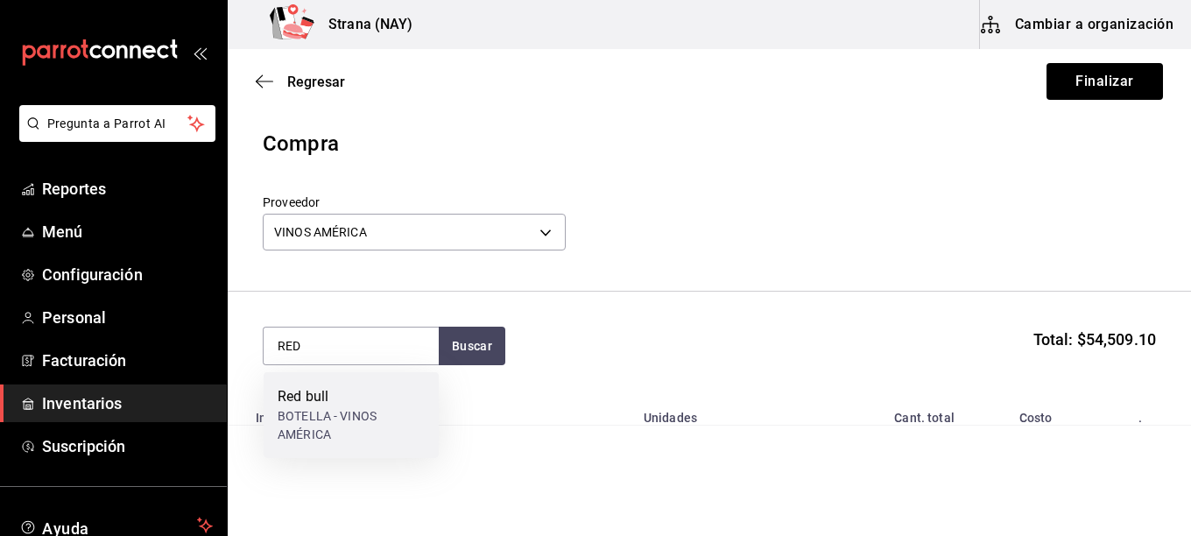
click at [341, 412] on div "BOTELLA - VINOS AMÉRICA" at bounding box center [351, 425] width 147 height 37
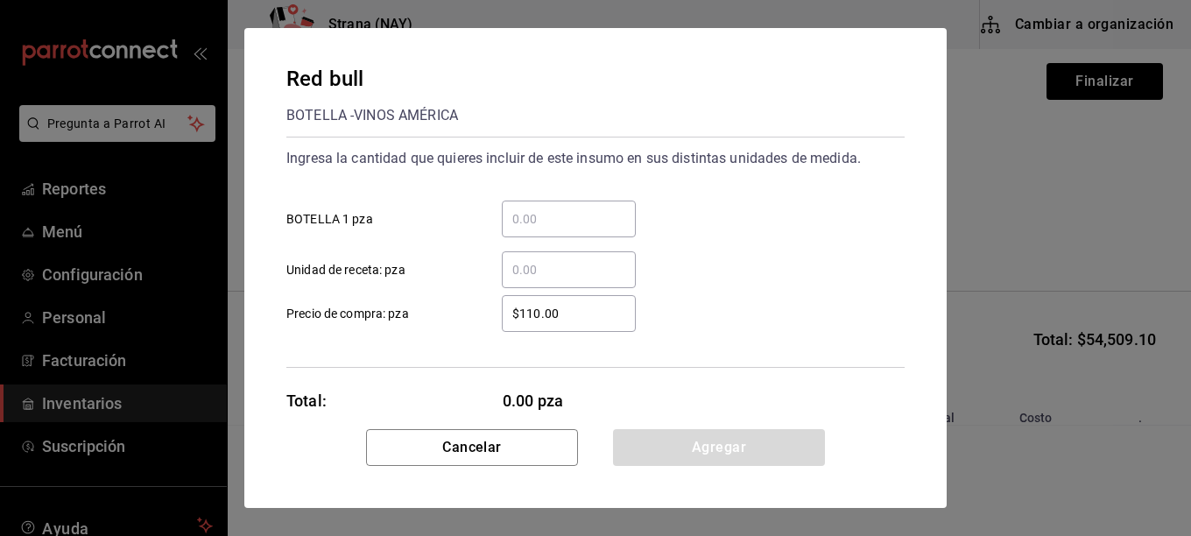
click at [590, 208] on input "​ BOTELLA 1 pza" at bounding box center [569, 218] width 134 height 21
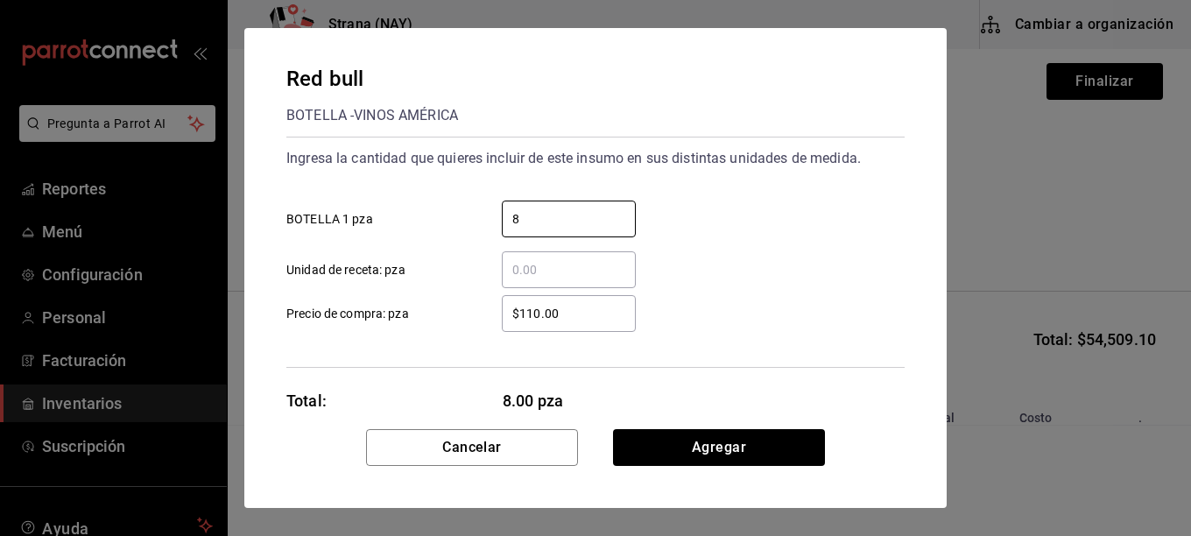
type input "8"
click at [618, 314] on input "$110.00" at bounding box center [569, 313] width 134 height 21
type input "$31.61"
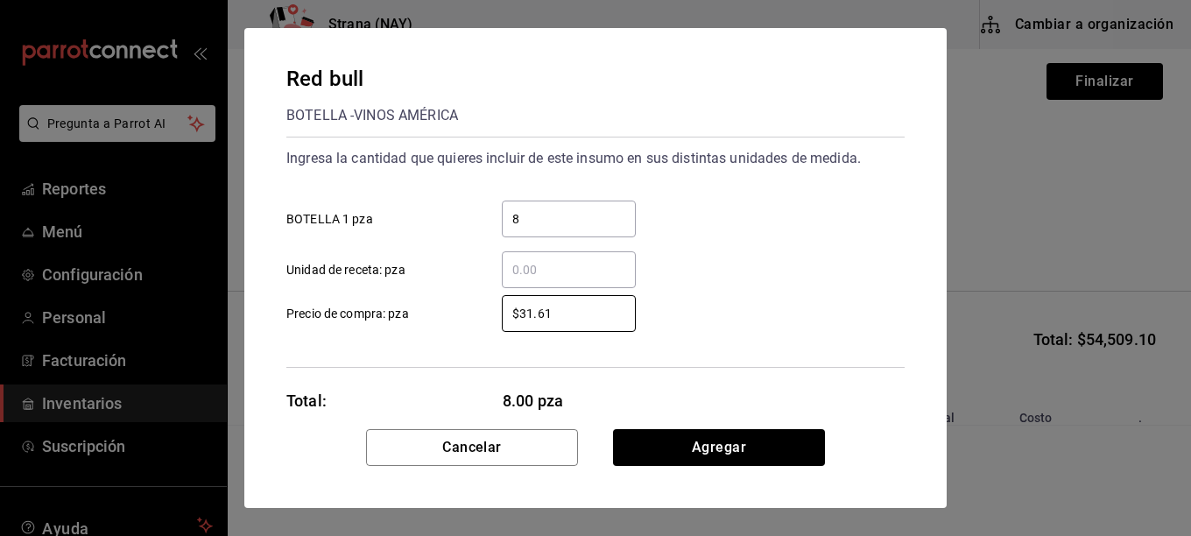
click at [768, 297] on div "$31.61 ​ Precio de compra: pza" at bounding box center [588, 306] width 632 height 51
drag, startPoint x: 768, startPoint y: 297, endPoint x: 753, endPoint y: 388, distance: 92.3
click at [768, 297] on div "$31.61 ​ Precio de compra: pza" at bounding box center [588, 306] width 632 height 51
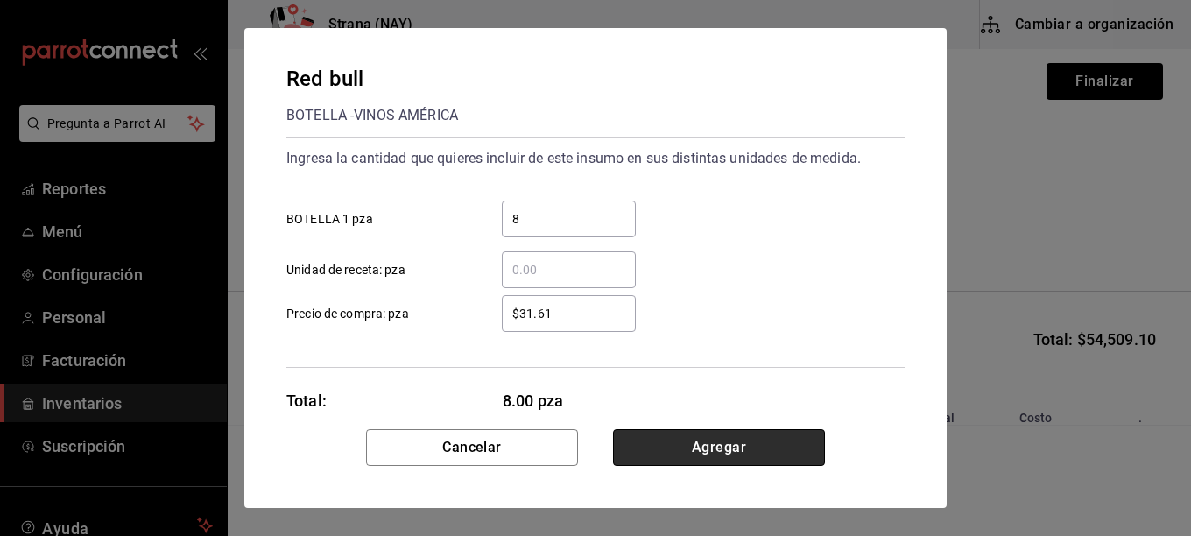
click at [750, 457] on button "Agregar" at bounding box center [719, 447] width 212 height 37
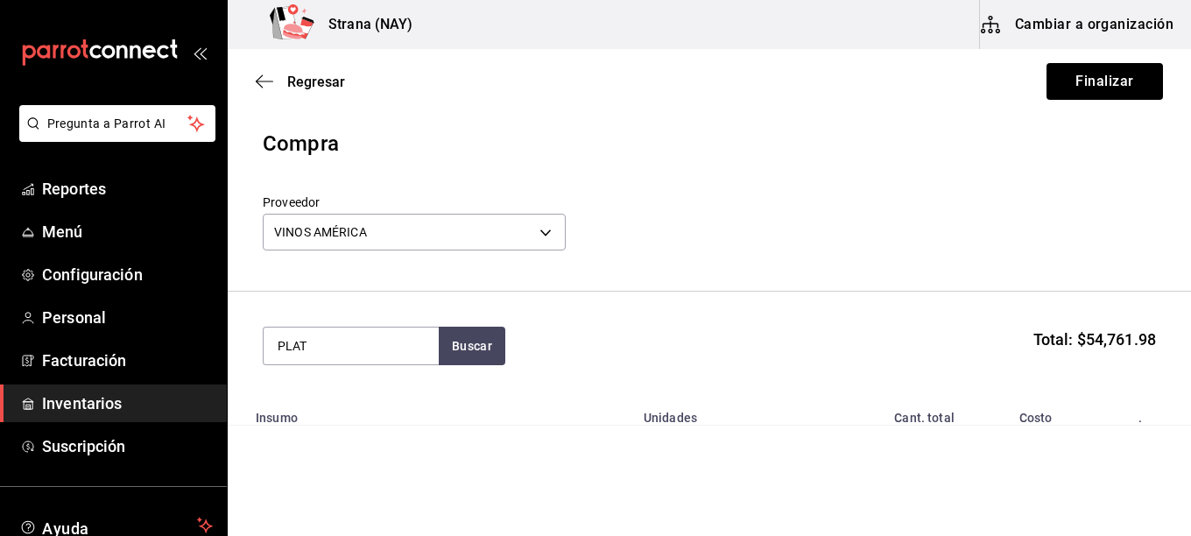
type input "PLATA"
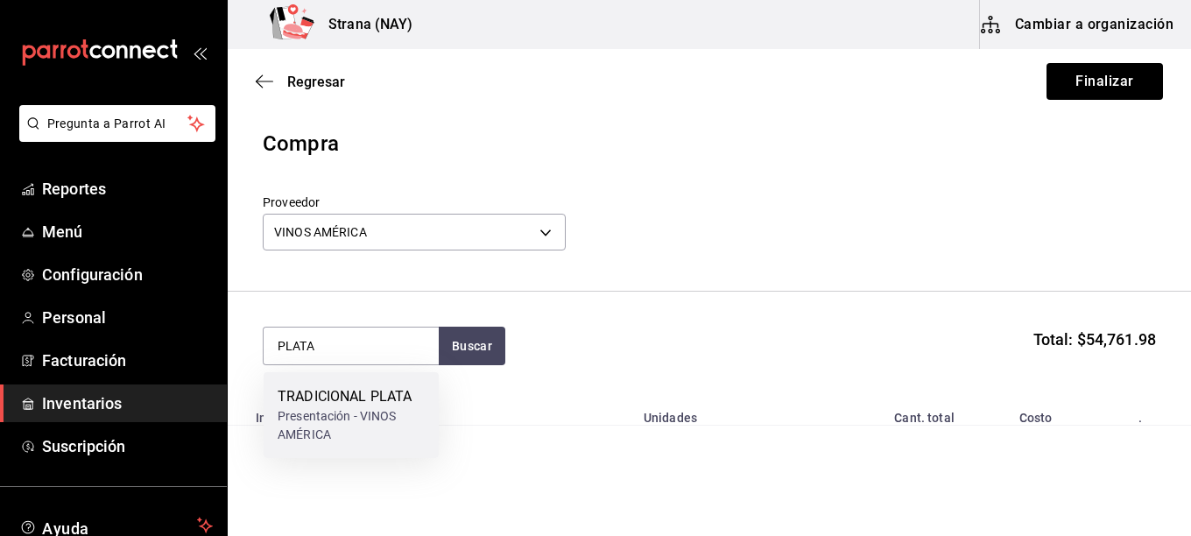
click at [367, 408] on div "Presentación - VINOS AMÉRICA" at bounding box center [351, 425] width 147 height 37
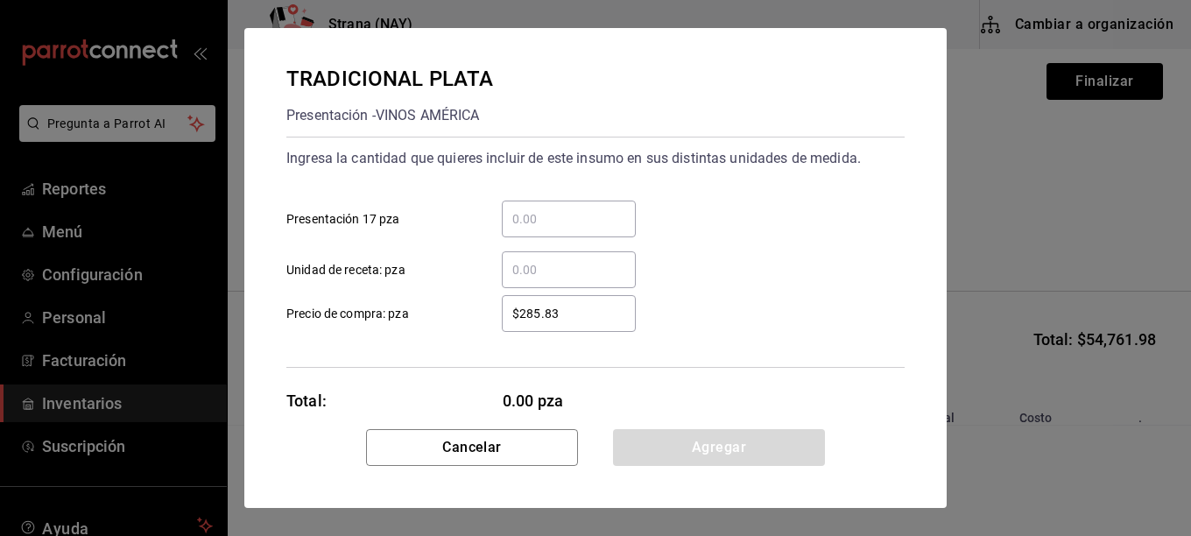
click at [615, 218] on input "​ Presentación 17 pza" at bounding box center [569, 218] width 134 height 21
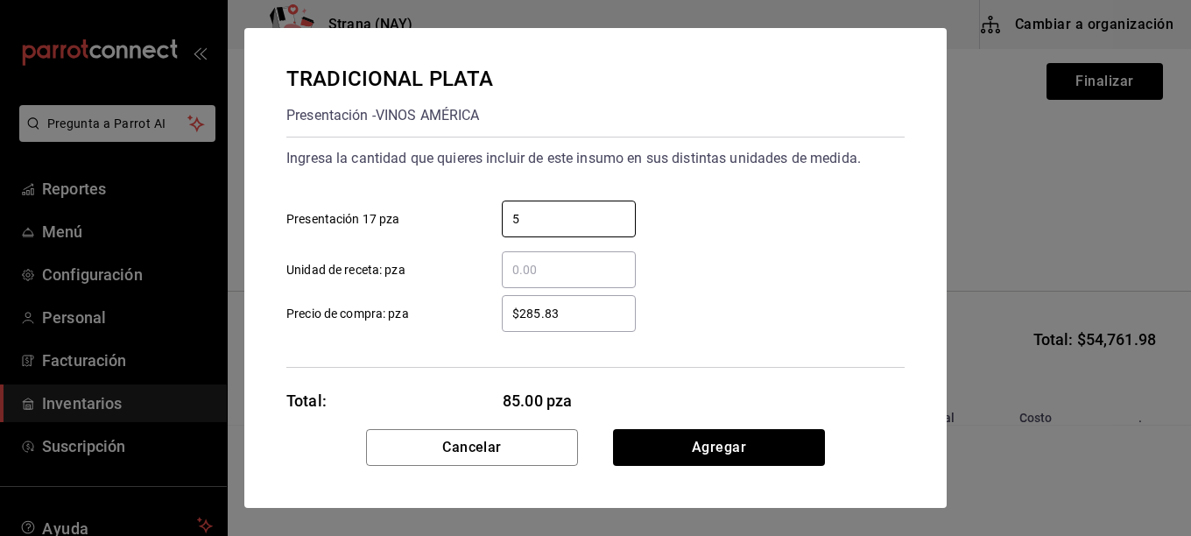
type input "5"
click at [623, 327] on div "$285.83 ​" at bounding box center [569, 313] width 134 height 37
click at [623, 324] on input "$285.83" at bounding box center [569, 313] width 134 height 21
click at [623, 326] on div "$285.83 ​" at bounding box center [569, 313] width 134 height 37
click at [623, 324] on input "$285.83" at bounding box center [569, 313] width 134 height 21
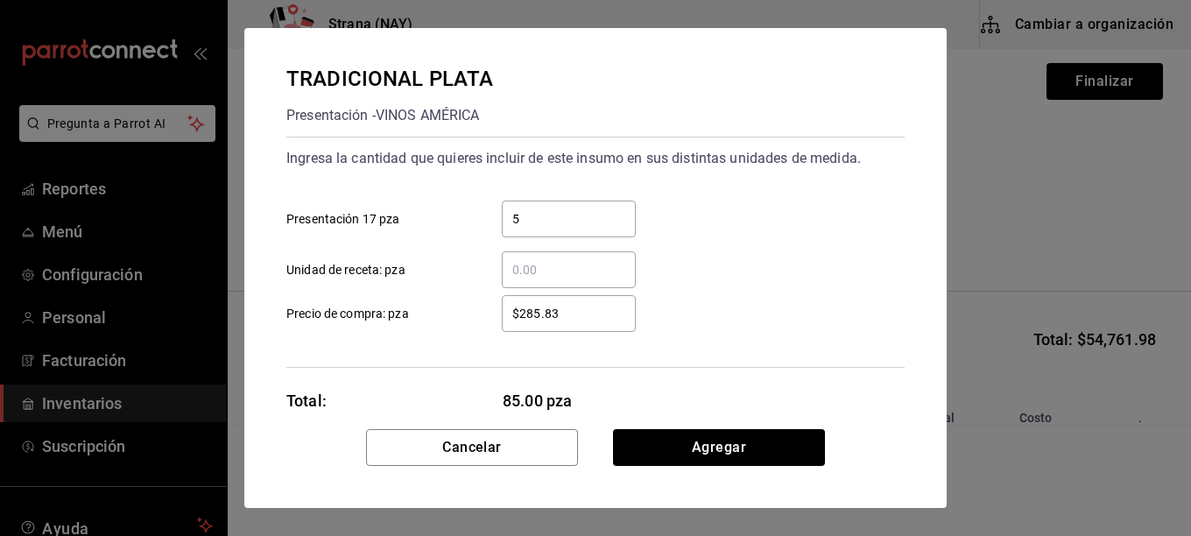
click at [623, 326] on div "$285.83 ​" at bounding box center [569, 313] width 134 height 37
click at [623, 324] on input "$285.83" at bounding box center [569, 313] width 134 height 21
drag, startPoint x: 625, startPoint y: 322, endPoint x: 439, endPoint y: 333, distance: 186.0
click at [439, 333] on div "Ingresa la cantidad que quieres incluir de este insumo en sus distintas unidade…" at bounding box center [595, 252] width 618 height 231
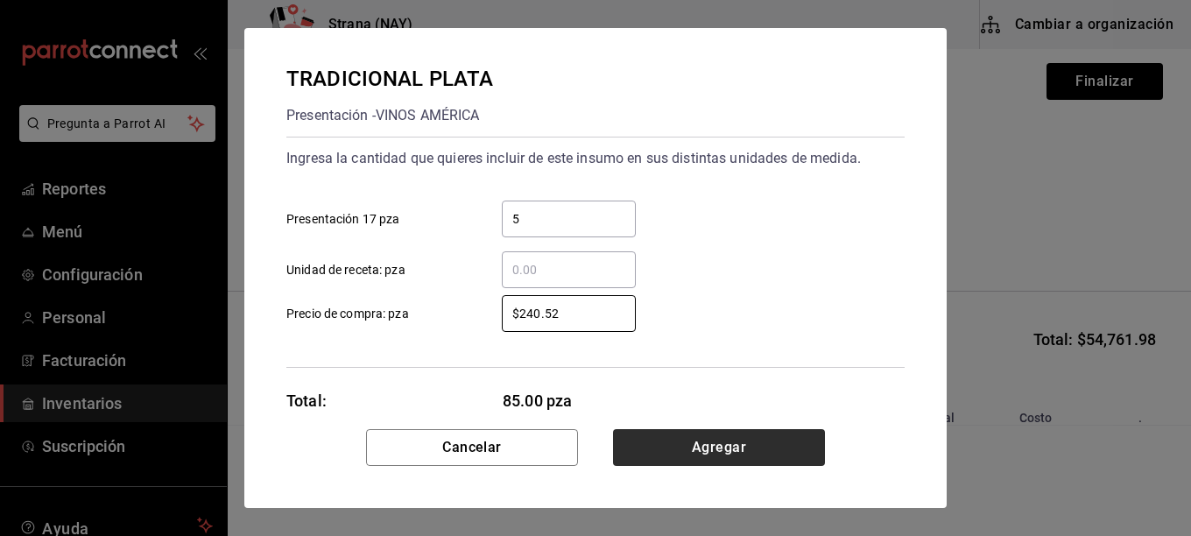
type input "$240.52"
click at [773, 453] on button "Agregar" at bounding box center [719, 447] width 212 height 37
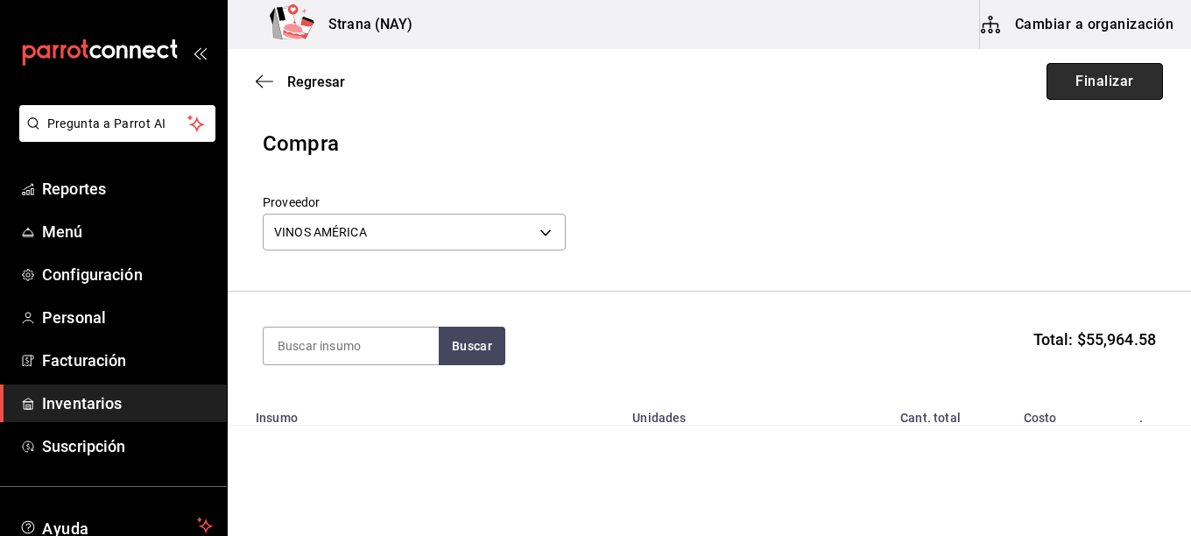
click at [1072, 91] on button "Finalizar" at bounding box center [1105, 81] width 117 height 37
